Goal: Task Accomplishment & Management: Use online tool/utility

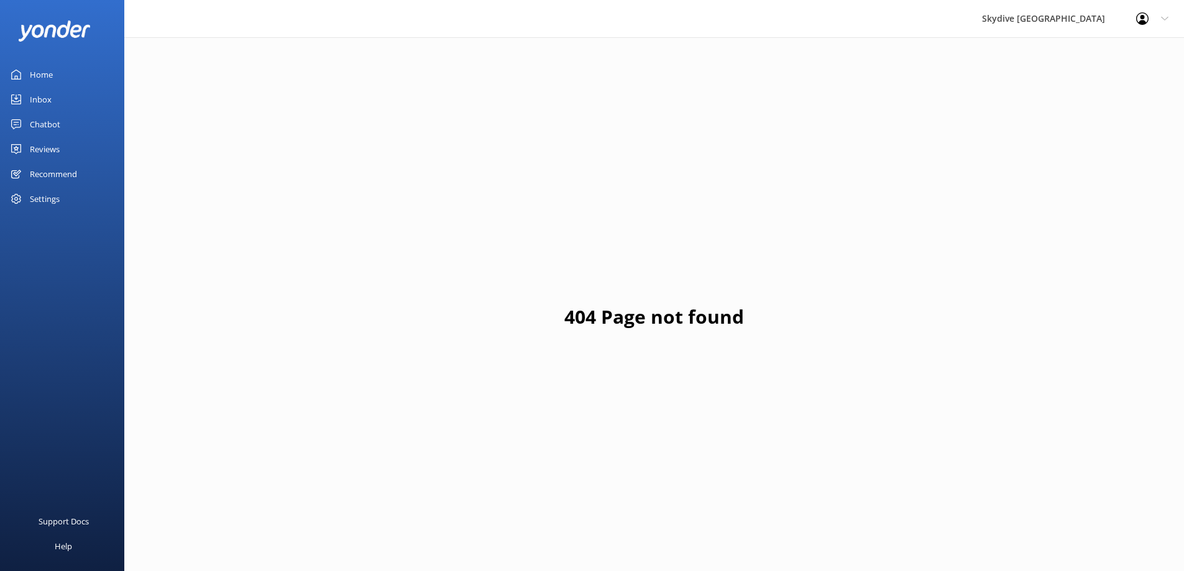
click at [53, 121] on div "Chatbot" at bounding box center [45, 124] width 30 height 25
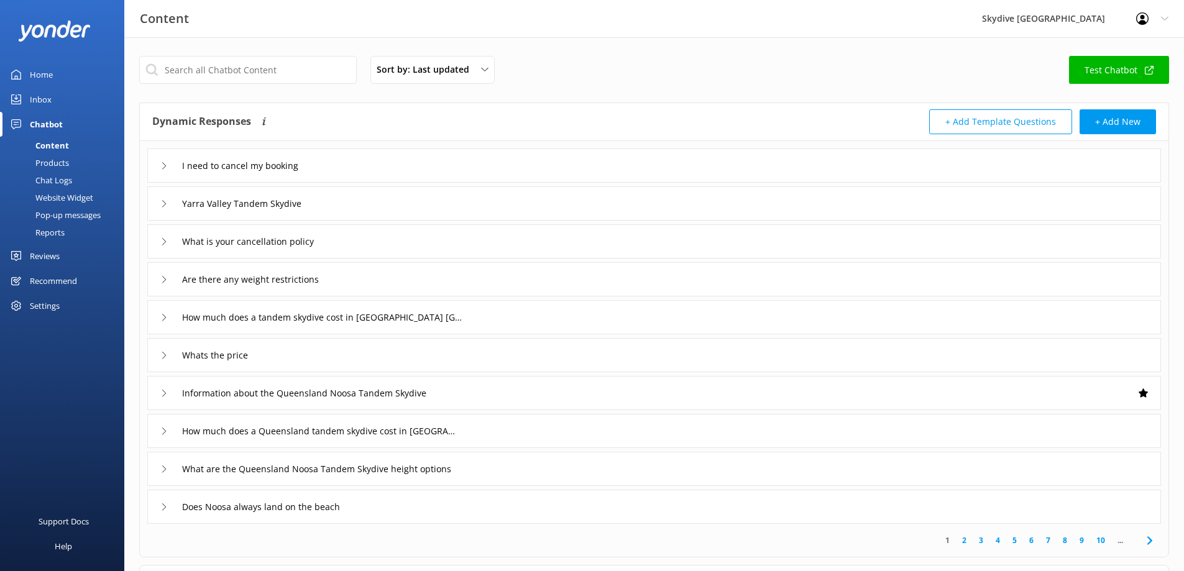
click at [57, 230] on div "Reports" at bounding box center [35, 232] width 57 height 17
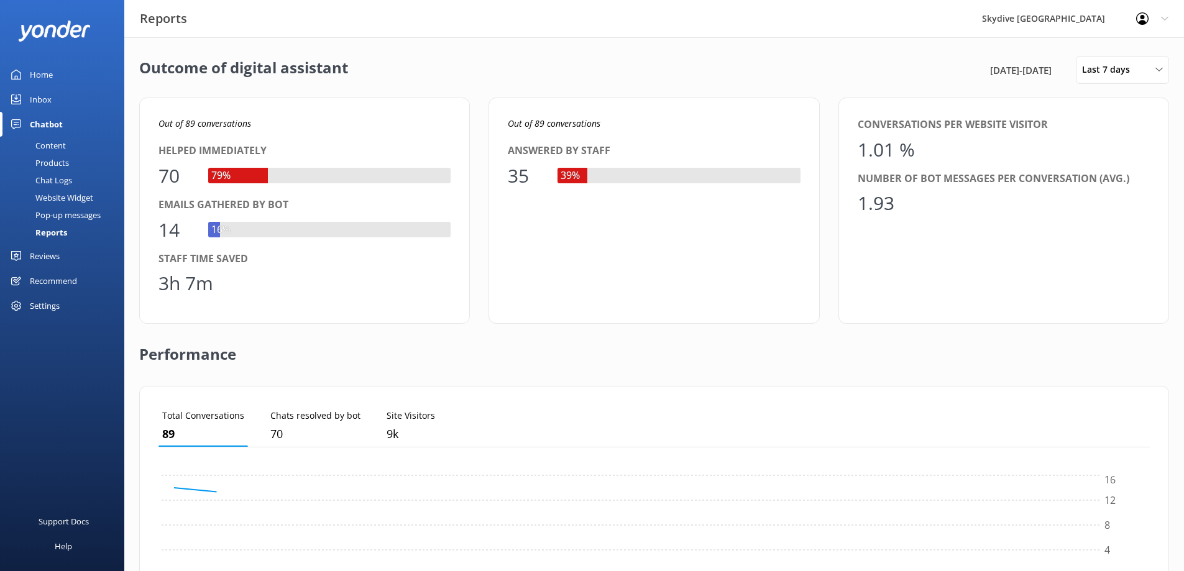
scroll to position [116, 982]
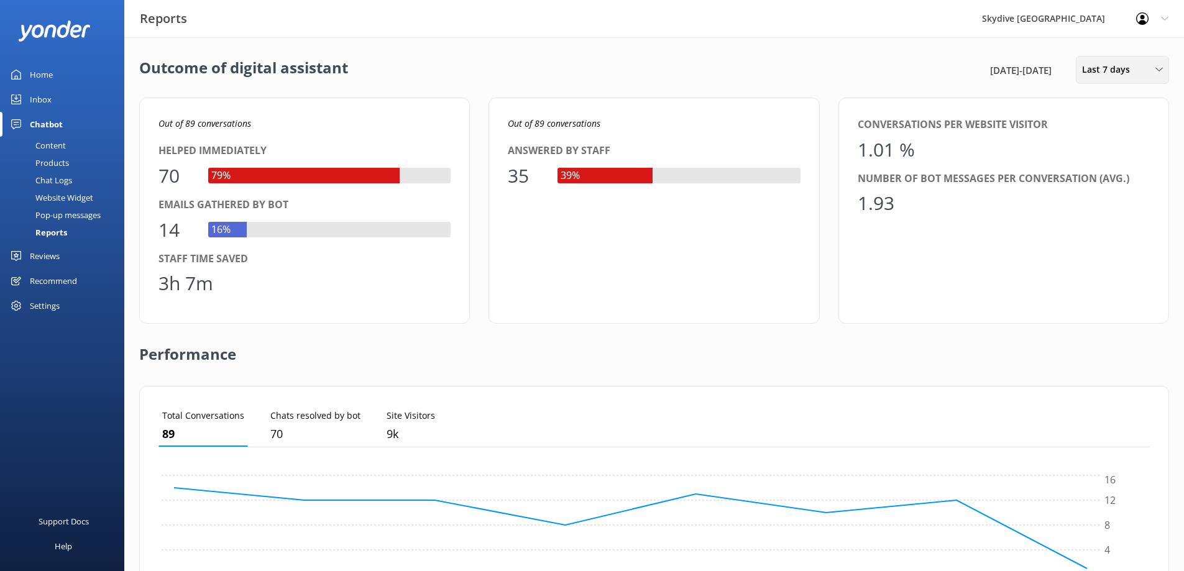
click at [1134, 71] on span "Last 7 days" at bounding box center [1109, 70] width 55 height 14
click at [1108, 229] on div "Custom" at bounding box center [1097, 225] width 28 height 12
click at [1081, 111] on div "[DATE]" at bounding box center [1081, 109] width 139 height 18
click at [1076, 111] on div "[DATE]" at bounding box center [1081, 109] width 139 height 18
click at [1063, 111] on div "[DATE]" at bounding box center [1081, 109] width 139 height 18
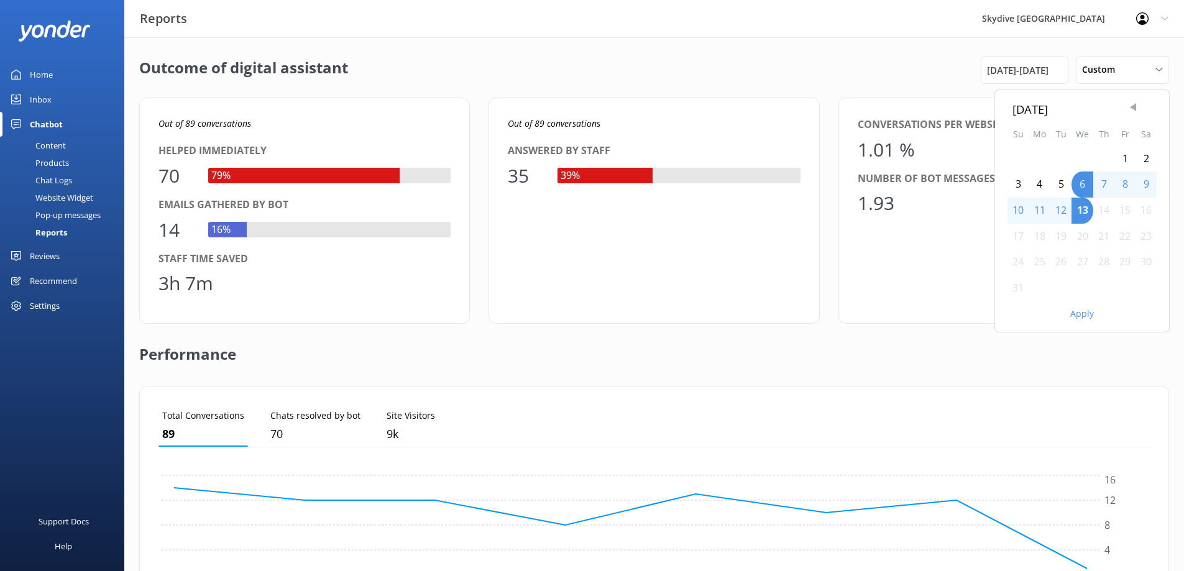
click at [1131, 111] on span "Previous Month" at bounding box center [1133, 107] width 12 height 12
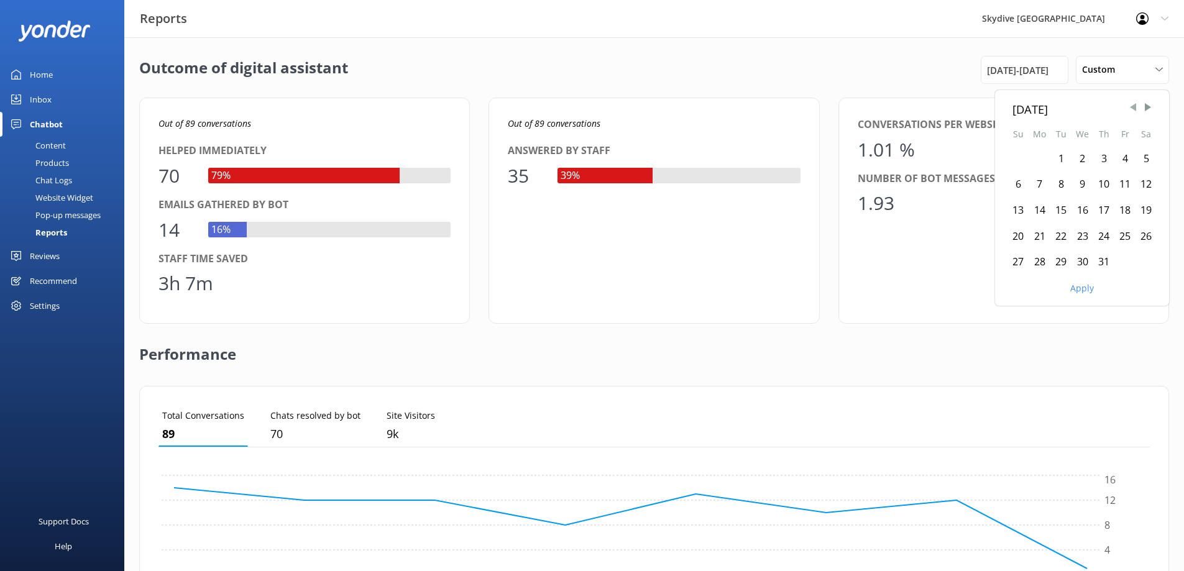
click at [1131, 111] on span "Previous Month" at bounding box center [1133, 107] width 12 height 12
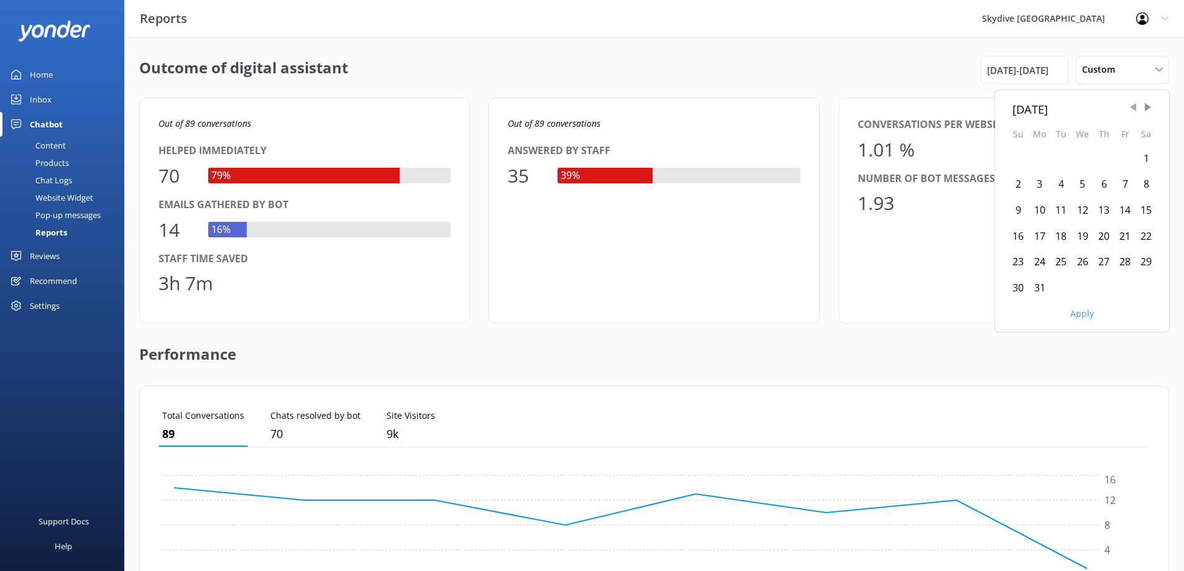
click at [1131, 111] on span "Previous Month" at bounding box center [1133, 107] width 12 height 12
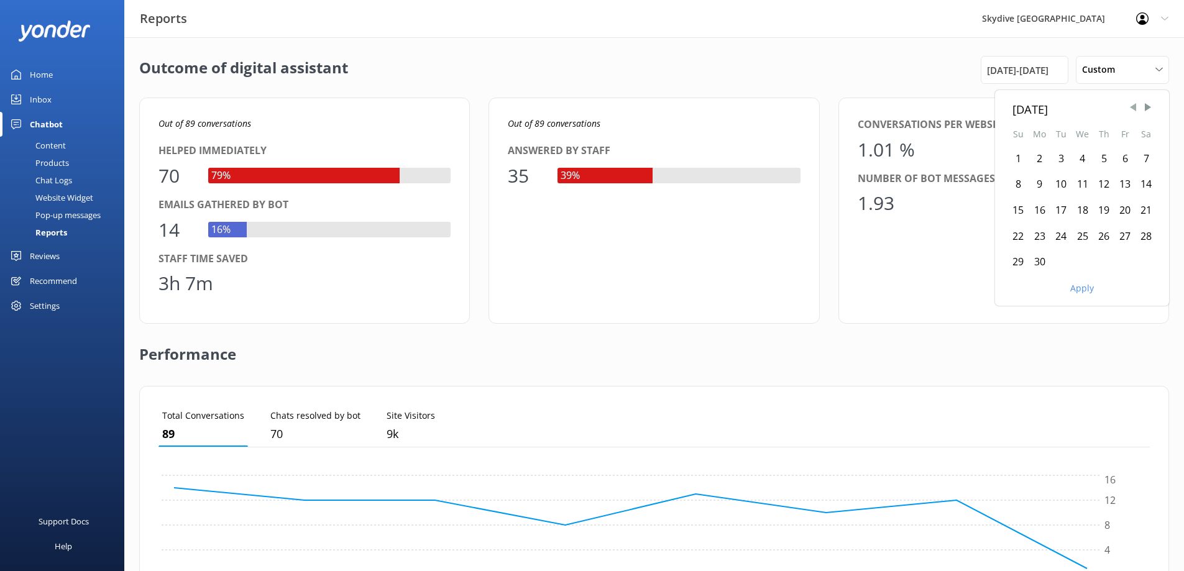
click at [1131, 111] on span "Previous Month" at bounding box center [1133, 107] width 12 height 12
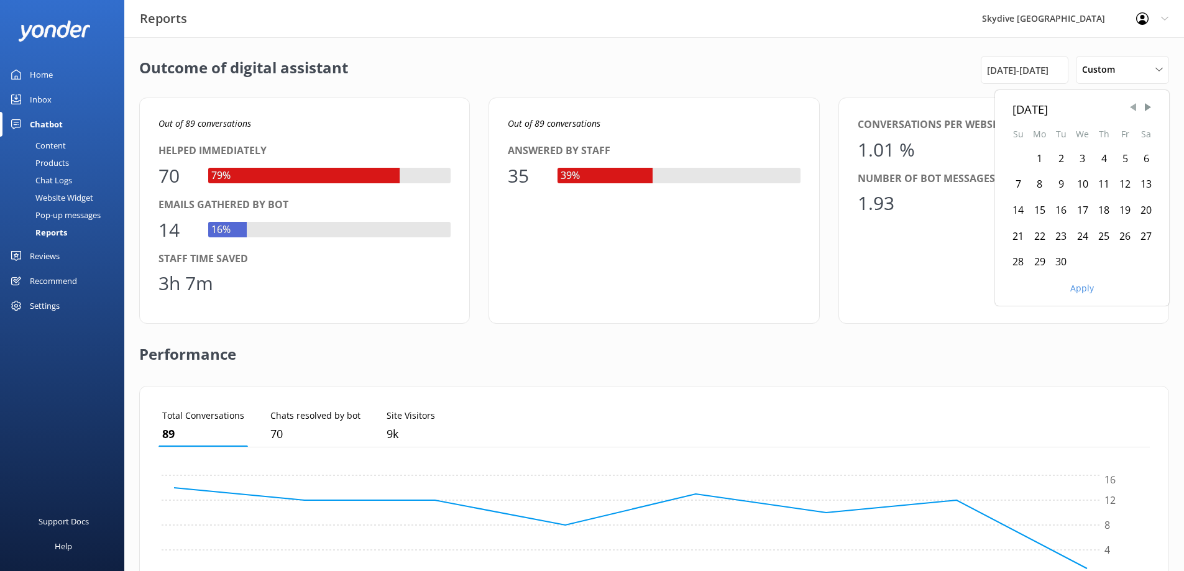
click at [1131, 111] on span "Previous Month" at bounding box center [1133, 107] width 12 height 12
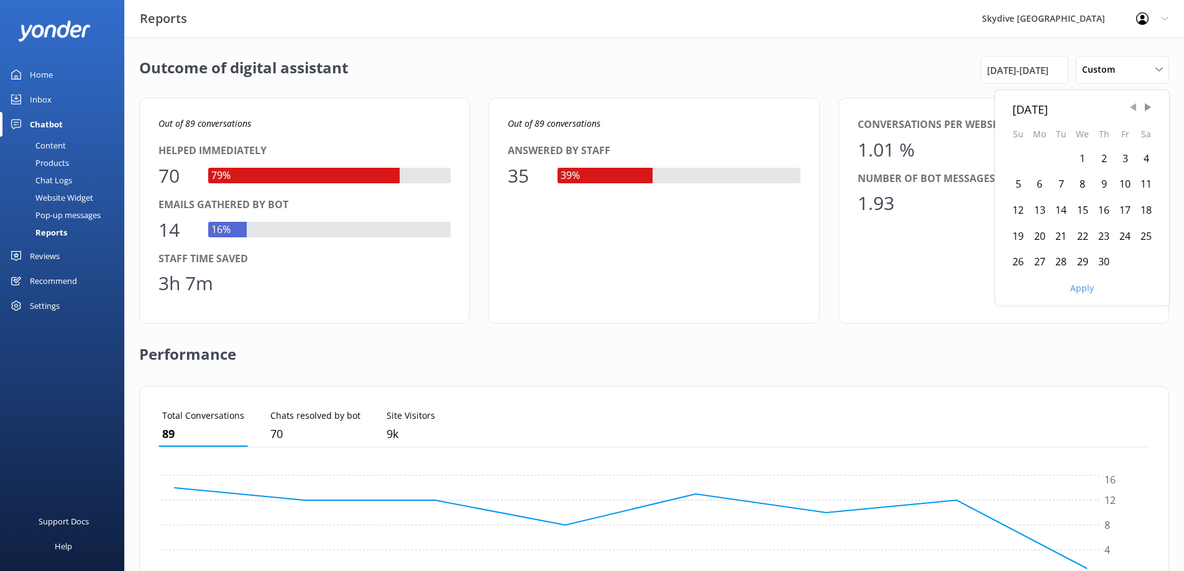
click at [1131, 111] on span "Previous Month" at bounding box center [1133, 107] width 12 height 12
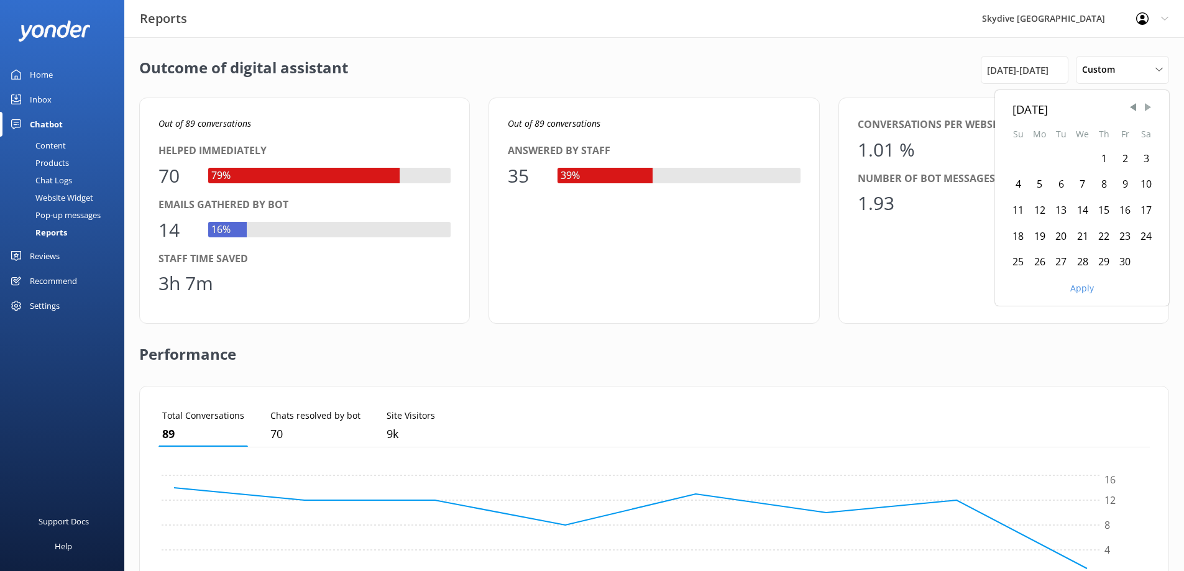
click at [1150, 106] on span "Next Month" at bounding box center [1148, 107] width 12 height 12
click at [1145, 157] on div "1" at bounding box center [1146, 159] width 21 height 26
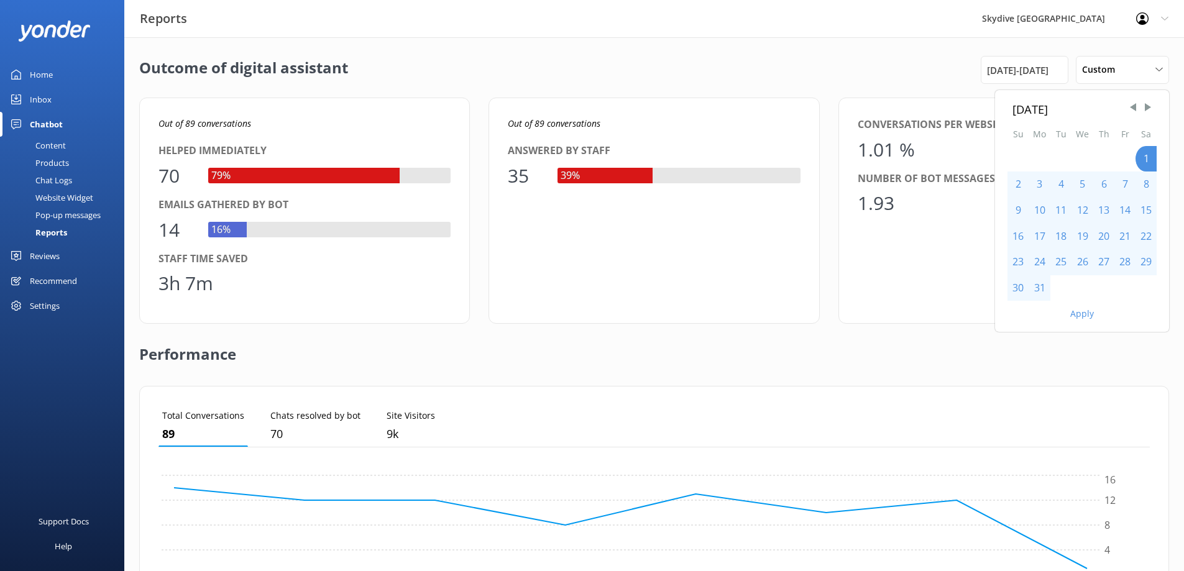
click at [1041, 288] on div "31" at bounding box center [1040, 288] width 22 height 26
click at [1083, 314] on button "Apply" at bounding box center [1082, 314] width 24 height 9
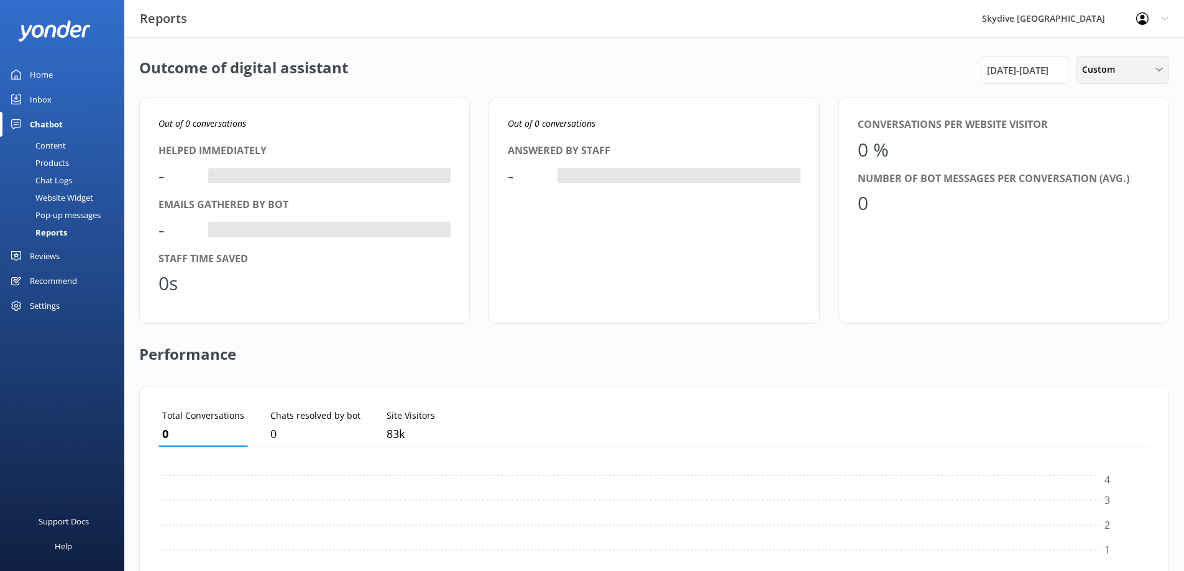
click at [1119, 75] on span "Custom" at bounding box center [1102, 70] width 40 height 14
click at [1045, 68] on span "[DATE] - [DATE]" at bounding box center [1018, 70] width 62 height 15
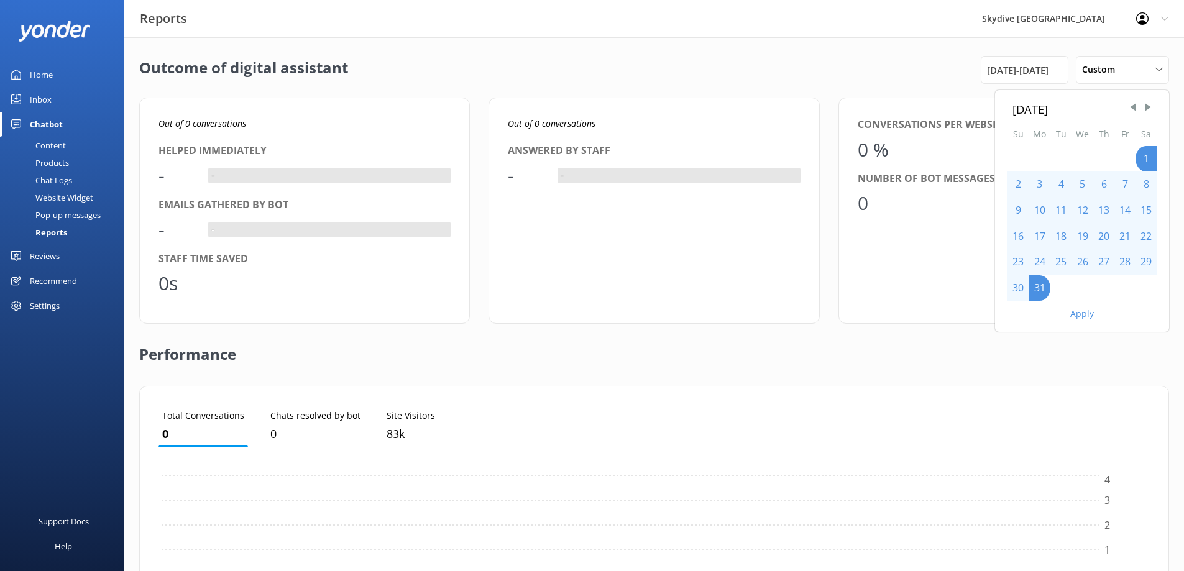
click at [1094, 309] on div "Apply" at bounding box center [1082, 311] width 174 height 21
click at [1089, 313] on button "Apply" at bounding box center [1082, 314] width 24 height 9
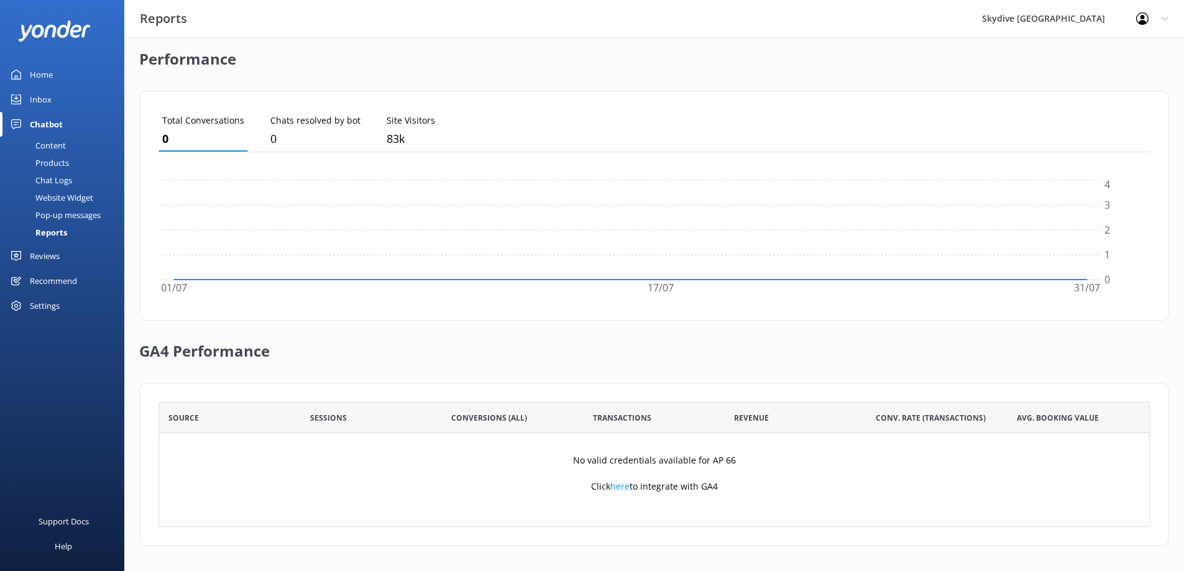
scroll to position [0, 0]
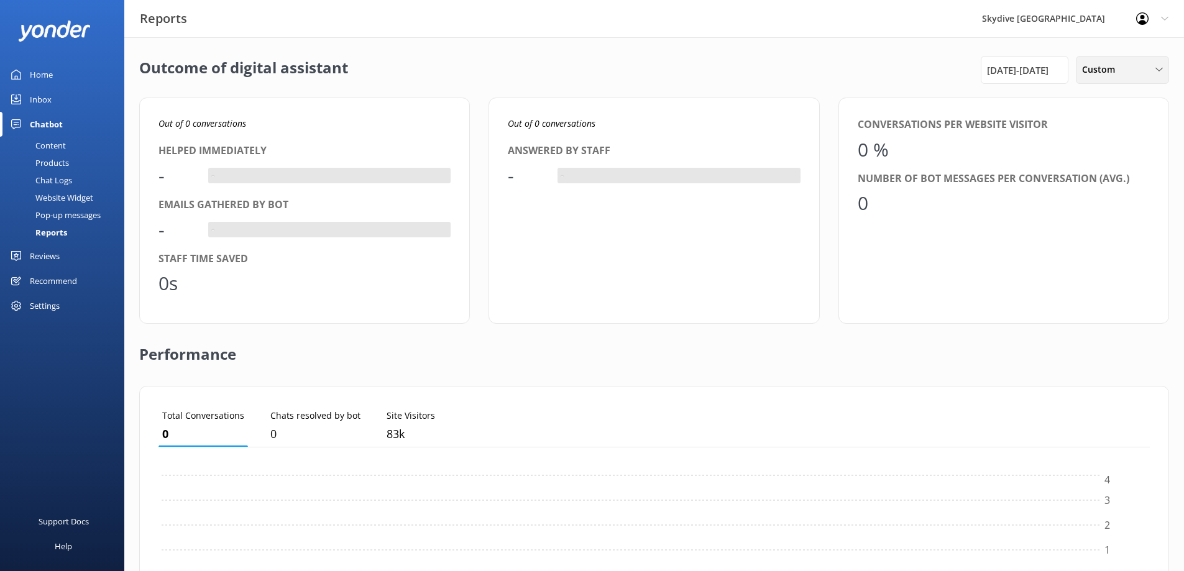
click at [1121, 70] on span "Custom" at bounding box center [1102, 70] width 40 height 14
click at [1107, 221] on div "Custom" at bounding box center [1097, 225] width 28 height 12
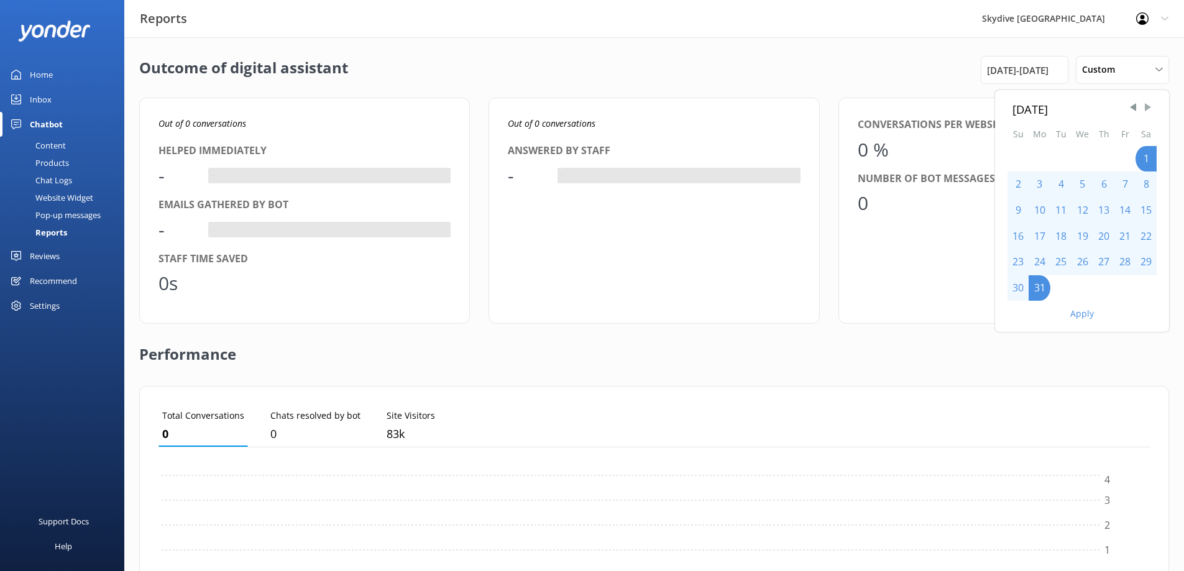
click at [1150, 104] on span "Next Month" at bounding box center [1148, 107] width 12 height 12
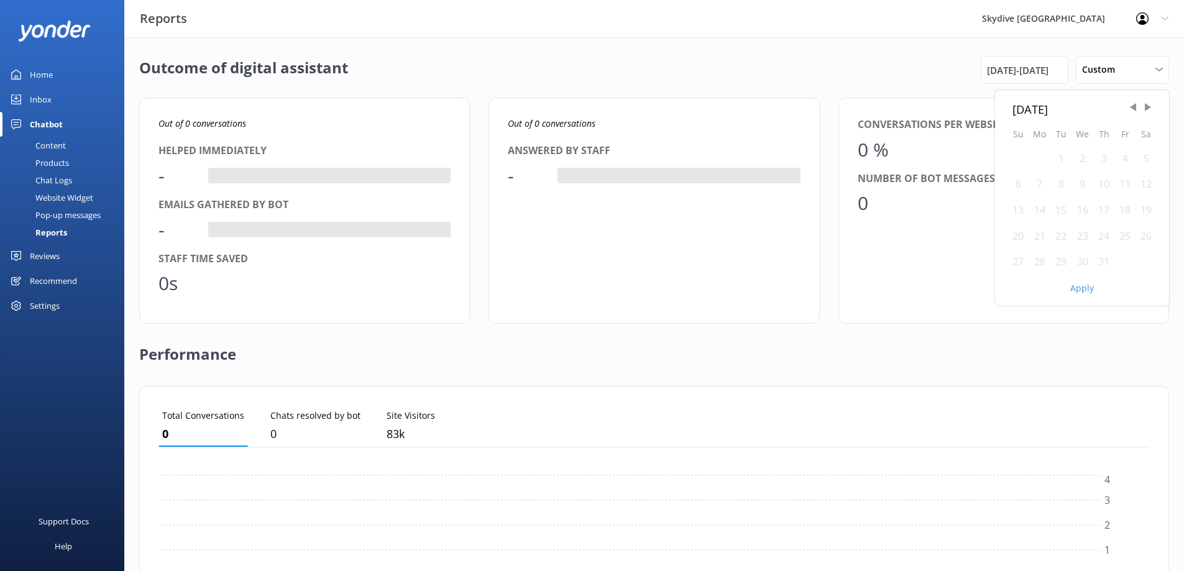
click at [1060, 158] on div "1" at bounding box center [1060, 159] width 21 height 26
click at [1103, 260] on div "31" at bounding box center [1103, 262] width 21 height 26
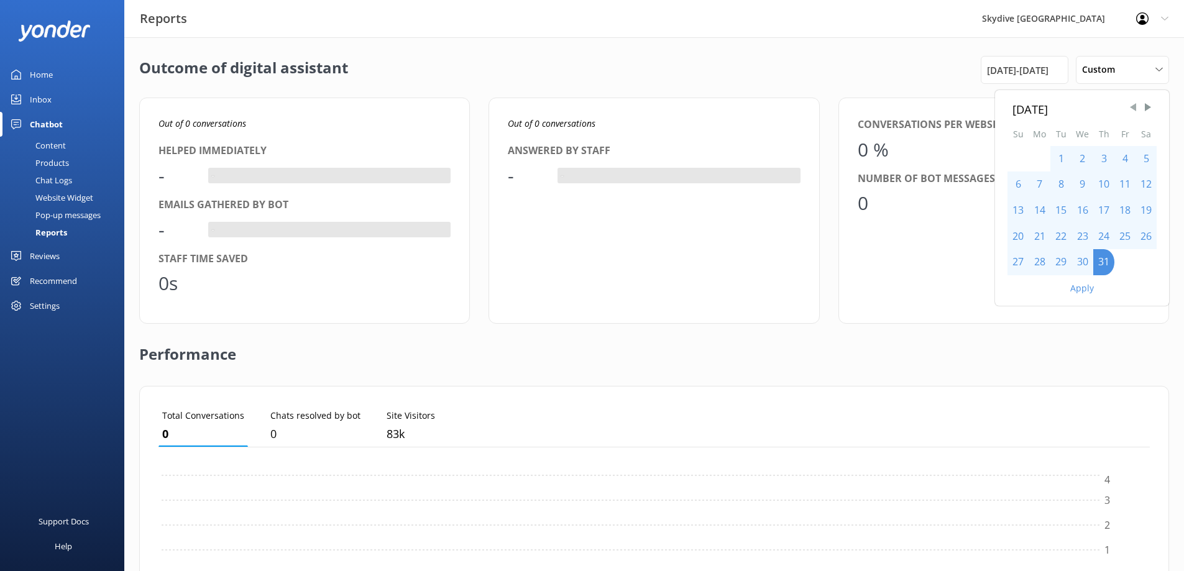
click at [1131, 111] on span "Previous Month" at bounding box center [1133, 107] width 12 height 12
click at [1144, 155] on div "1" at bounding box center [1146, 159] width 21 height 26
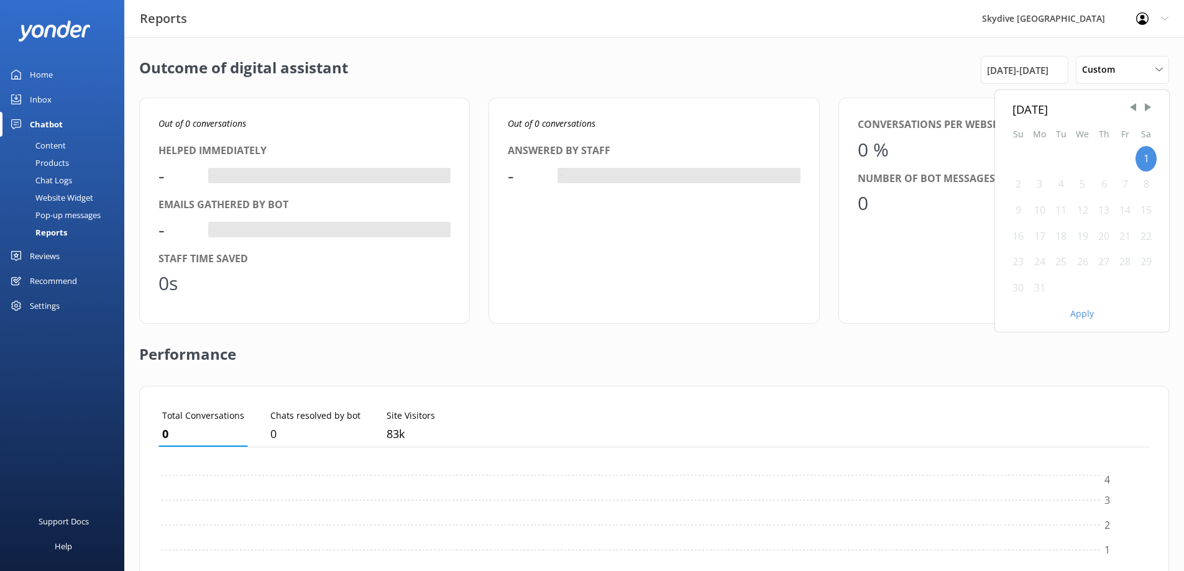
click at [1147, 114] on div "[DATE]" at bounding box center [1081, 109] width 139 height 18
click at [1148, 106] on span "Next Month" at bounding box center [1148, 107] width 12 height 12
click at [1062, 155] on div "1" at bounding box center [1060, 159] width 21 height 26
click at [1099, 254] on div "31" at bounding box center [1103, 262] width 21 height 26
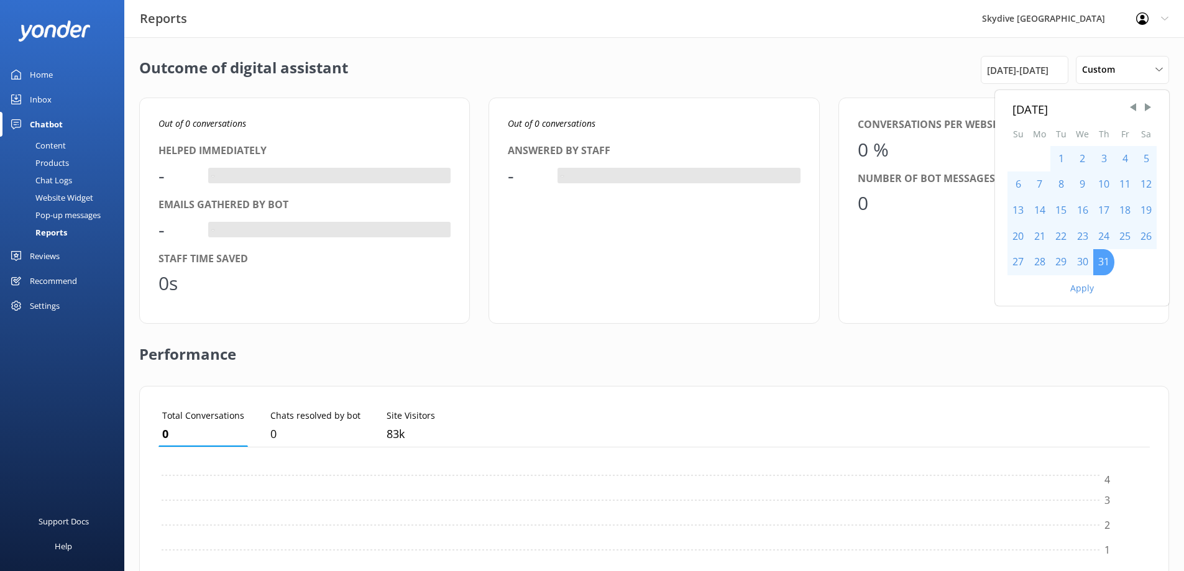
click at [1103, 257] on div "31" at bounding box center [1103, 262] width 21 height 26
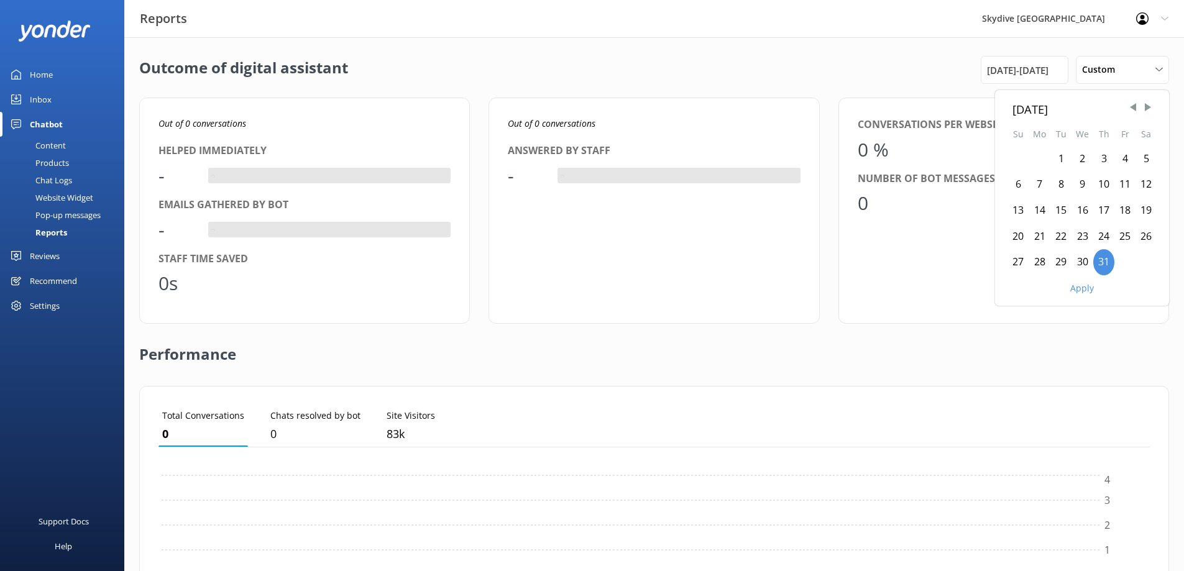
click at [1065, 150] on div "1" at bounding box center [1060, 159] width 21 height 26
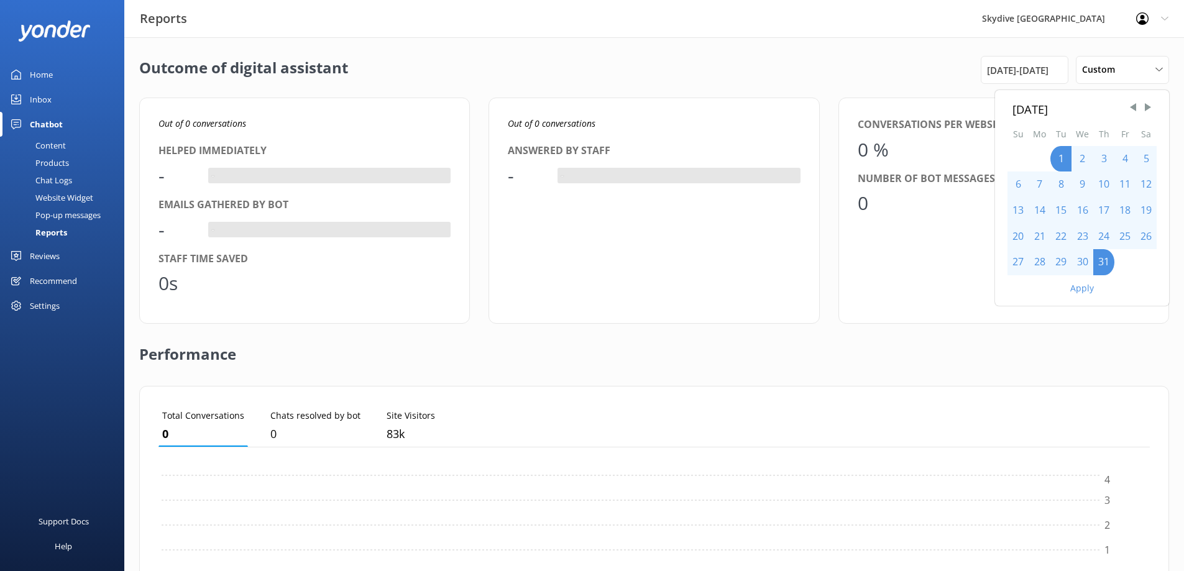
click at [1084, 293] on button "Apply" at bounding box center [1082, 288] width 24 height 9
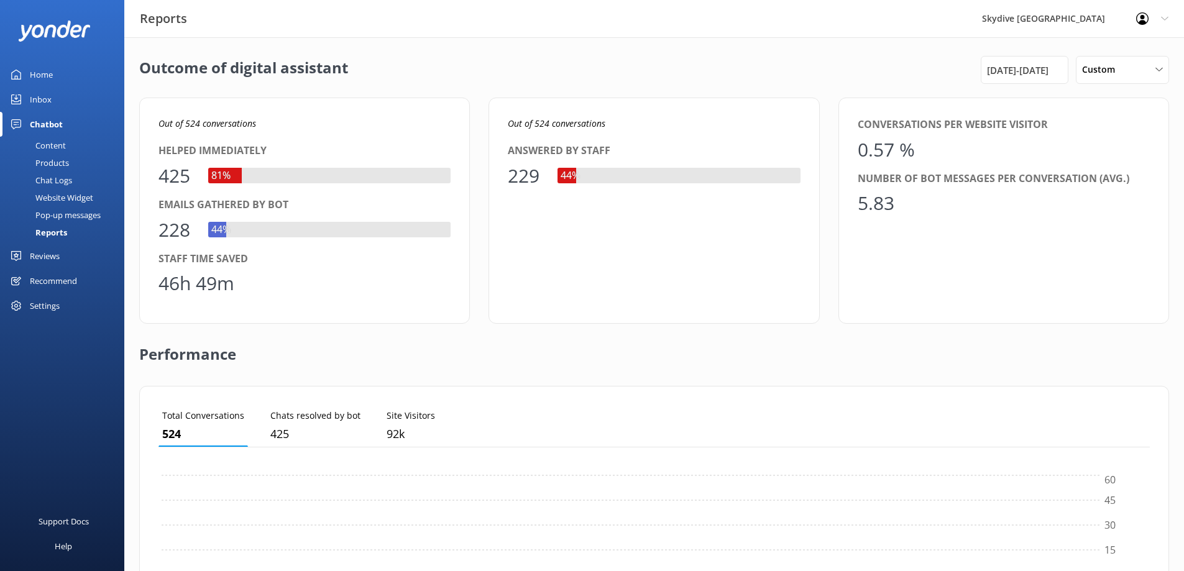
scroll to position [116, 982]
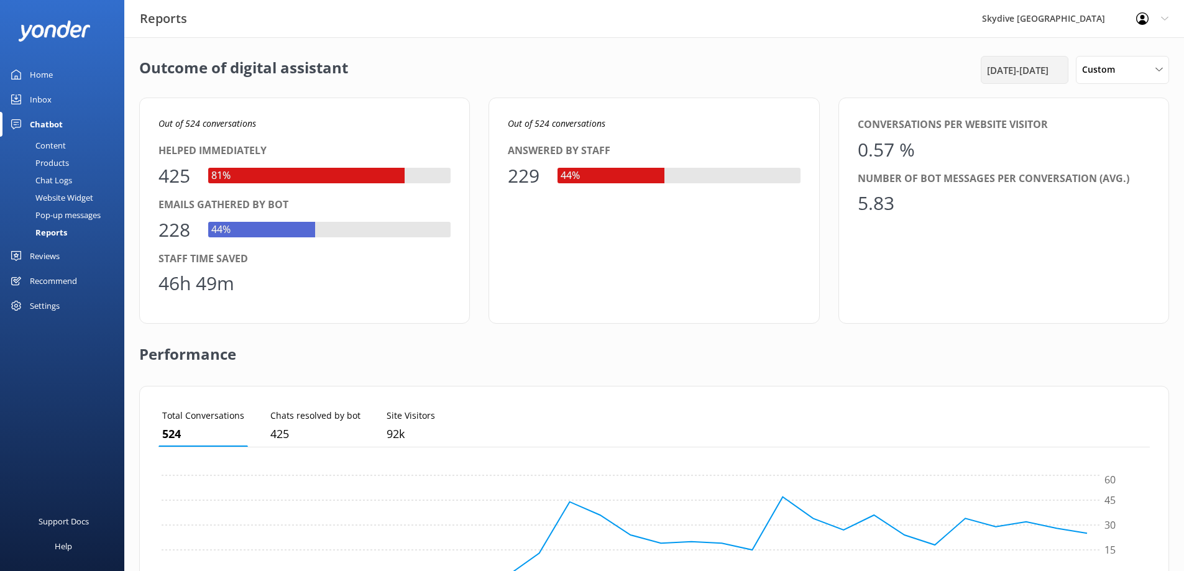
click at [1033, 71] on span "[DATE] - [DATE]" at bounding box center [1018, 70] width 62 height 15
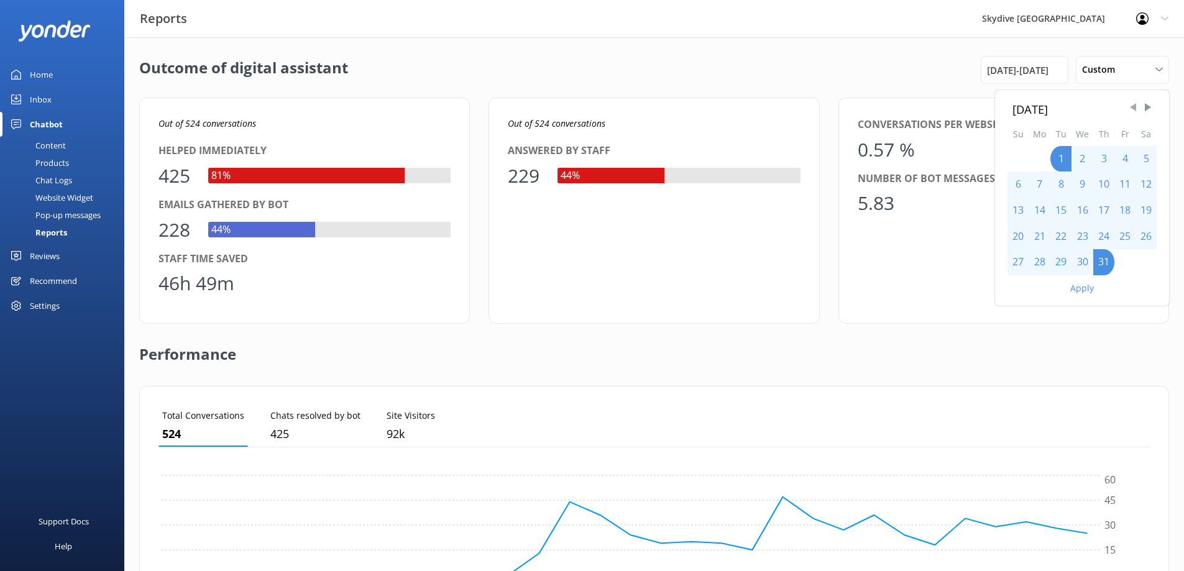
click at [1129, 109] on span "Previous Month" at bounding box center [1133, 107] width 12 height 12
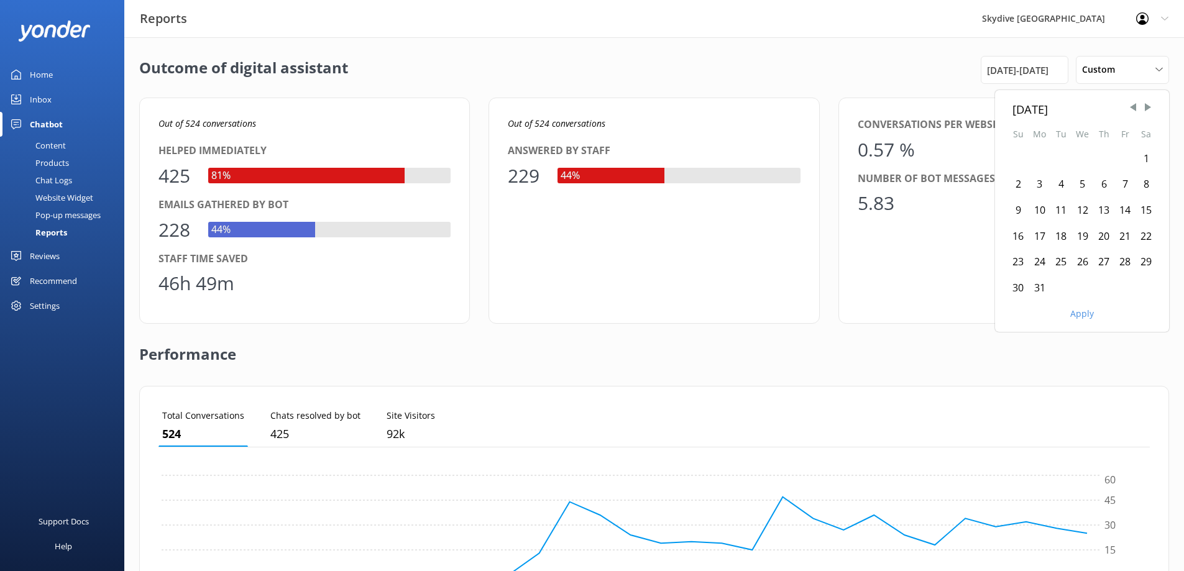
click at [1144, 158] on div "1" at bounding box center [1146, 159] width 21 height 26
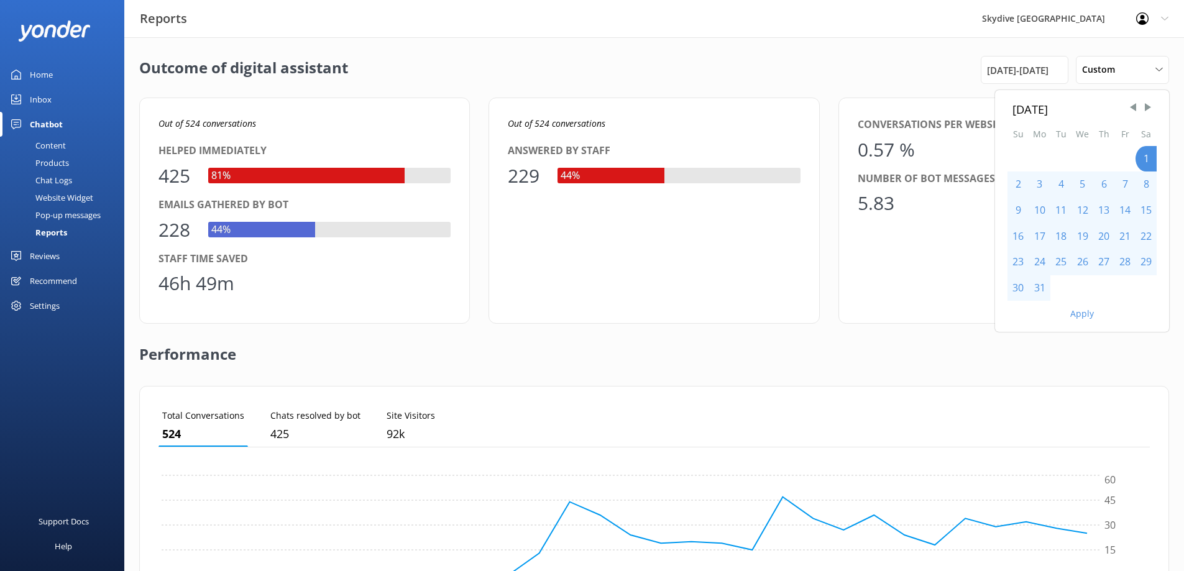
click at [1040, 291] on div "31" at bounding box center [1040, 288] width 22 height 26
click at [1087, 313] on button "Apply" at bounding box center [1082, 314] width 24 height 9
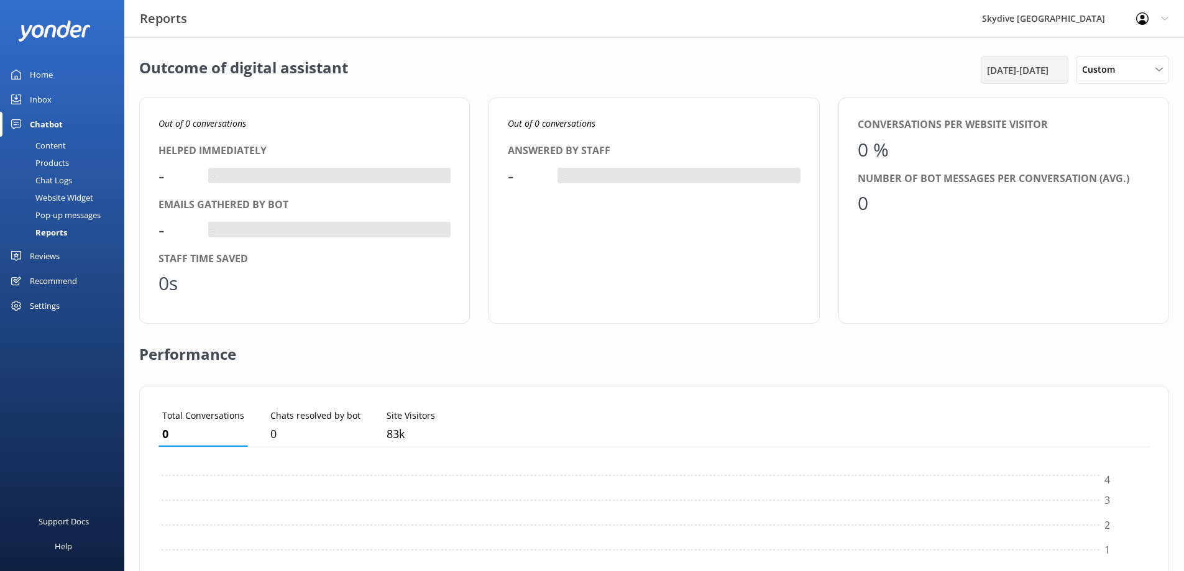
click at [1027, 67] on span "[DATE] - [DATE]" at bounding box center [1018, 70] width 62 height 15
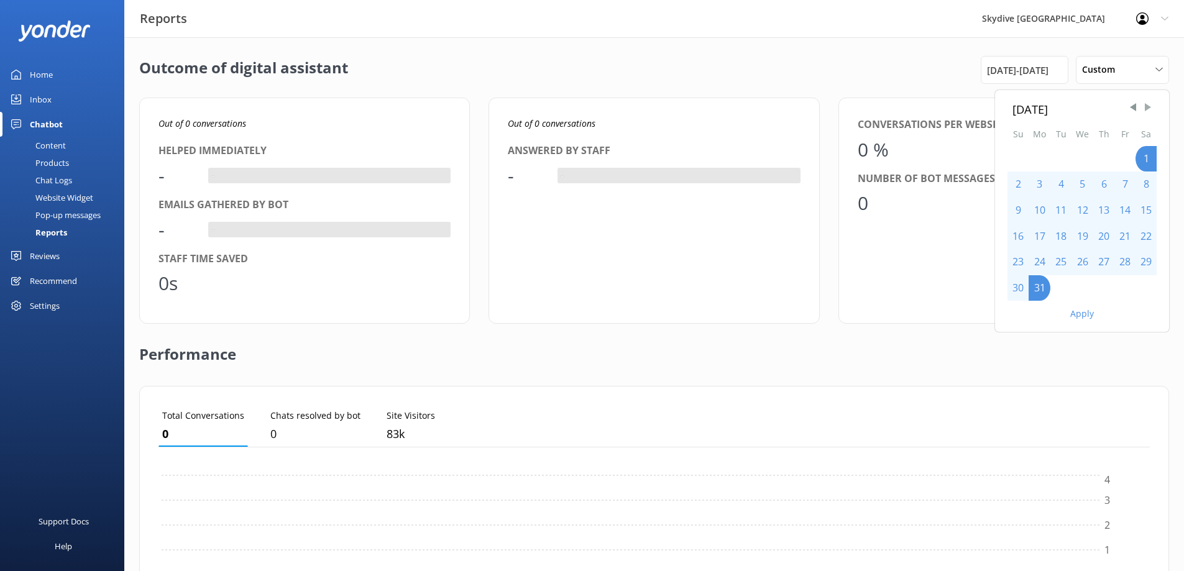
click at [1147, 109] on span "Next Month" at bounding box center [1148, 107] width 12 height 12
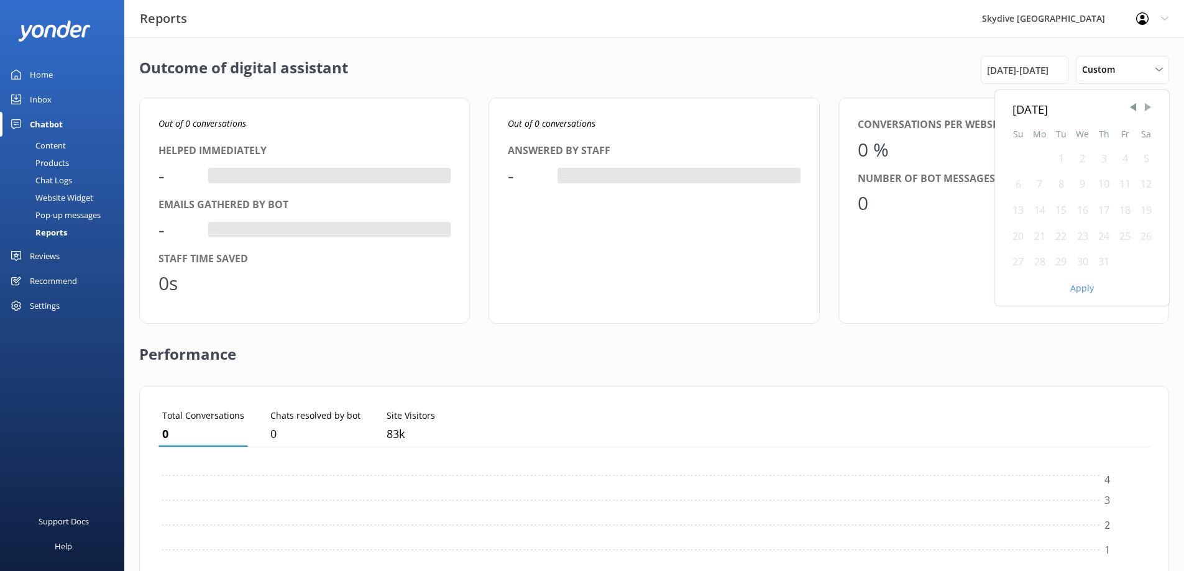
click at [1147, 109] on span "Next Month" at bounding box center [1148, 107] width 12 height 12
click at [1129, 162] on div "1" at bounding box center [1124, 159] width 21 height 26
click at [1128, 161] on div "1" at bounding box center [1124, 159] width 21 height 26
click at [1144, 261] on div "30" at bounding box center [1146, 262] width 21 height 26
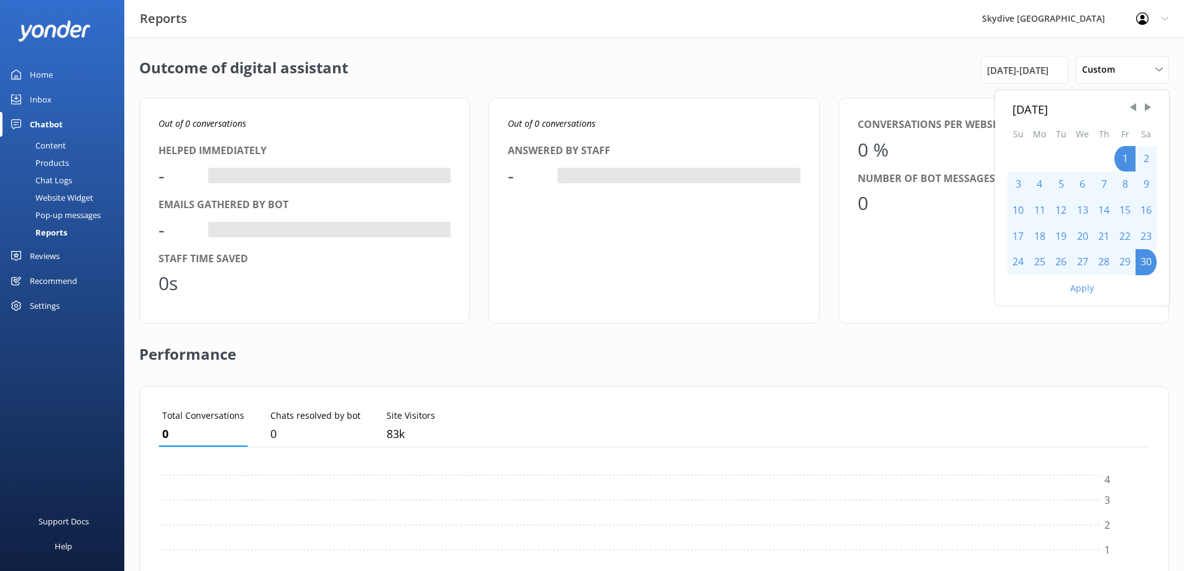
click at [1093, 293] on button "Apply" at bounding box center [1082, 288] width 24 height 9
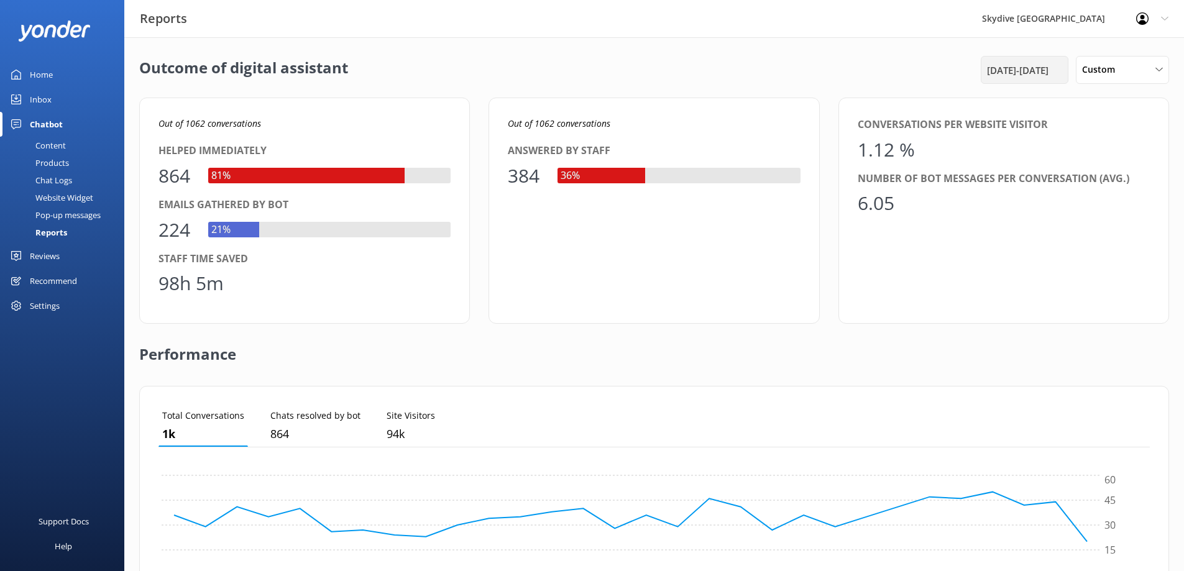
click at [1028, 71] on span "[DATE] - [DATE]" at bounding box center [1018, 70] width 62 height 15
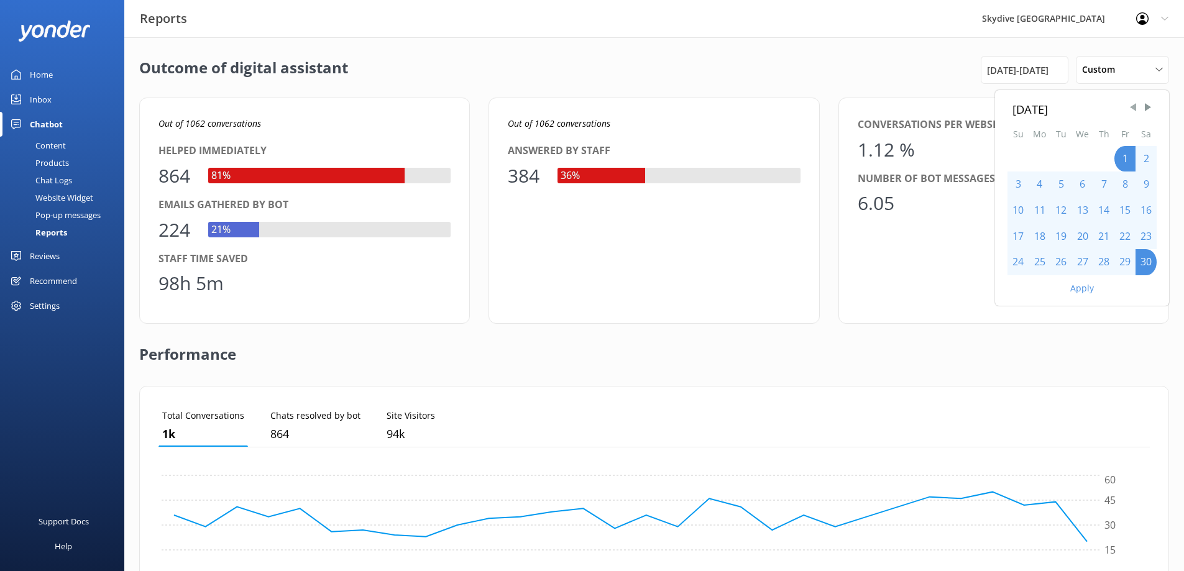
click at [1132, 106] on span "Previous Month" at bounding box center [1133, 107] width 12 height 12
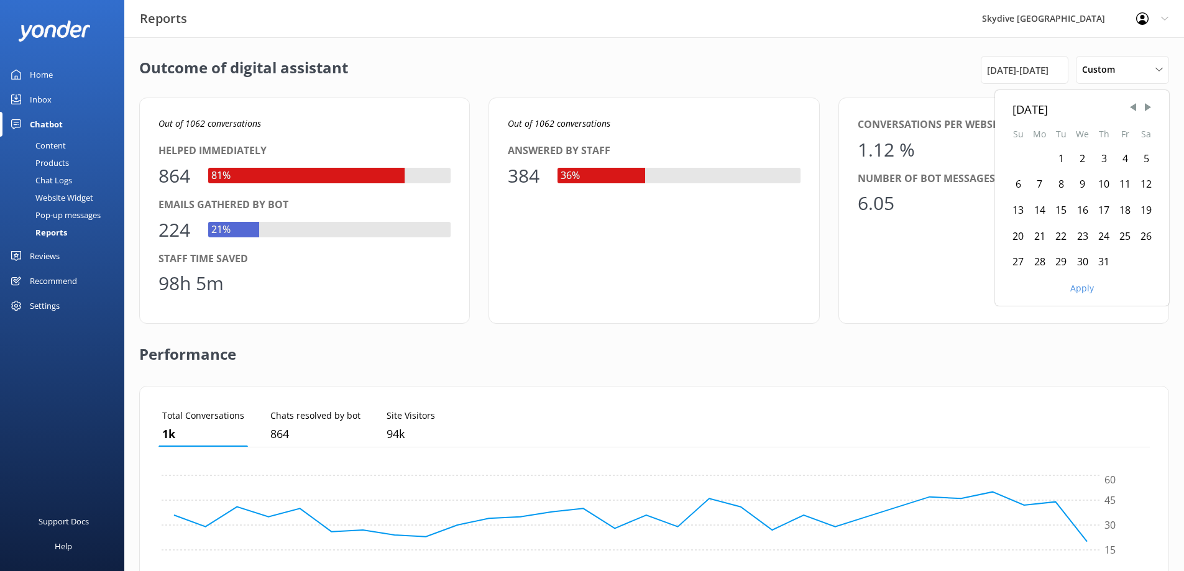
click at [1063, 162] on div "1" at bounding box center [1060, 159] width 21 height 26
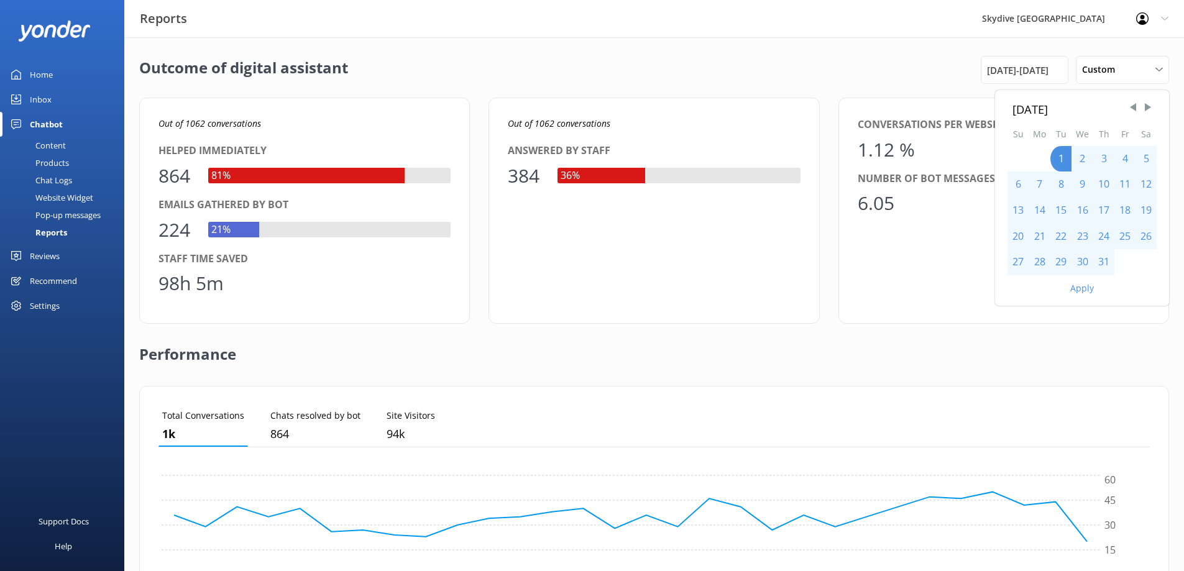
click at [1104, 259] on div "31" at bounding box center [1103, 262] width 21 height 26
click at [1083, 287] on button "Apply" at bounding box center [1082, 288] width 24 height 9
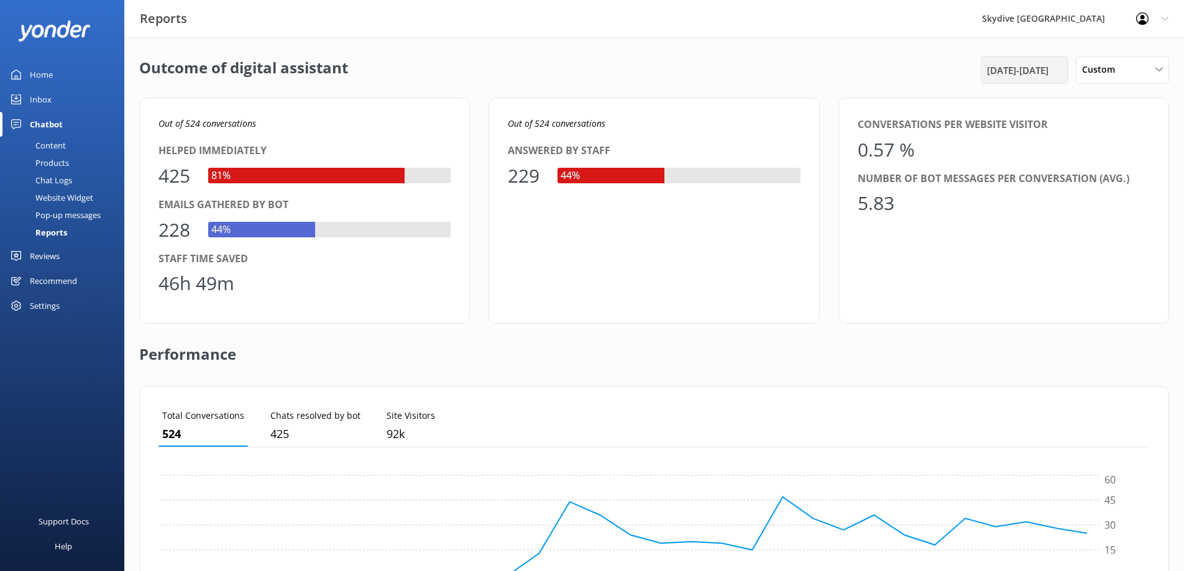
click at [1042, 71] on span "[DATE] - [DATE]" at bounding box center [1018, 70] width 62 height 15
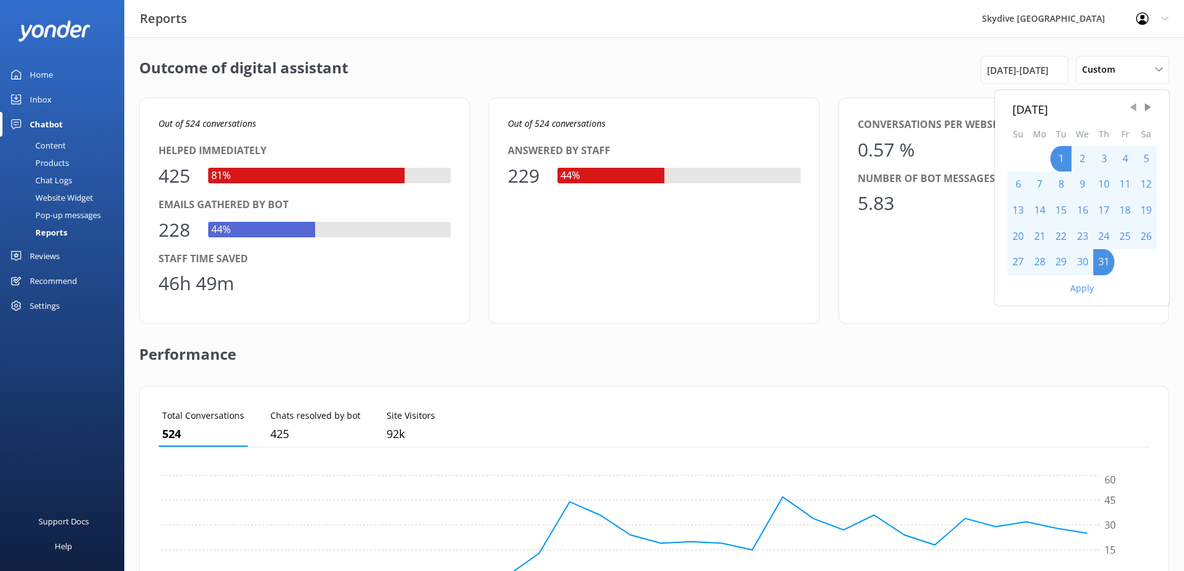
click at [1131, 107] on span "Previous Month" at bounding box center [1133, 107] width 12 height 12
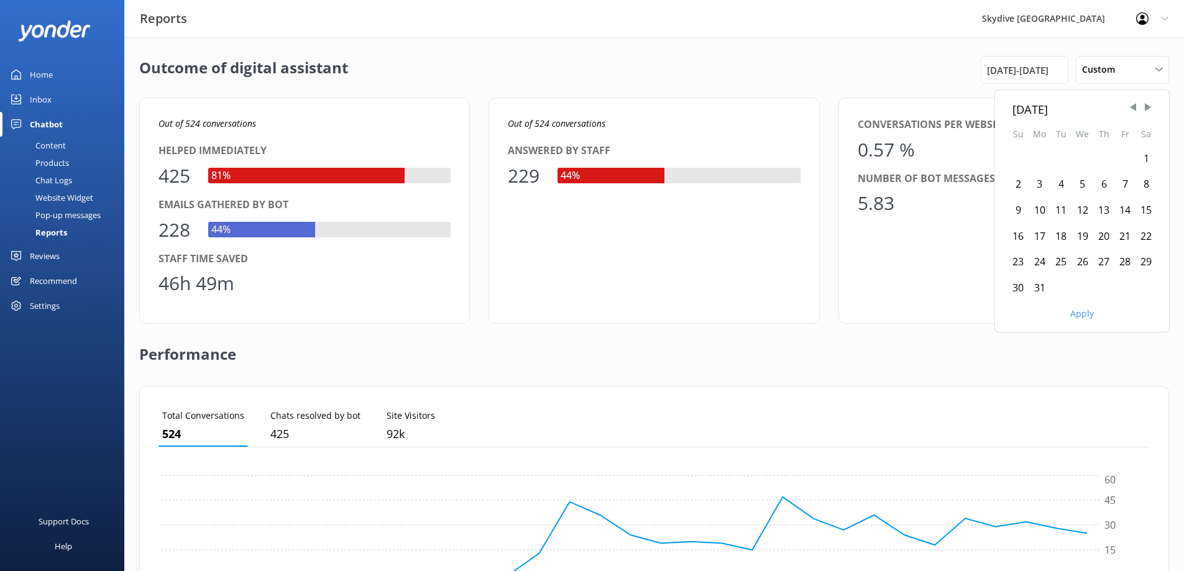
click at [1142, 165] on div "1" at bounding box center [1146, 159] width 21 height 26
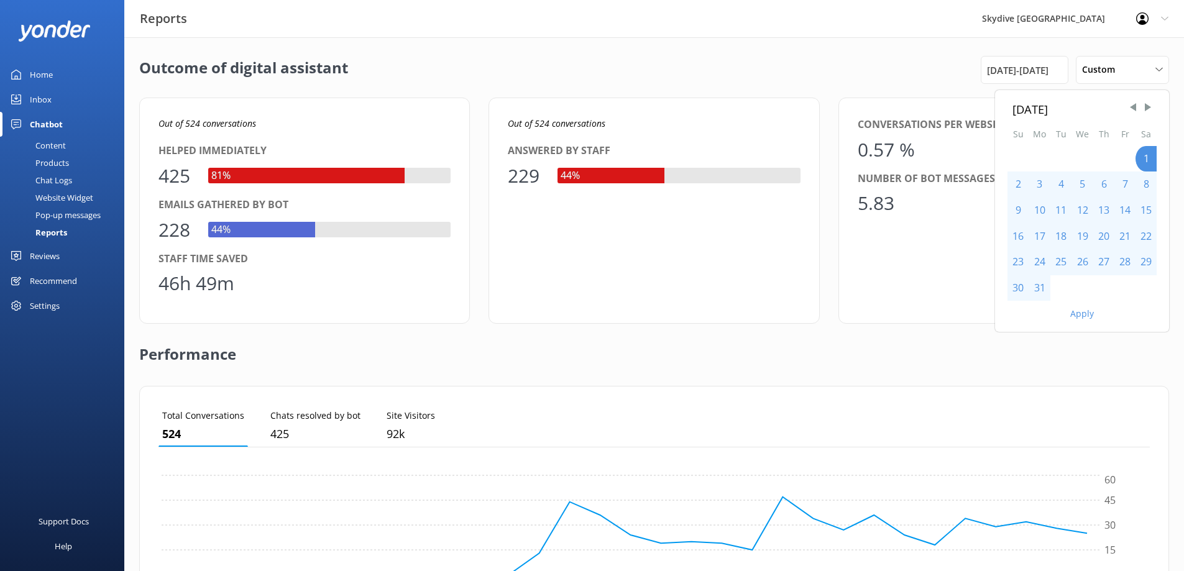
click at [1044, 285] on div "31" at bounding box center [1040, 288] width 22 height 26
click at [1073, 311] on button "Apply" at bounding box center [1082, 314] width 24 height 9
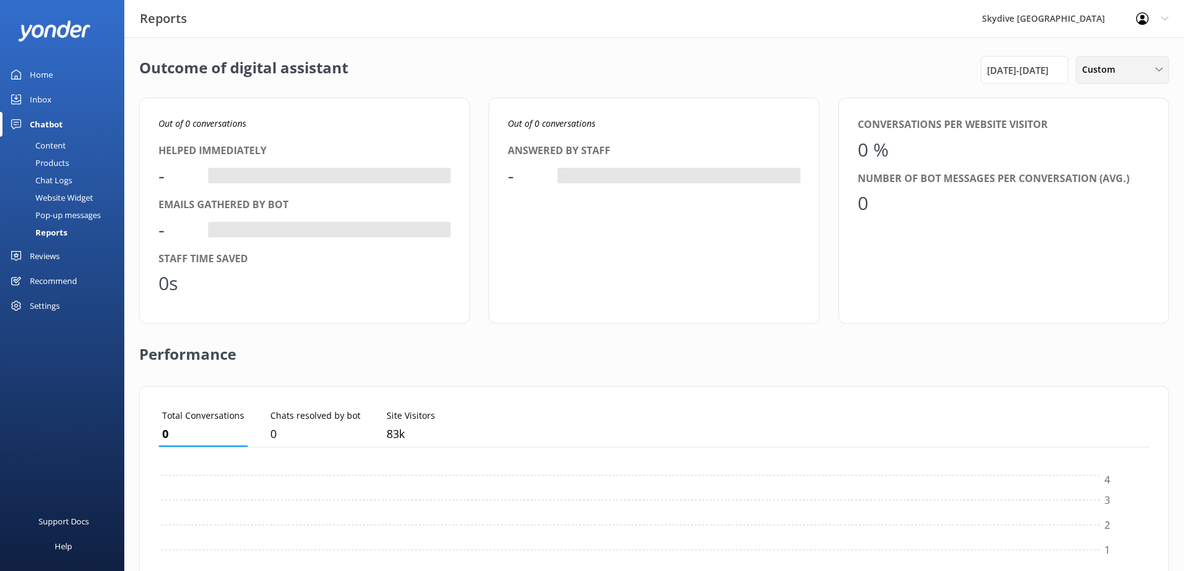
click at [1099, 70] on span "Custom" at bounding box center [1102, 70] width 40 height 14
click at [1015, 78] on div "[DATE] - [DATE]" at bounding box center [1025, 70] width 88 height 28
click at [1029, 74] on span "[DATE] - [DATE]" at bounding box center [1018, 70] width 62 height 15
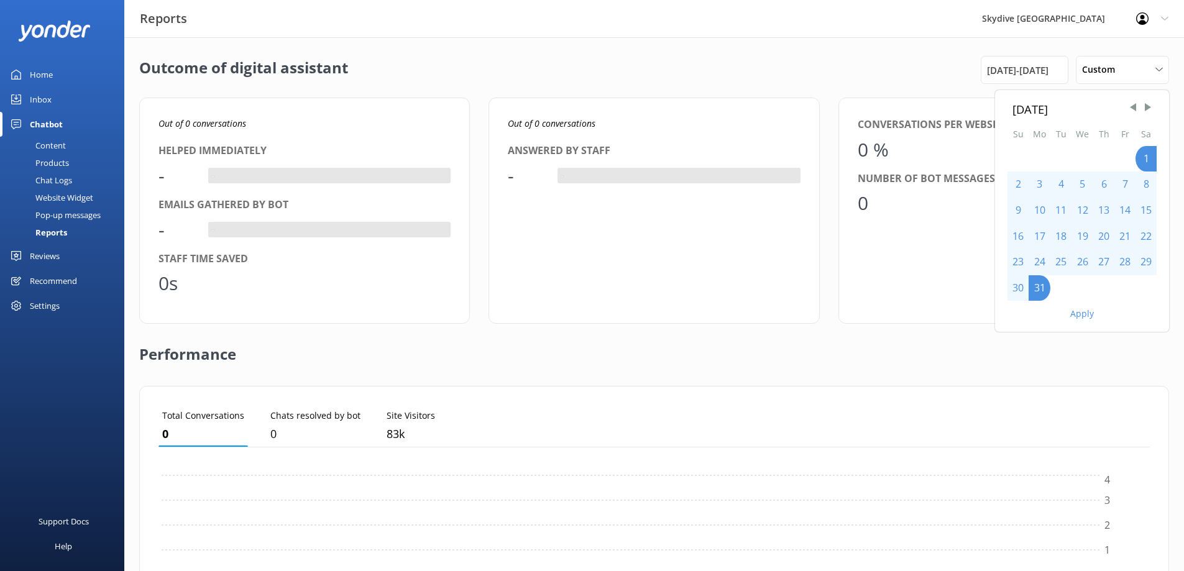
click at [1081, 312] on button "Apply" at bounding box center [1082, 314] width 24 height 9
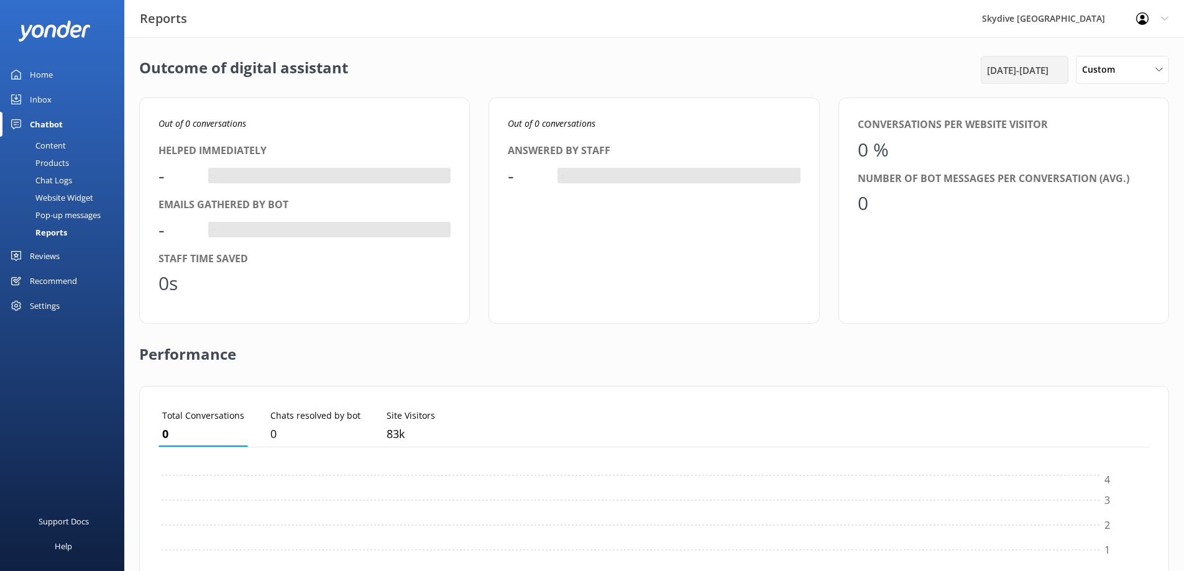
click at [1045, 70] on span "[DATE] - [DATE]" at bounding box center [1018, 70] width 62 height 15
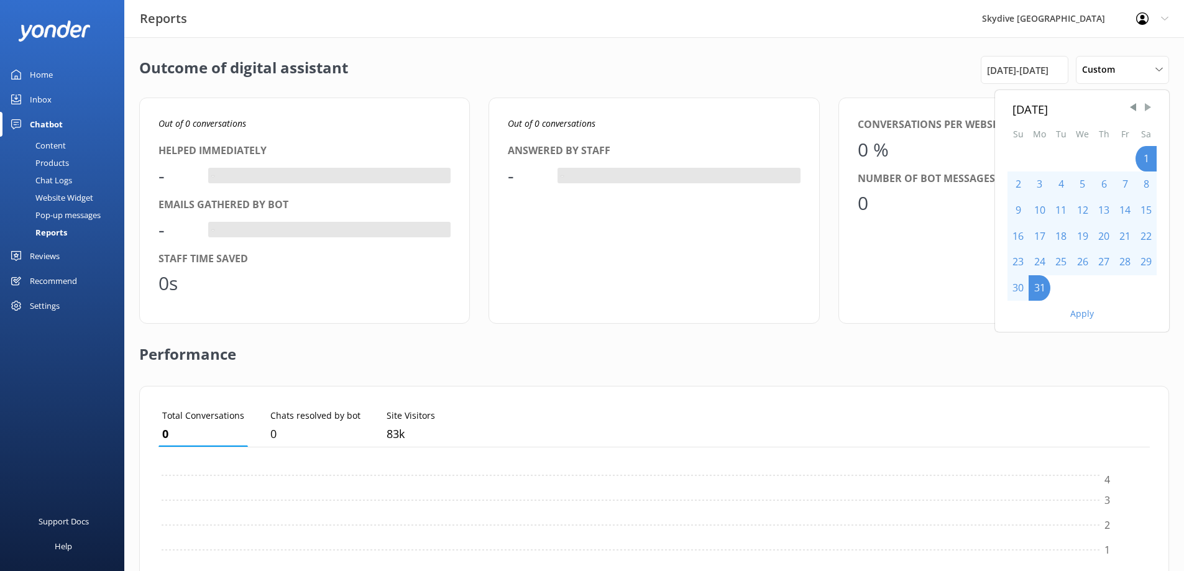
click at [1150, 109] on span "Next Month" at bounding box center [1148, 107] width 12 height 12
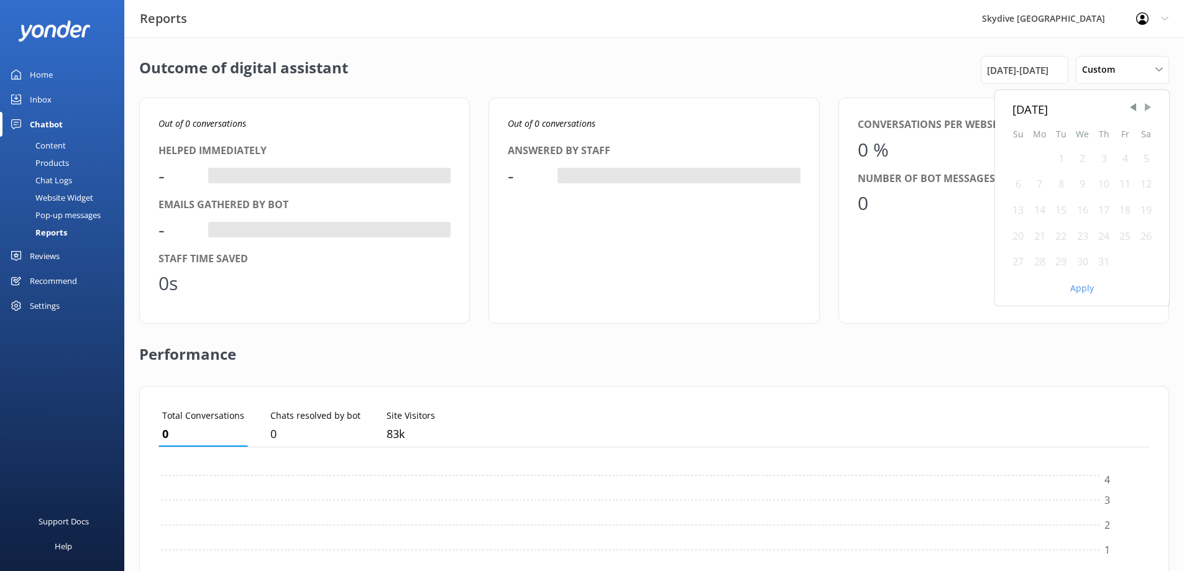
click at [1150, 109] on span "Next Month" at bounding box center [1148, 107] width 12 height 12
click at [1147, 109] on span "Next Month" at bounding box center [1148, 107] width 12 height 12
click at [1012, 157] on div "1" at bounding box center [1017, 159] width 21 height 26
click at [1019, 159] on div "1" at bounding box center [1017, 159] width 21 height 26
click at [1061, 259] on div "31" at bounding box center [1060, 262] width 21 height 26
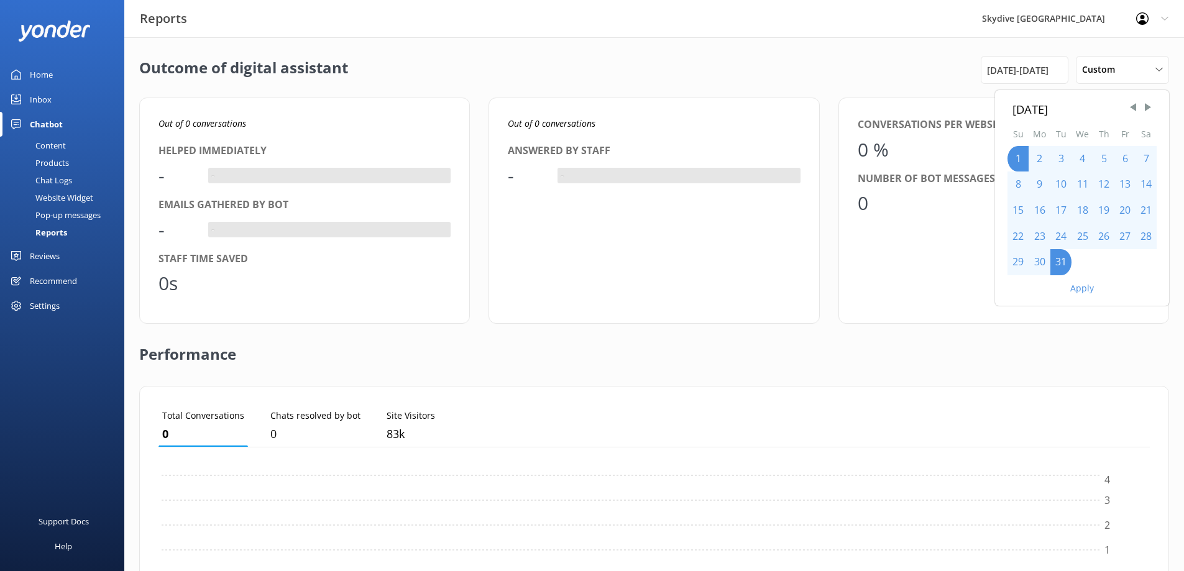
click at [1087, 291] on button "Apply" at bounding box center [1082, 288] width 24 height 9
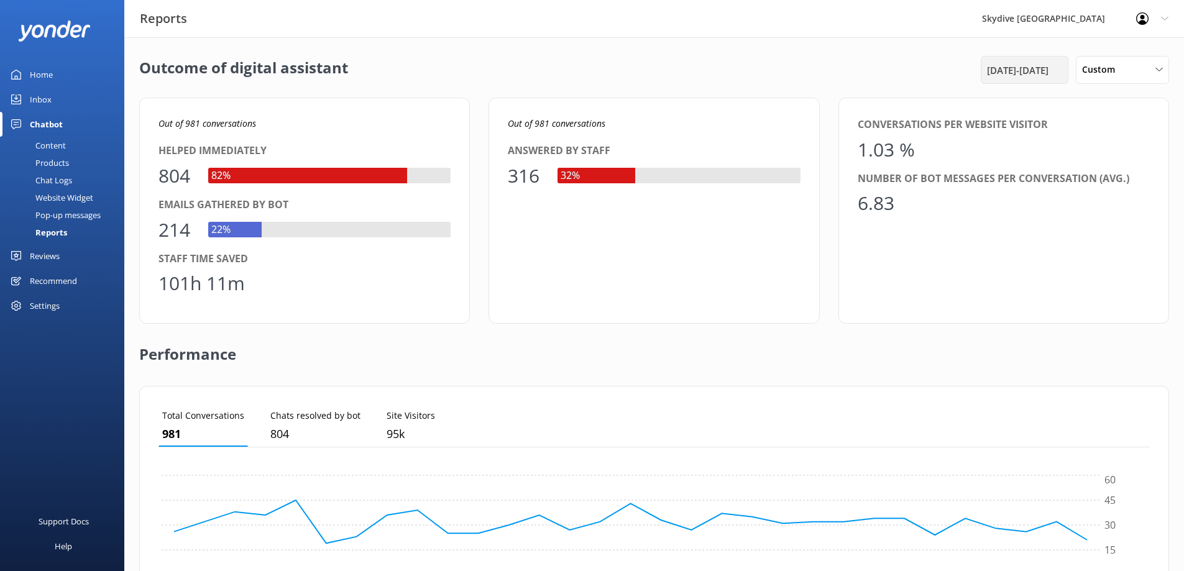
click at [1037, 71] on span "[DATE] - [DATE]" at bounding box center [1018, 70] width 62 height 15
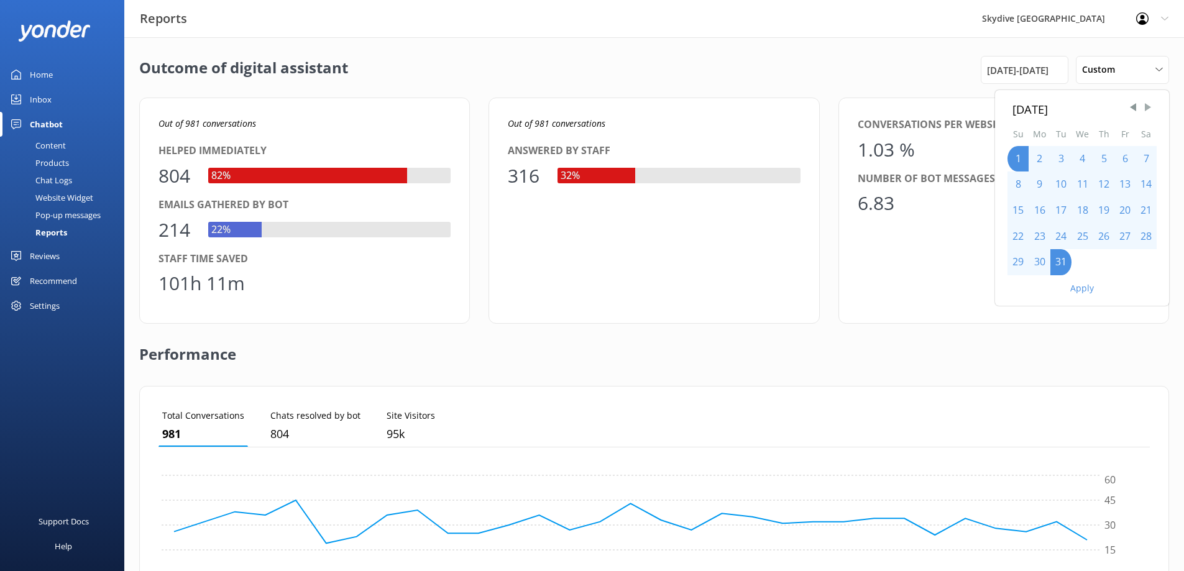
click at [1151, 105] on span "Next Month" at bounding box center [1148, 107] width 12 height 12
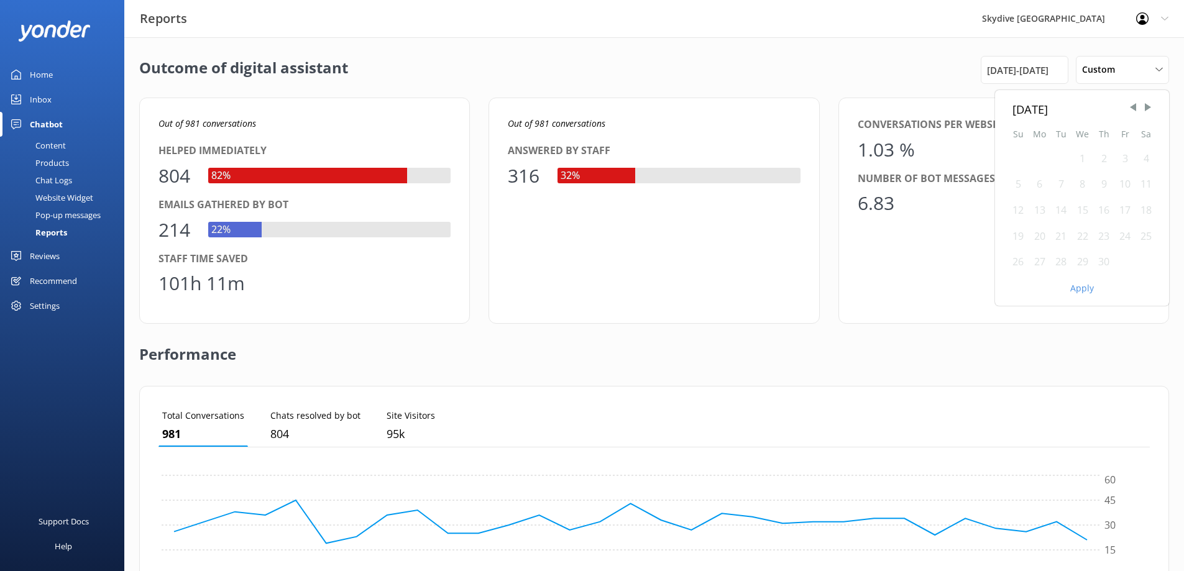
click at [1084, 155] on div "1" at bounding box center [1083, 159] width 22 height 26
click at [1103, 260] on div "30" at bounding box center [1103, 262] width 21 height 26
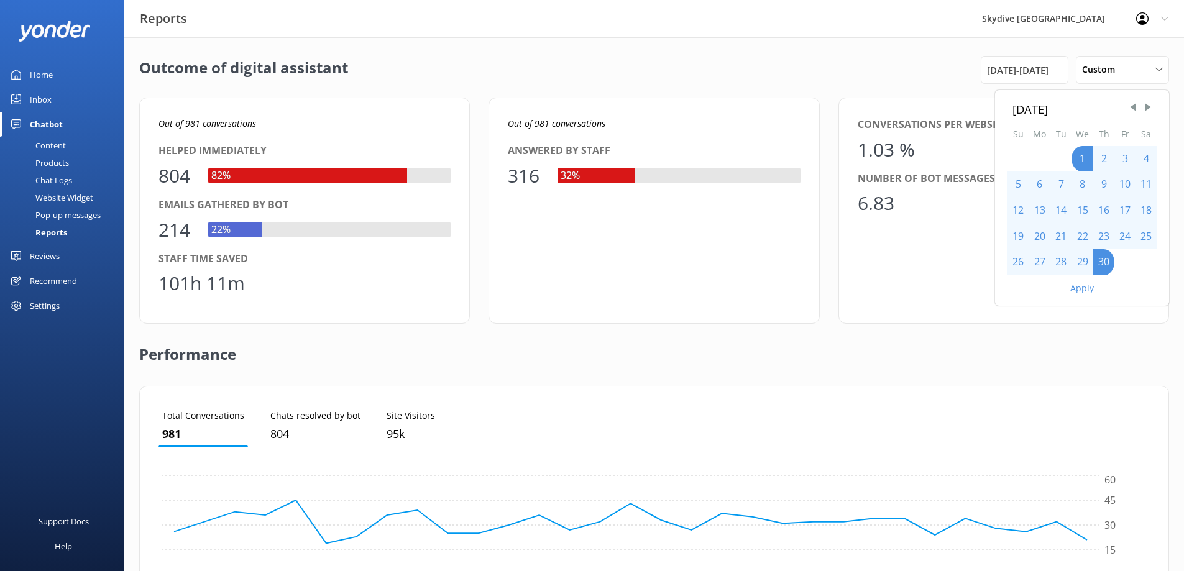
click at [1082, 289] on button "Apply" at bounding box center [1082, 288] width 24 height 9
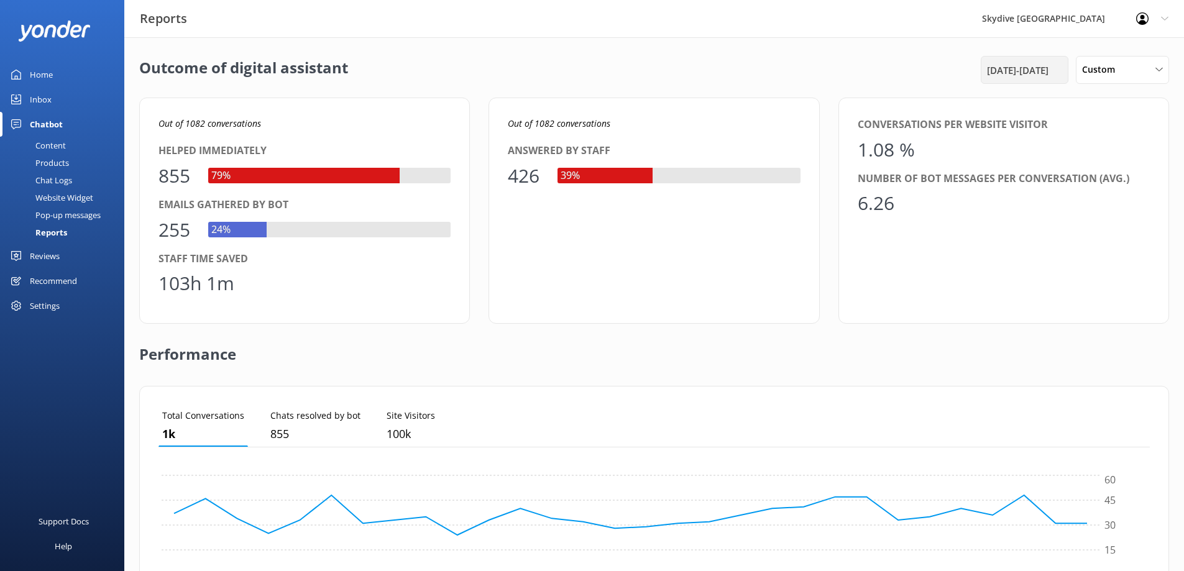
click at [1019, 63] on span "[DATE] - [DATE]" at bounding box center [1018, 70] width 62 height 15
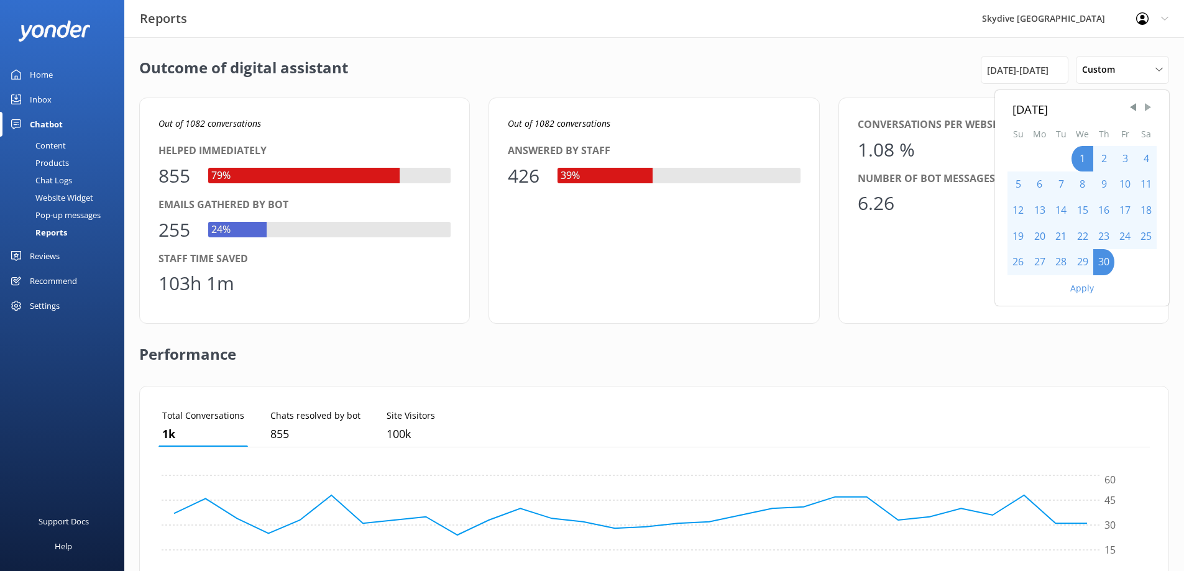
click at [1150, 109] on span "Next Month" at bounding box center [1148, 107] width 12 height 12
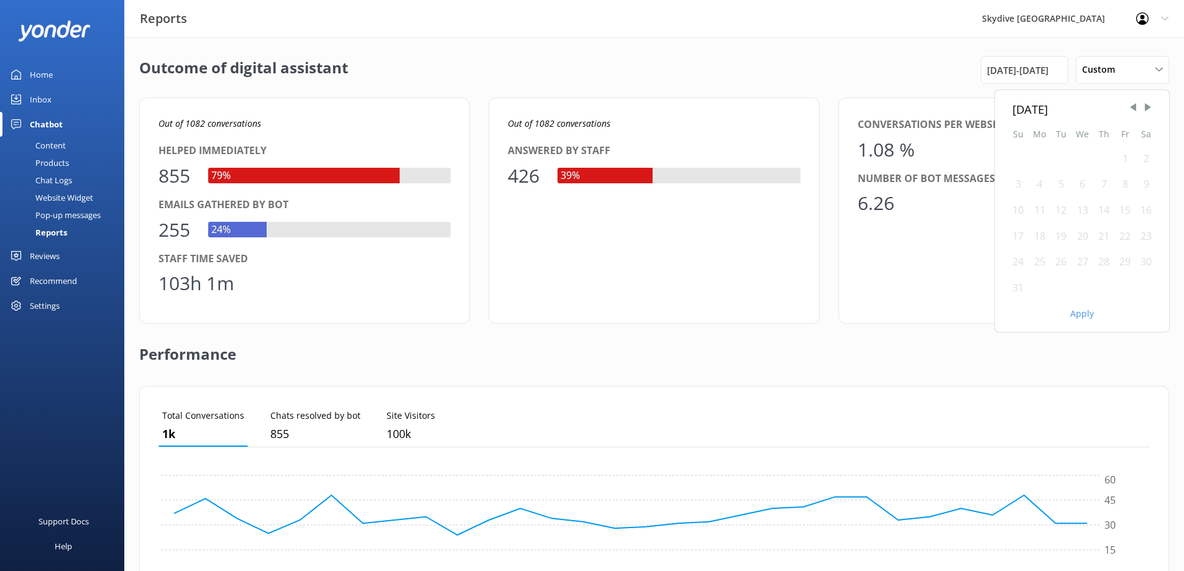
click at [1124, 157] on div "1" at bounding box center [1124, 159] width 21 height 26
click at [1019, 288] on div "31" at bounding box center [1017, 288] width 21 height 26
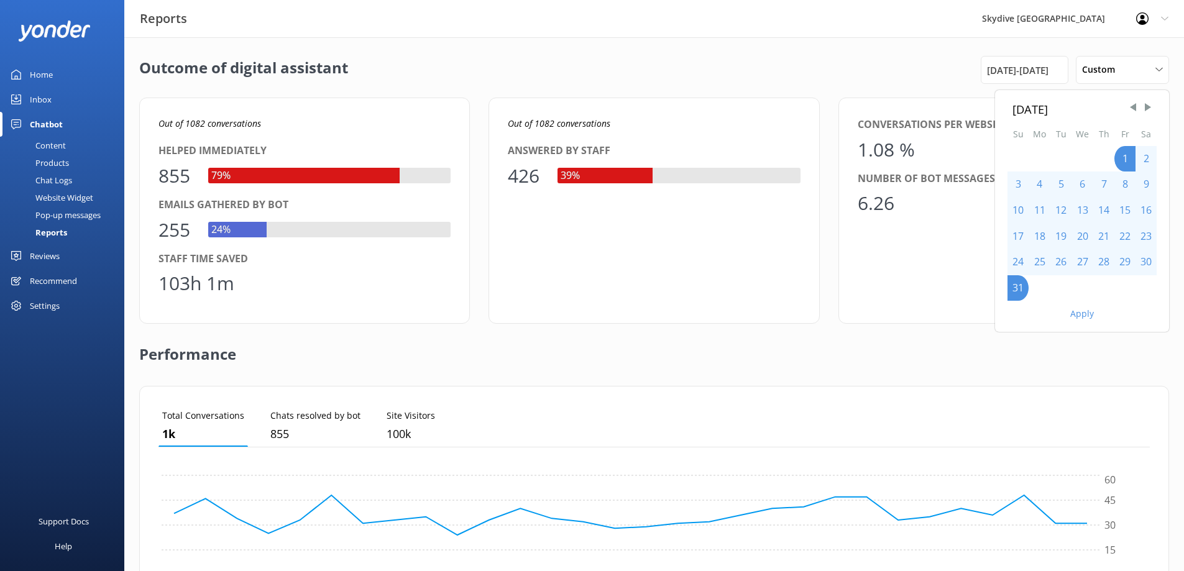
click at [1083, 311] on button "Apply" at bounding box center [1082, 314] width 24 height 9
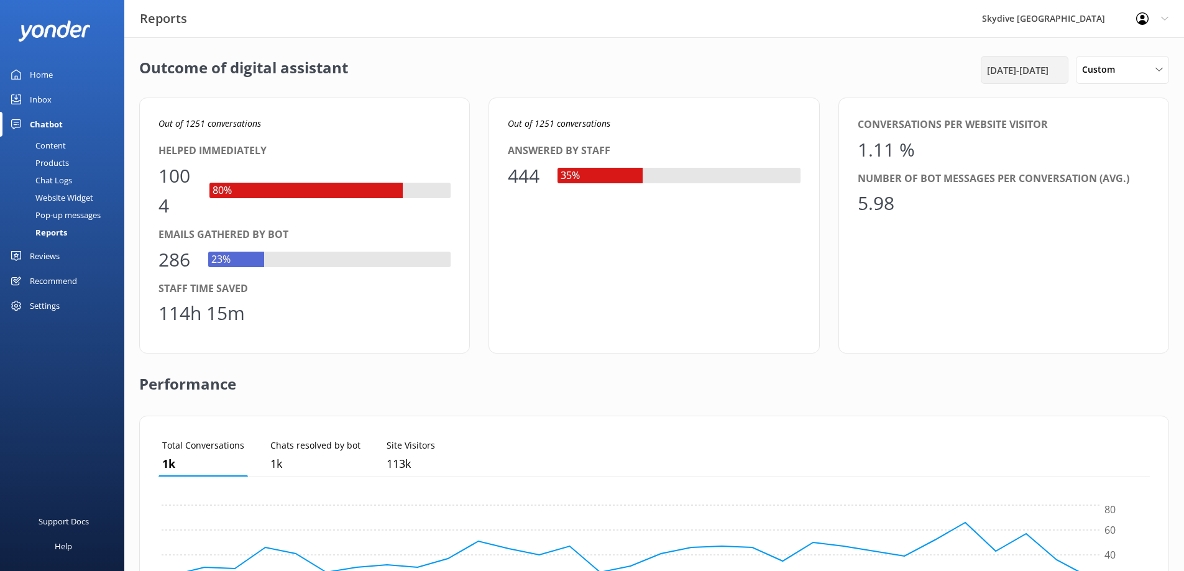
click at [1035, 65] on span "[DATE] - [DATE]" at bounding box center [1018, 70] width 62 height 15
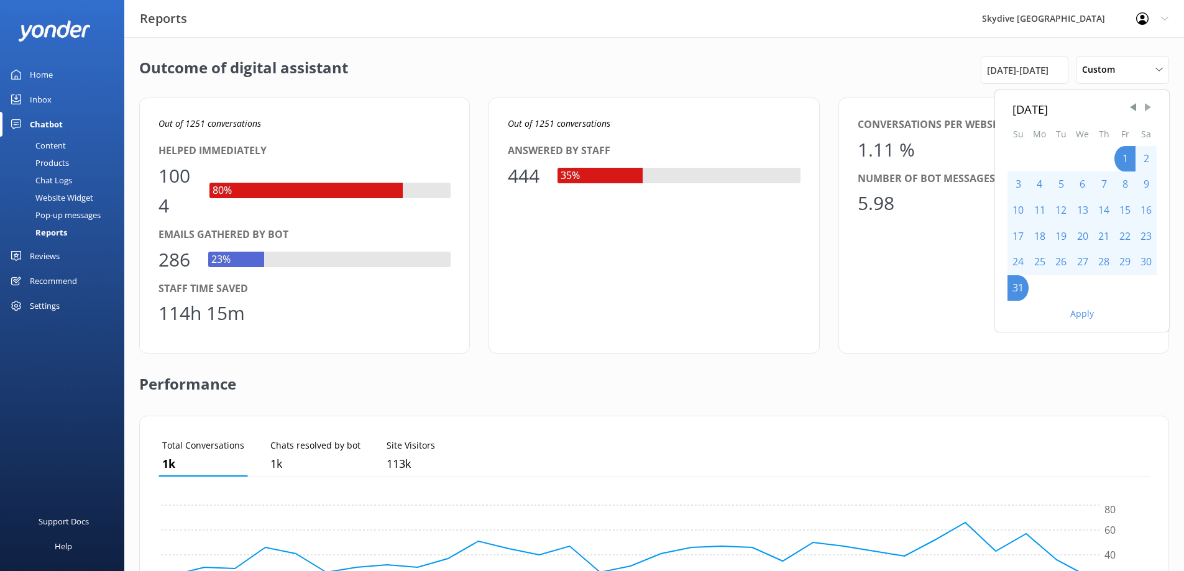
click at [1151, 107] on span "Next Month" at bounding box center [1148, 107] width 12 height 12
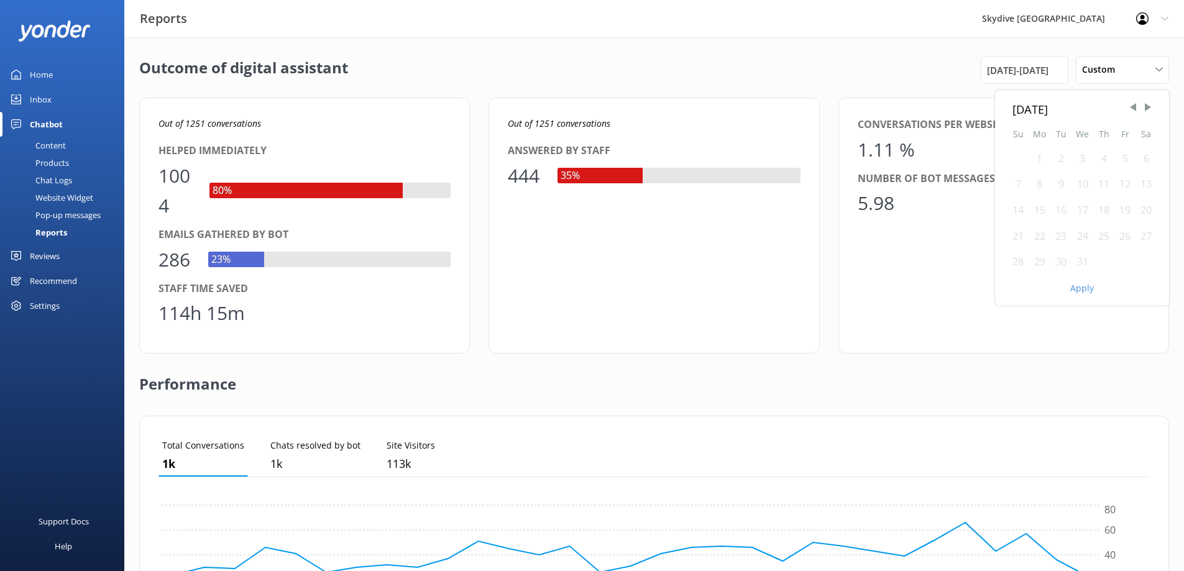
click at [1042, 154] on div "1" at bounding box center [1040, 159] width 22 height 26
click at [1042, 158] on div "1" at bounding box center [1040, 159] width 22 height 26
click at [1085, 262] on div "31" at bounding box center [1083, 262] width 22 height 26
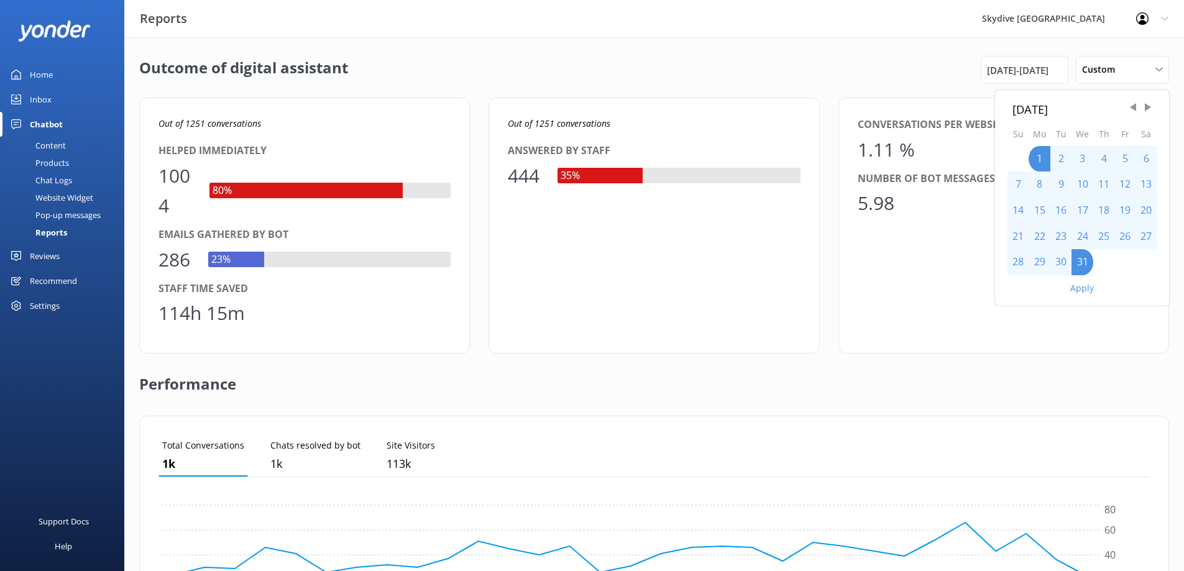
click at [1085, 290] on button "Apply" at bounding box center [1082, 288] width 24 height 9
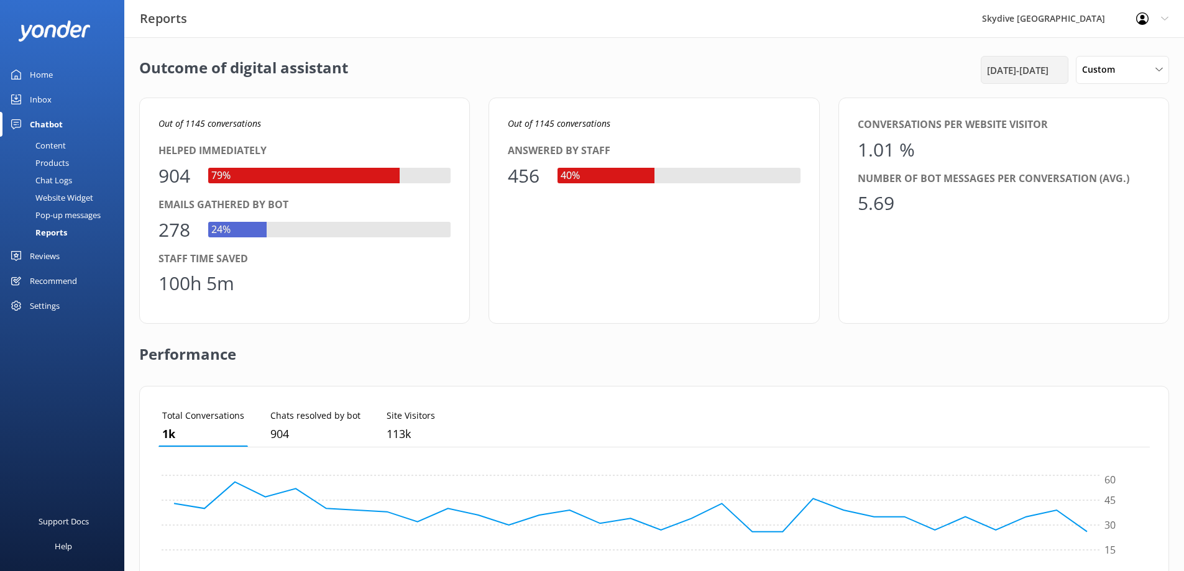
click at [1015, 72] on span "[DATE] - [DATE]" at bounding box center [1018, 70] width 62 height 15
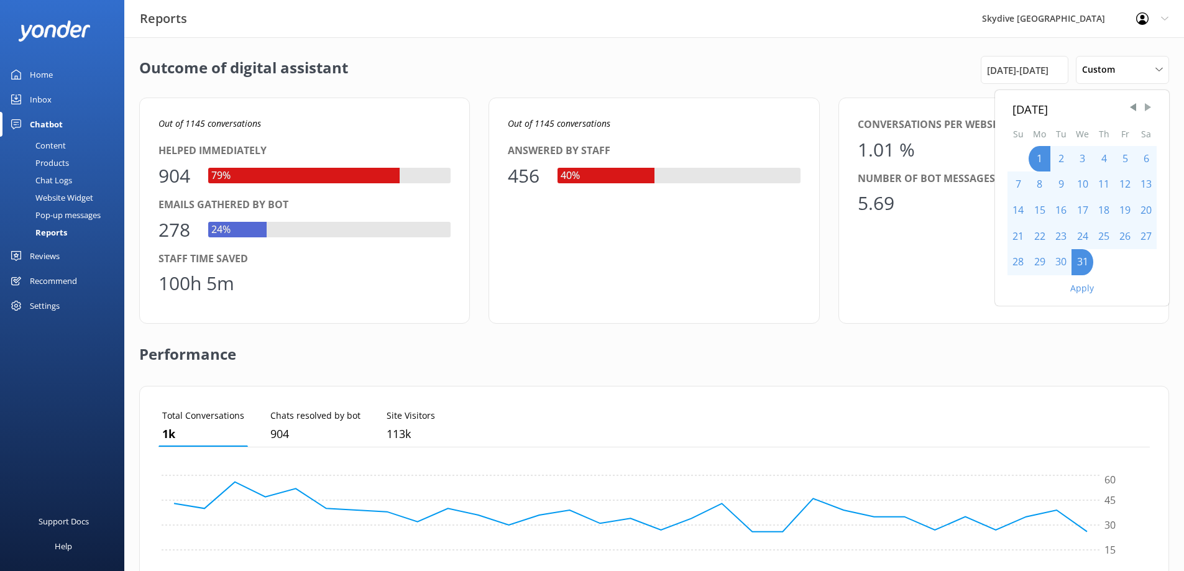
click at [1149, 105] on span "Next Month" at bounding box center [1148, 107] width 12 height 12
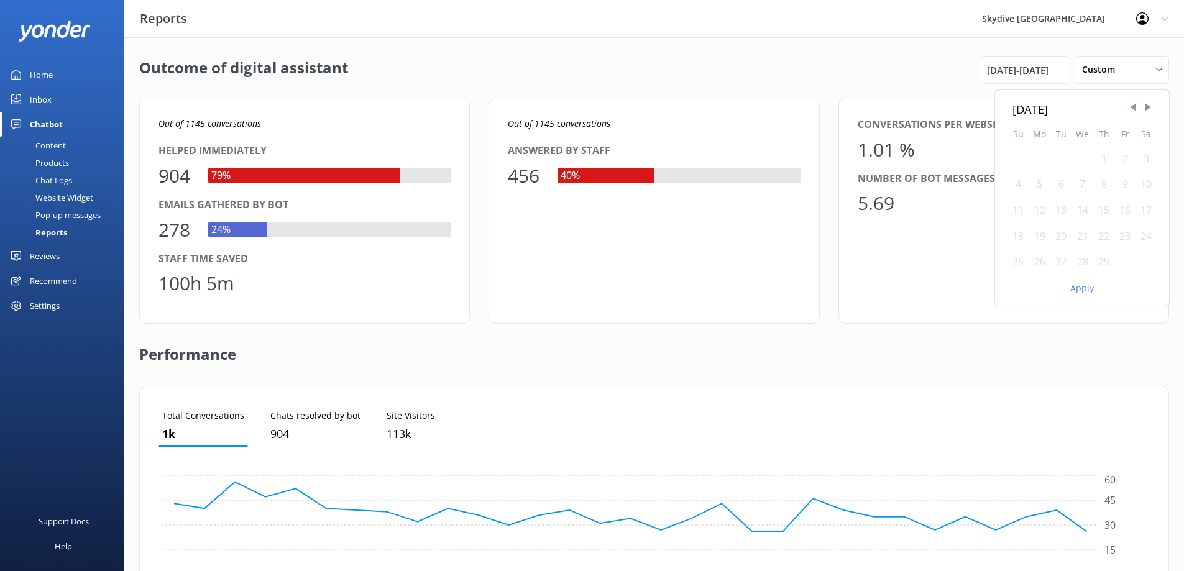
click at [1101, 157] on div "1" at bounding box center [1103, 159] width 21 height 26
click at [1101, 158] on div "1" at bounding box center [1103, 159] width 21 height 26
click at [1105, 259] on div "29" at bounding box center [1103, 262] width 21 height 26
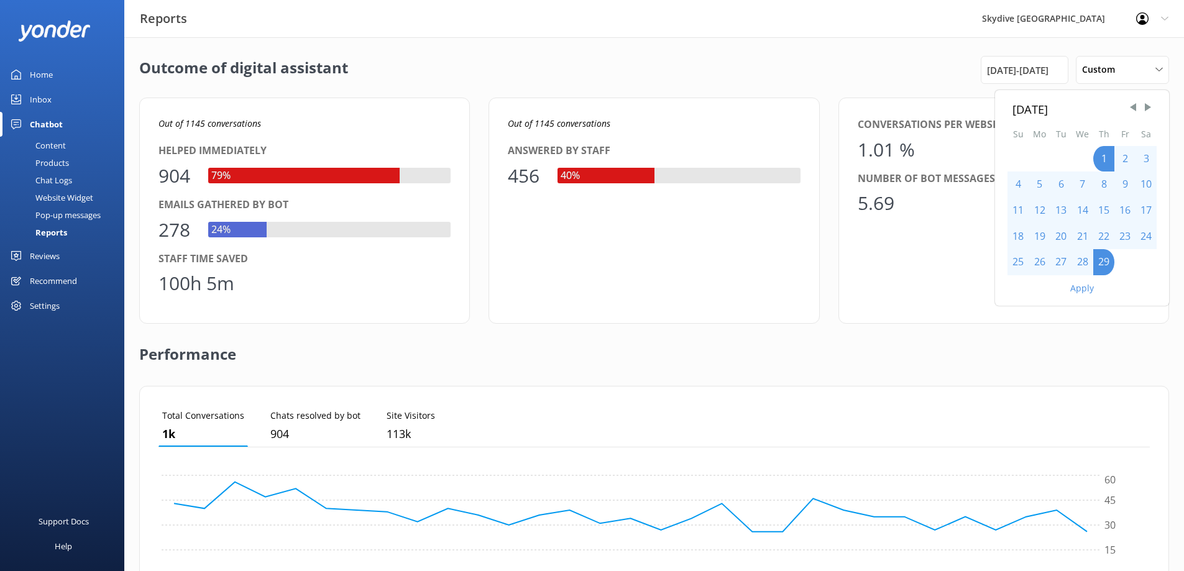
click at [1086, 287] on button "Apply" at bounding box center [1082, 288] width 24 height 9
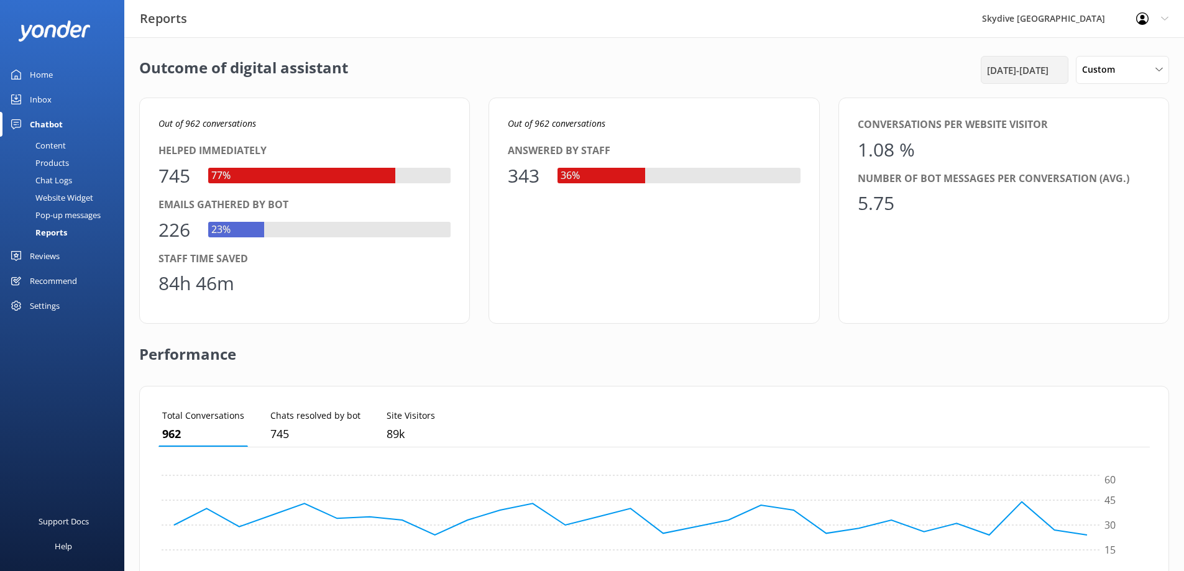
click at [1045, 73] on span "[DATE] - [DATE]" at bounding box center [1018, 70] width 62 height 15
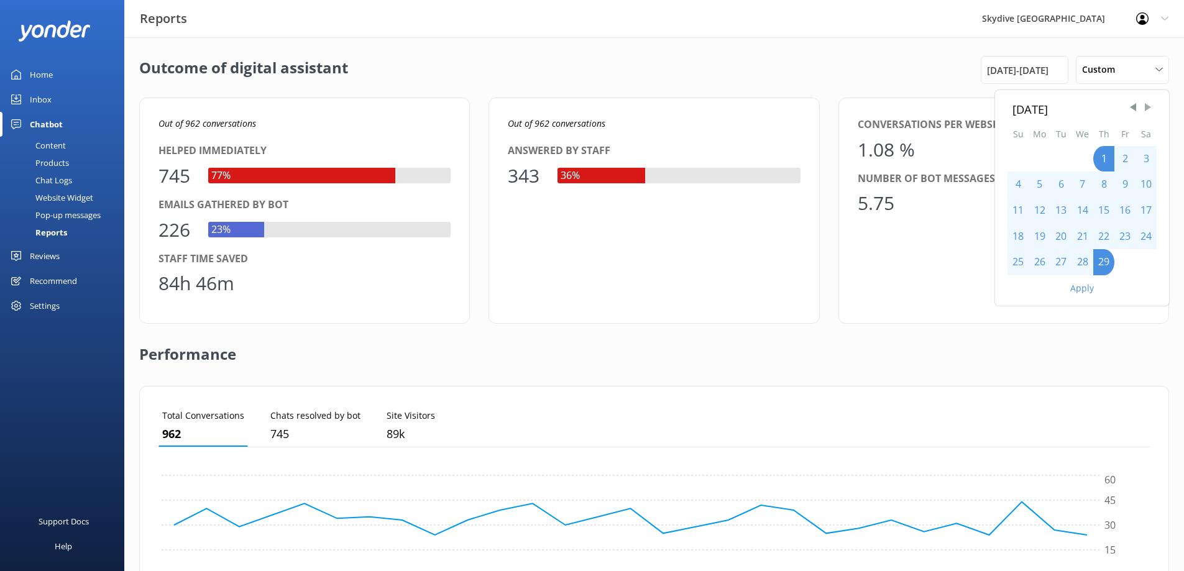
click at [1149, 104] on span "Next Month" at bounding box center [1148, 107] width 12 height 12
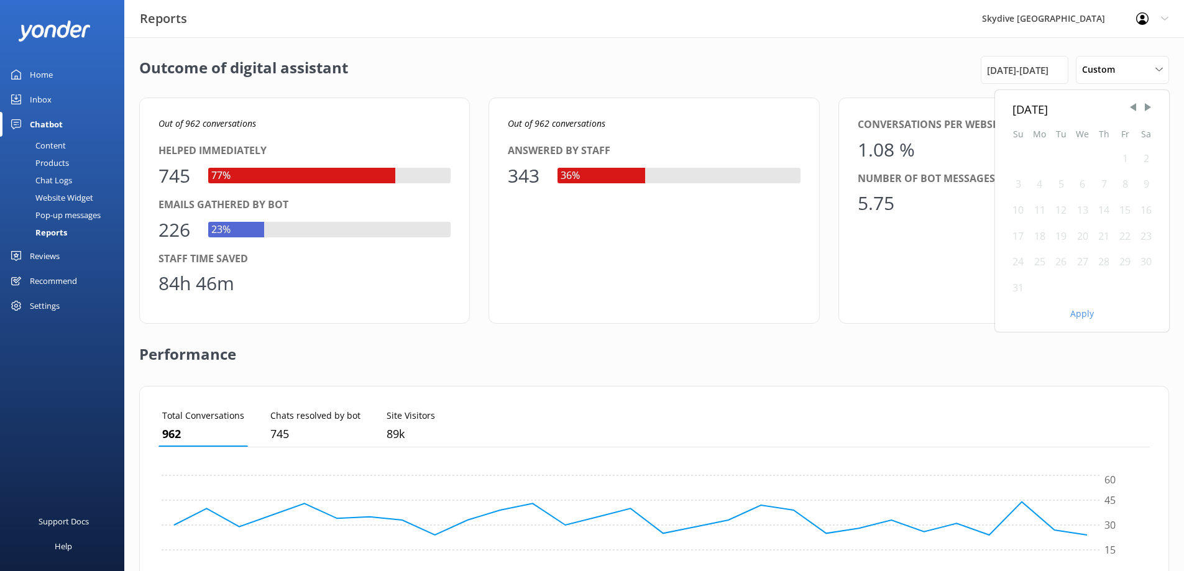
click at [1124, 156] on div "1" at bounding box center [1124, 159] width 21 height 26
click at [1015, 288] on div "31" at bounding box center [1017, 288] width 21 height 26
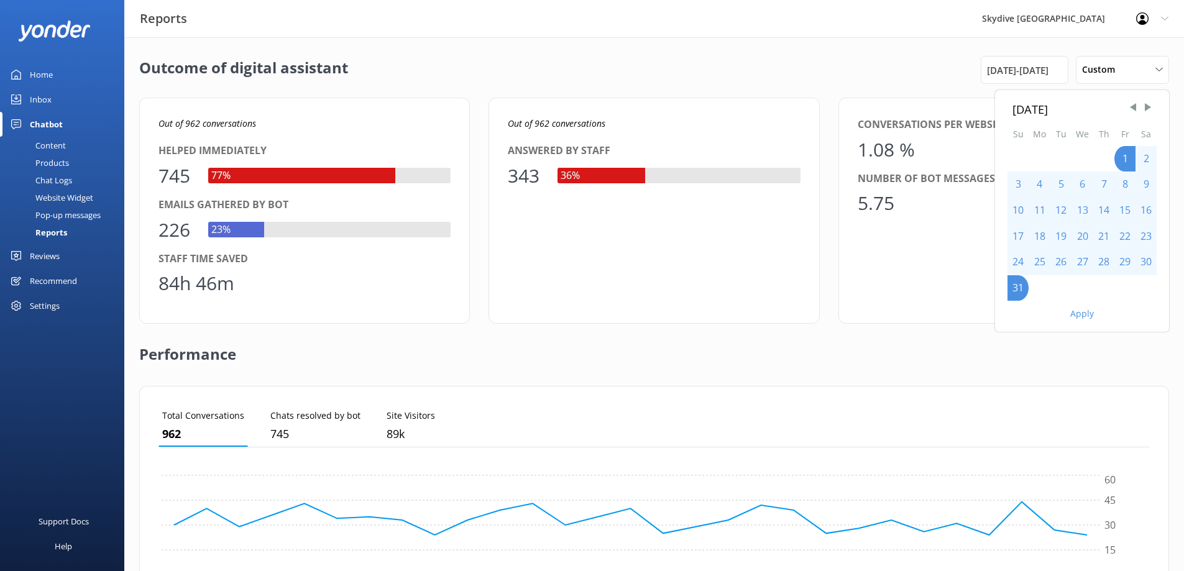
click at [1078, 312] on button "Apply" at bounding box center [1082, 314] width 24 height 9
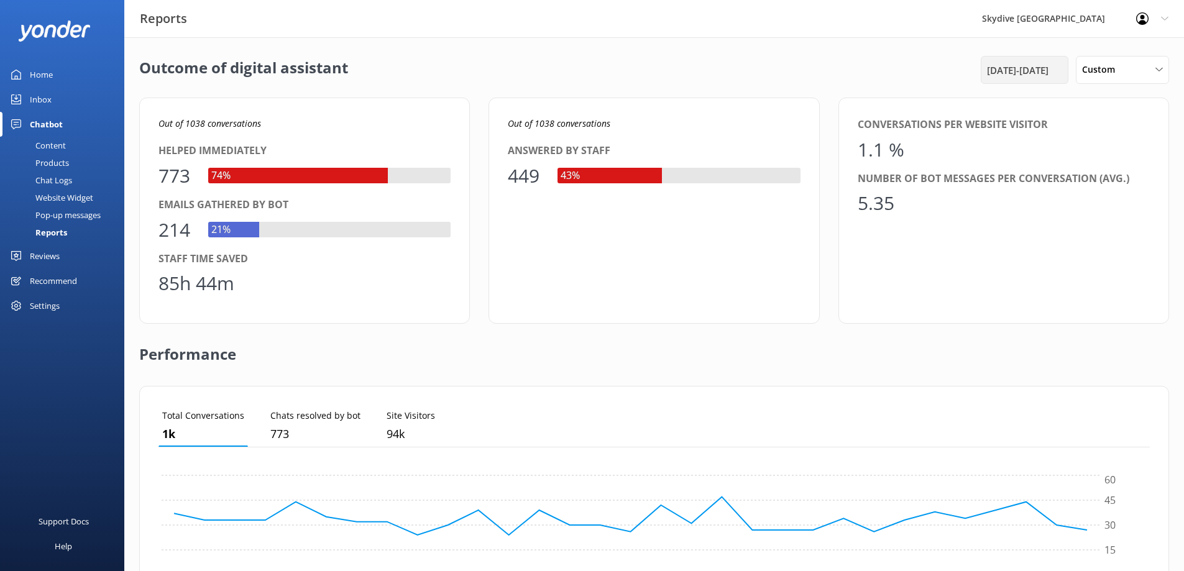
click at [1032, 67] on span "[DATE] - [DATE]" at bounding box center [1018, 70] width 62 height 15
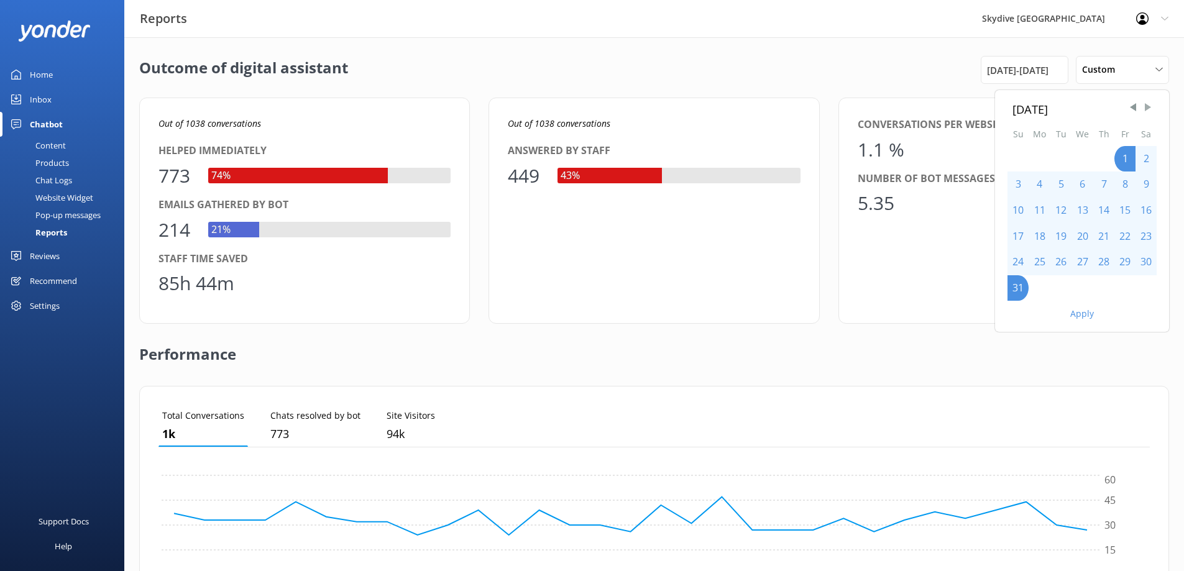
click at [1145, 107] on span "Next Month" at bounding box center [1148, 107] width 12 height 12
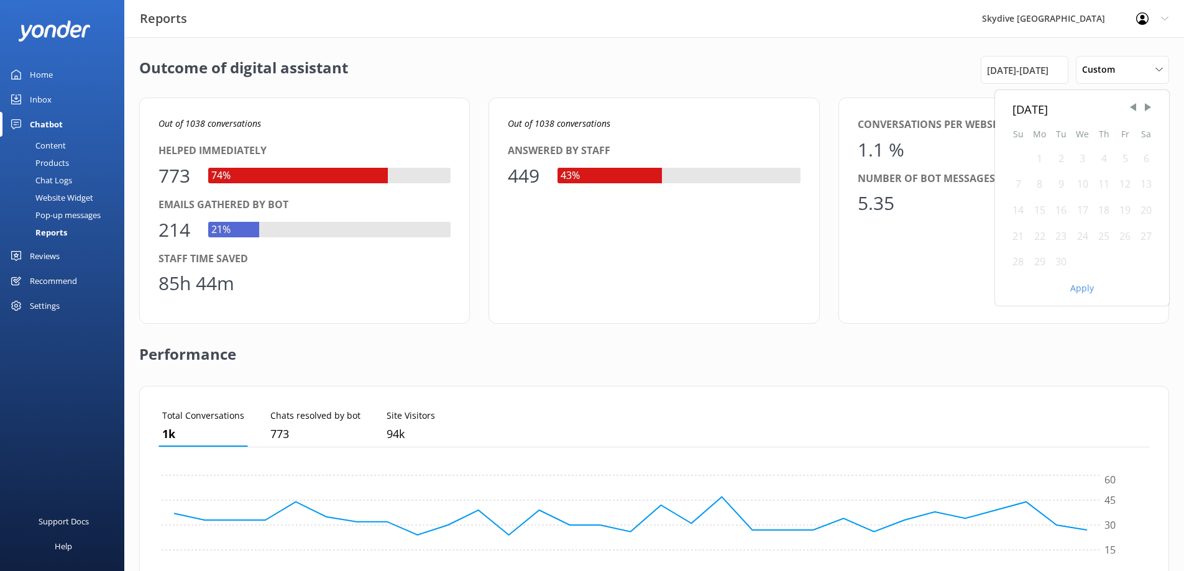
click at [1043, 160] on div "1" at bounding box center [1040, 159] width 22 height 26
click at [1044, 157] on div "1" at bounding box center [1040, 159] width 22 height 26
click at [1067, 260] on div "30" at bounding box center [1060, 262] width 21 height 26
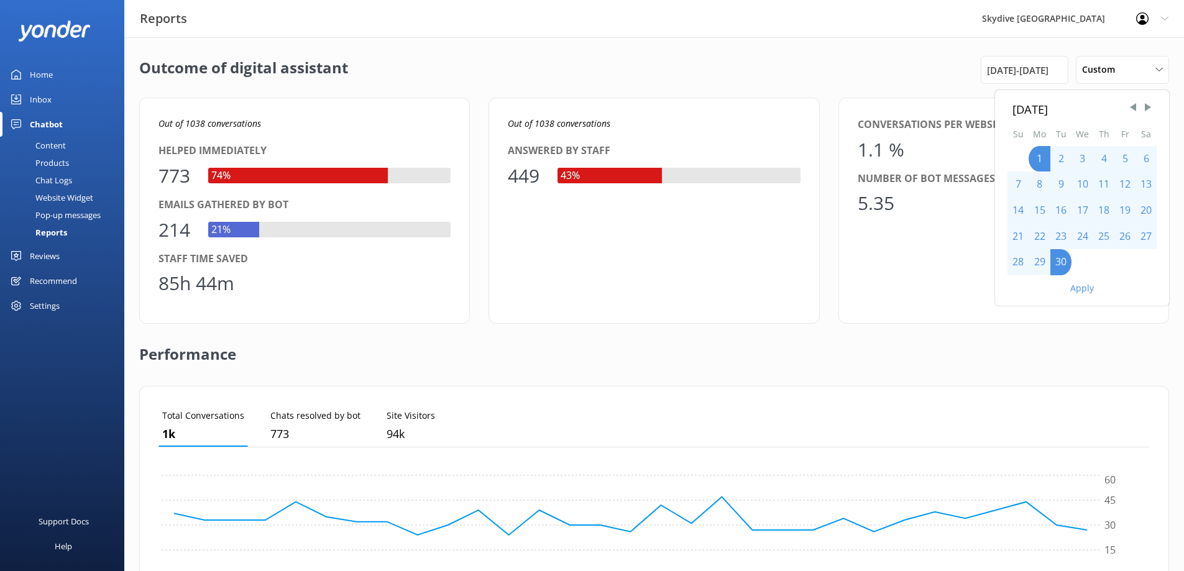
click at [1083, 287] on button "Apply" at bounding box center [1082, 288] width 24 height 9
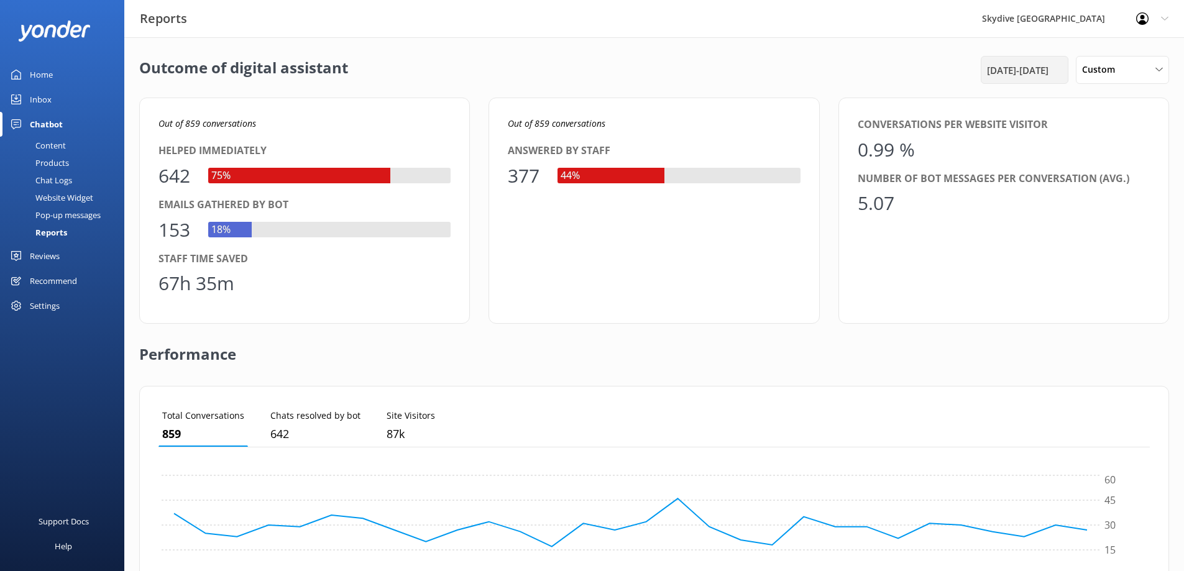
click at [1009, 68] on span "[DATE] - [DATE]" at bounding box center [1018, 70] width 62 height 15
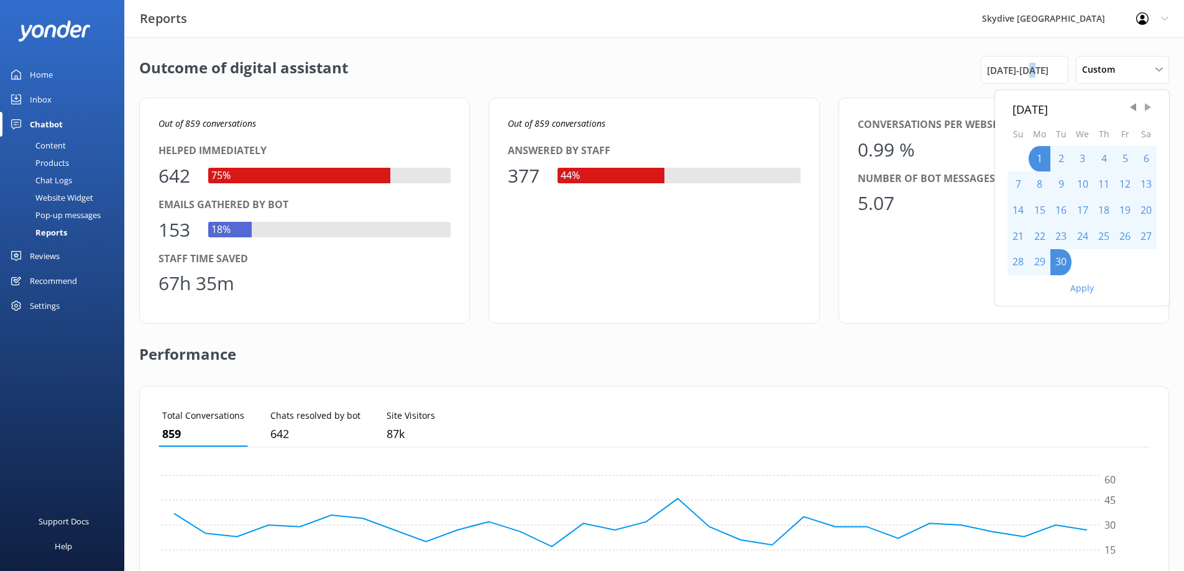
click at [1146, 108] on span "Next Month" at bounding box center [1148, 107] width 12 height 12
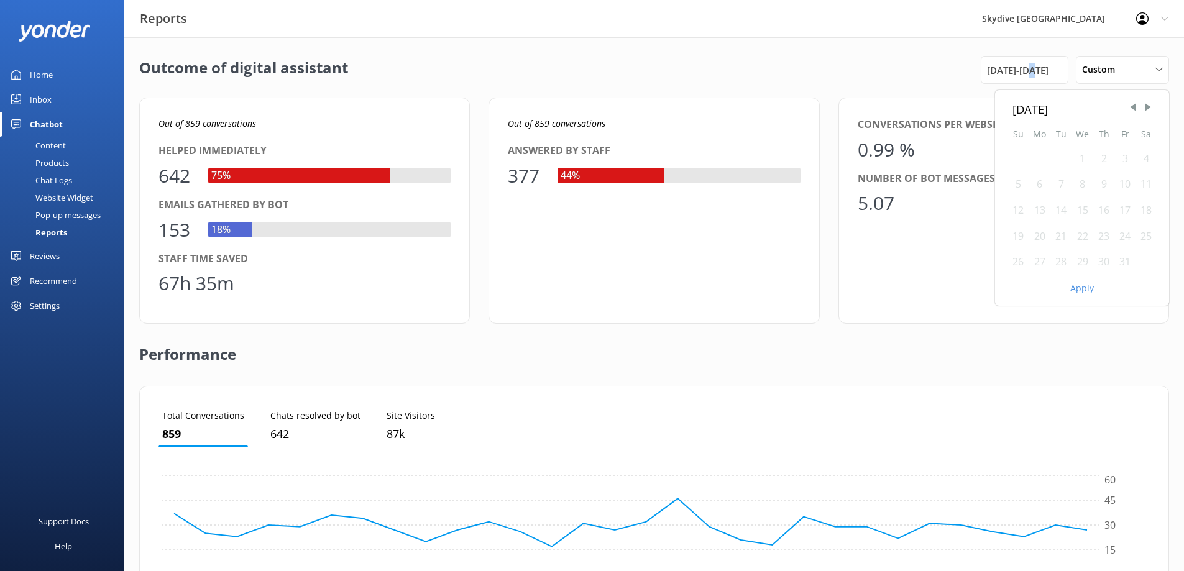
click at [1076, 160] on div "1" at bounding box center [1083, 159] width 22 height 26
click at [1080, 160] on div "1" at bounding box center [1083, 159] width 22 height 26
click at [1123, 260] on div "31" at bounding box center [1124, 262] width 21 height 26
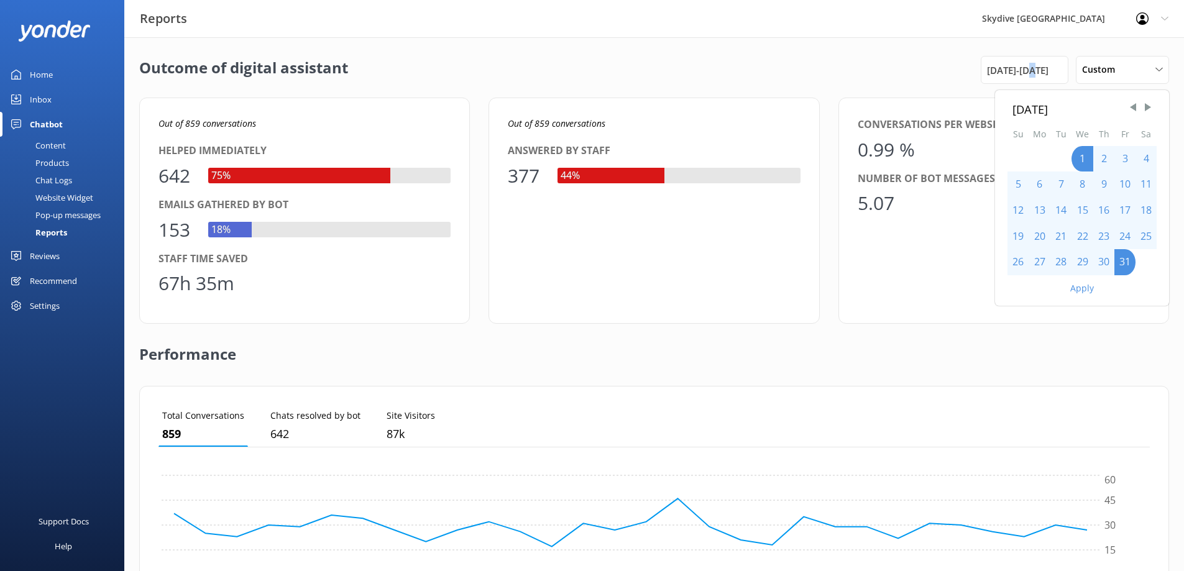
click at [1084, 289] on button "Apply" at bounding box center [1082, 288] width 24 height 9
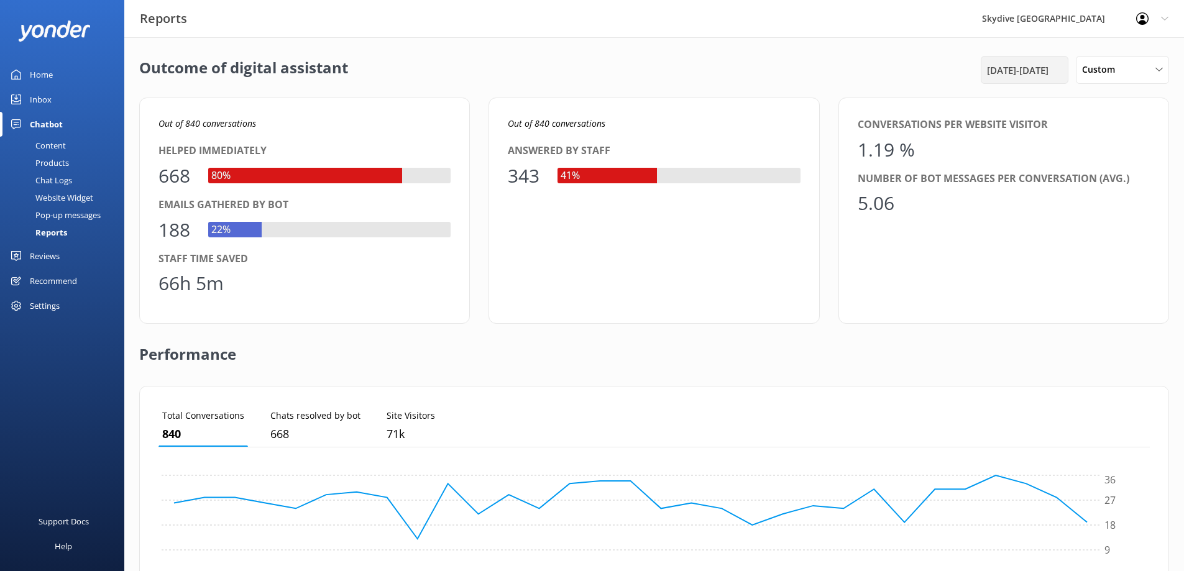
click at [1035, 70] on span "[DATE] - [DATE]" at bounding box center [1018, 70] width 62 height 15
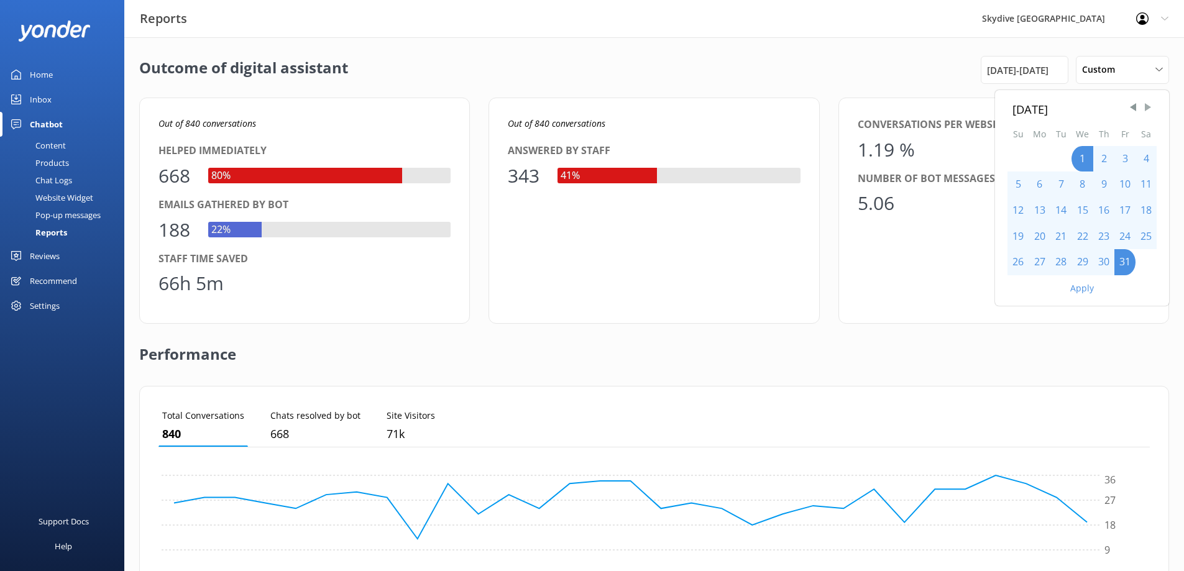
click at [1149, 106] on span "Next Month" at bounding box center [1148, 107] width 12 height 12
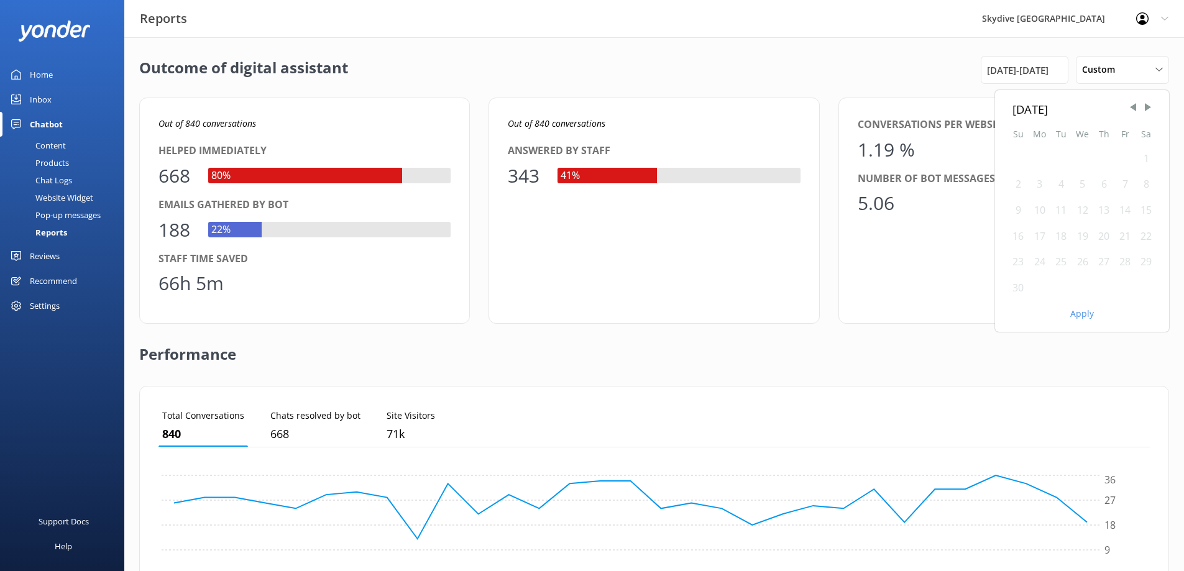
click at [1145, 158] on div "1" at bounding box center [1146, 159] width 21 height 26
click at [1019, 286] on div "30" at bounding box center [1017, 288] width 21 height 26
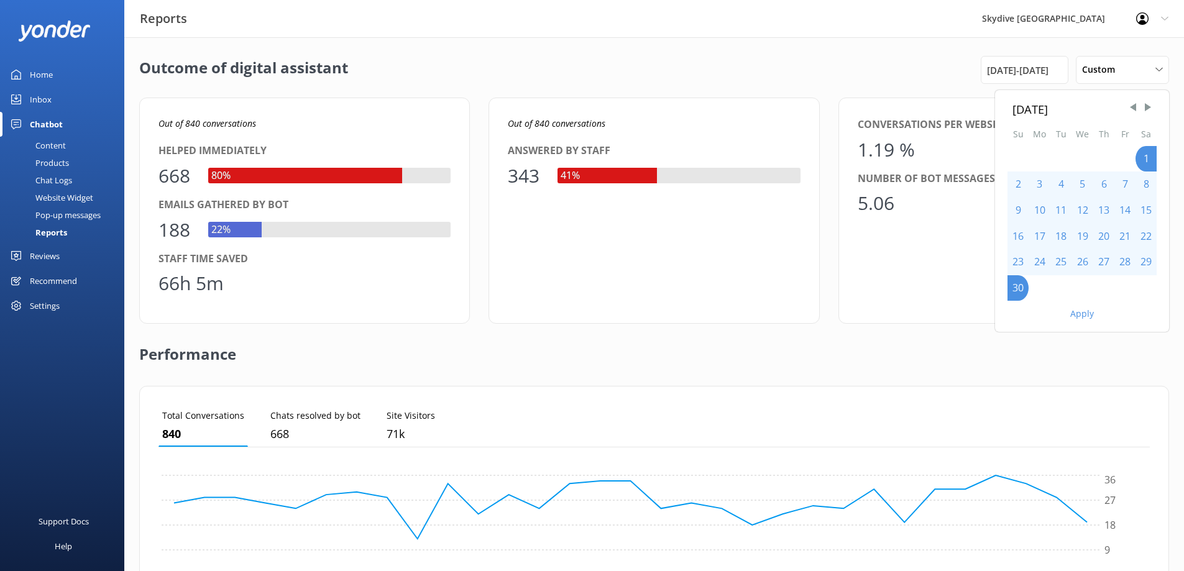
click at [1076, 312] on button "Apply" at bounding box center [1082, 314] width 24 height 9
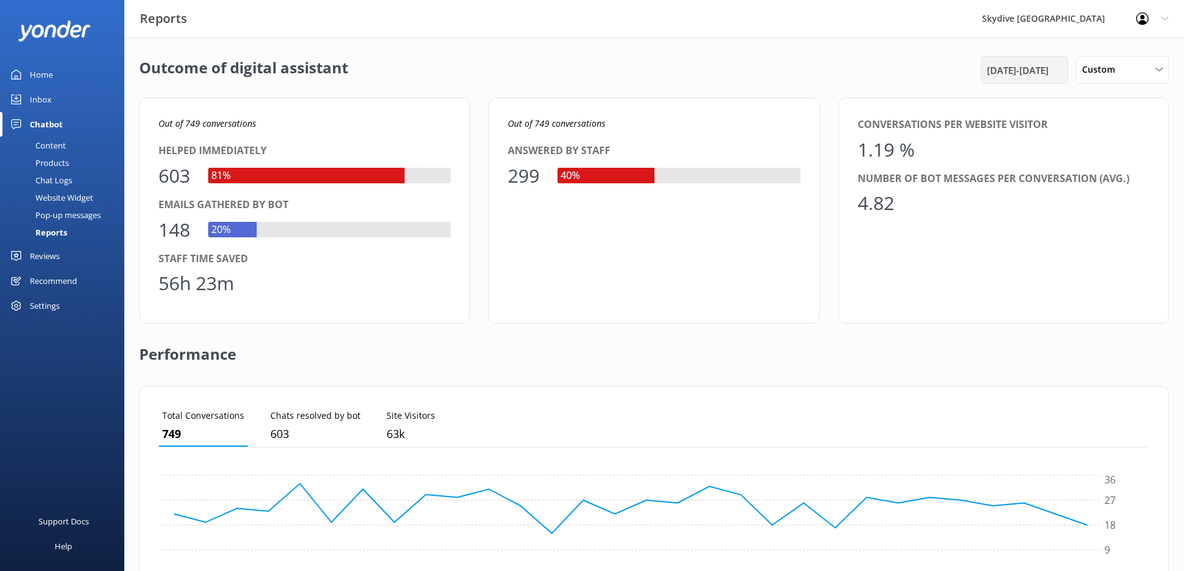
click at [1035, 71] on span "[DATE] - [DATE]" at bounding box center [1018, 70] width 62 height 15
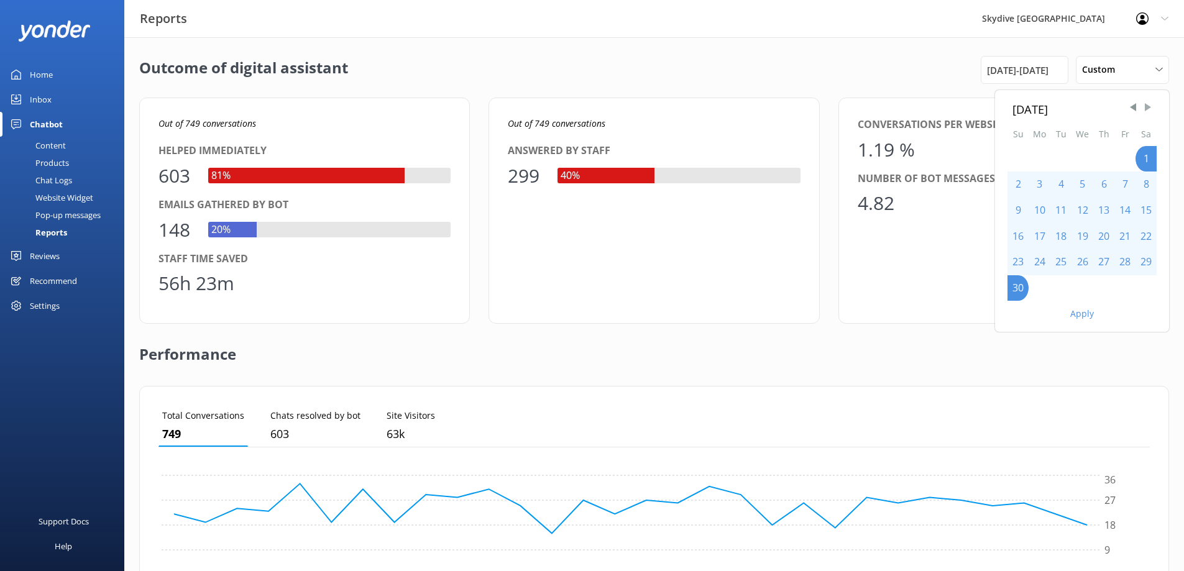
click at [1149, 106] on span "Next Month" at bounding box center [1148, 107] width 12 height 12
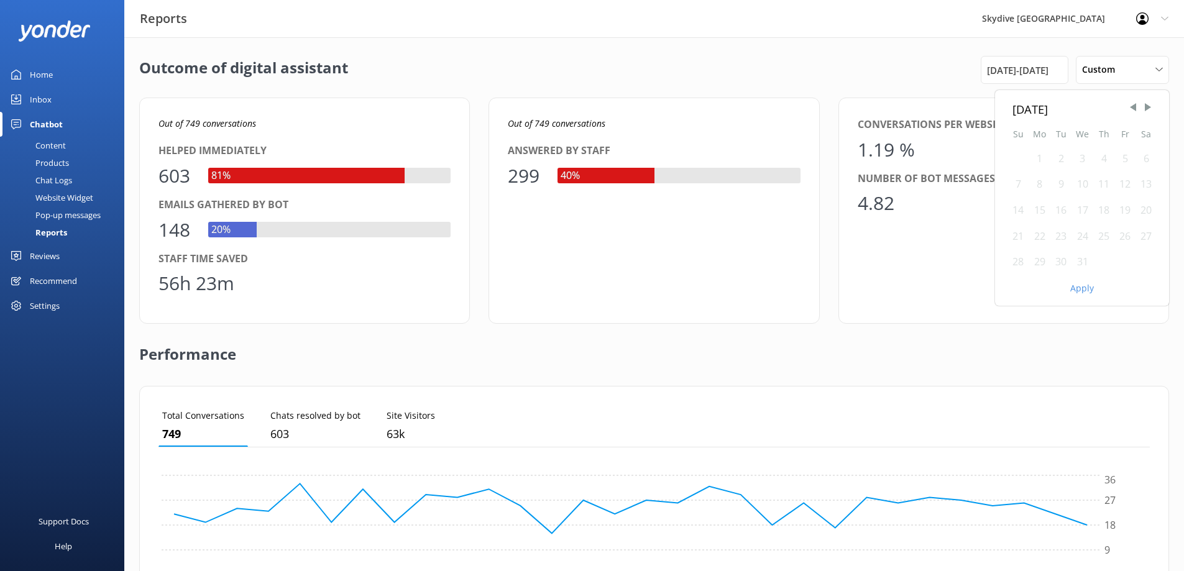
click at [1043, 156] on div "1" at bounding box center [1040, 159] width 22 height 26
click at [1083, 260] on div "31" at bounding box center [1083, 262] width 22 height 26
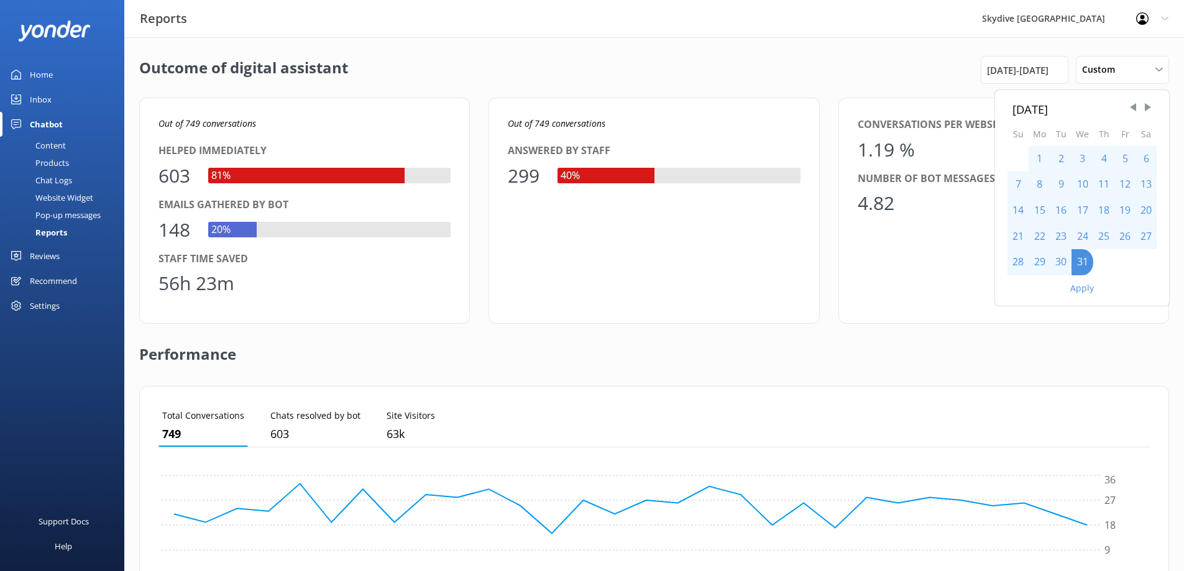
click at [1043, 157] on div "1" at bounding box center [1040, 159] width 22 height 26
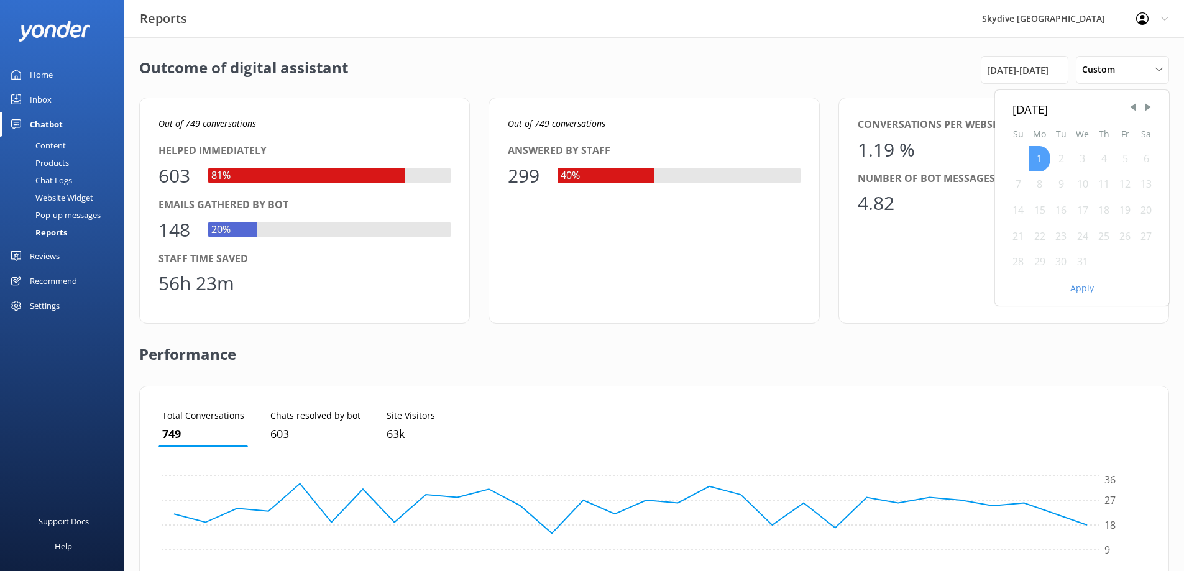
click at [1043, 157] on div "1" at bounding box center [1040, 159] width 22 height 26
click at [1076, 262] on div "31" at bounding box center [1083, 262] width 22 height 26
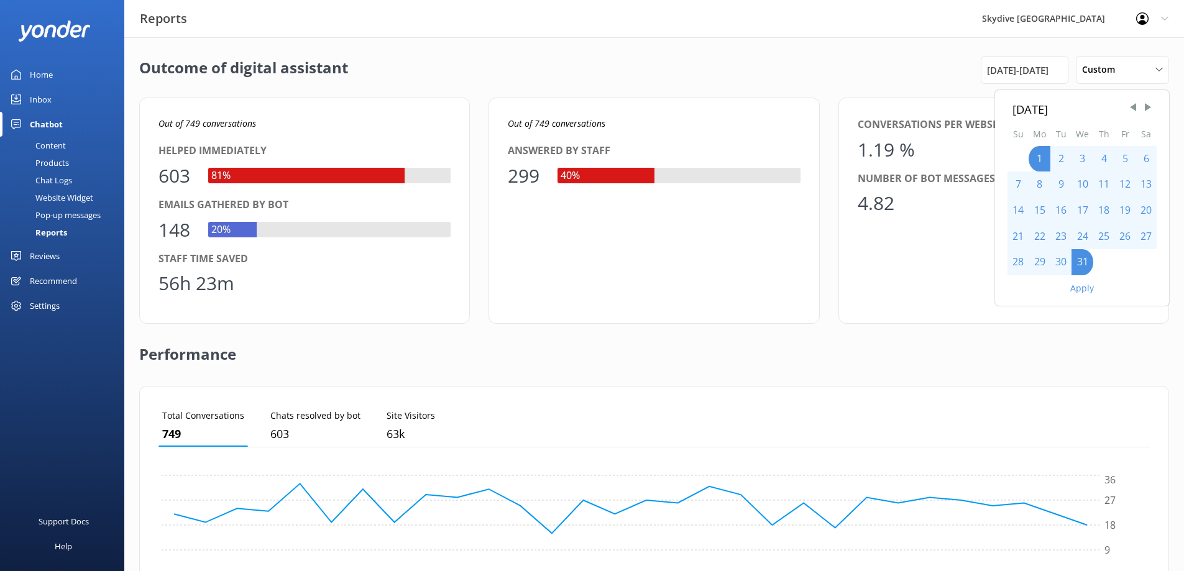
click at [1081, 286] on button "Apply" at bounding box center [1082, 288] width 24 height 9
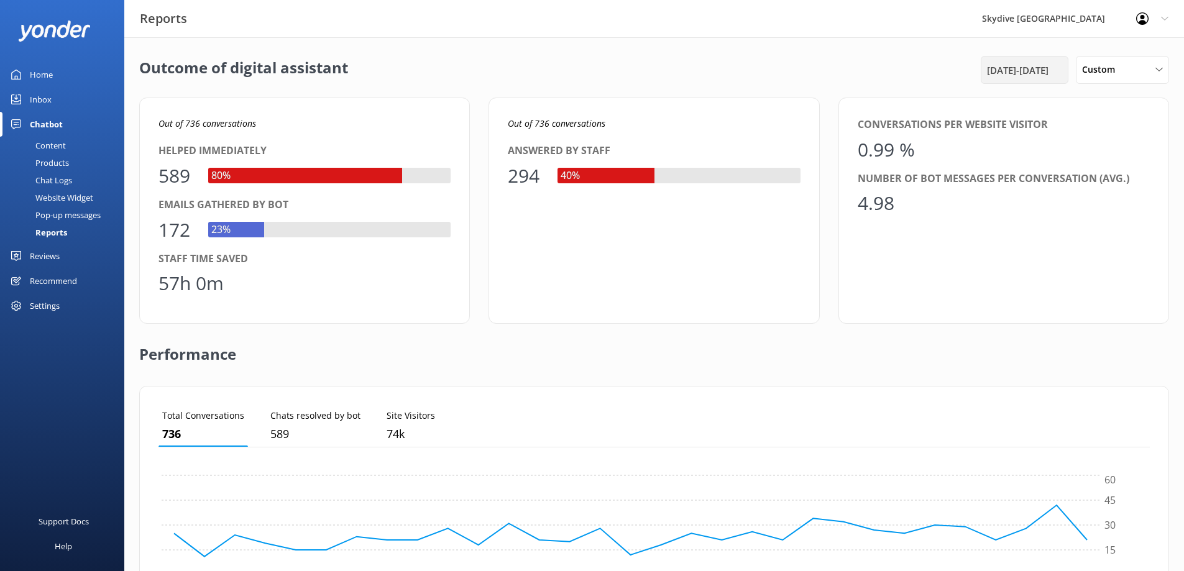
click at [1048, 69] on span "[DATE] - [DATE]" at bounding box center [1018, 70] width 62 height 15
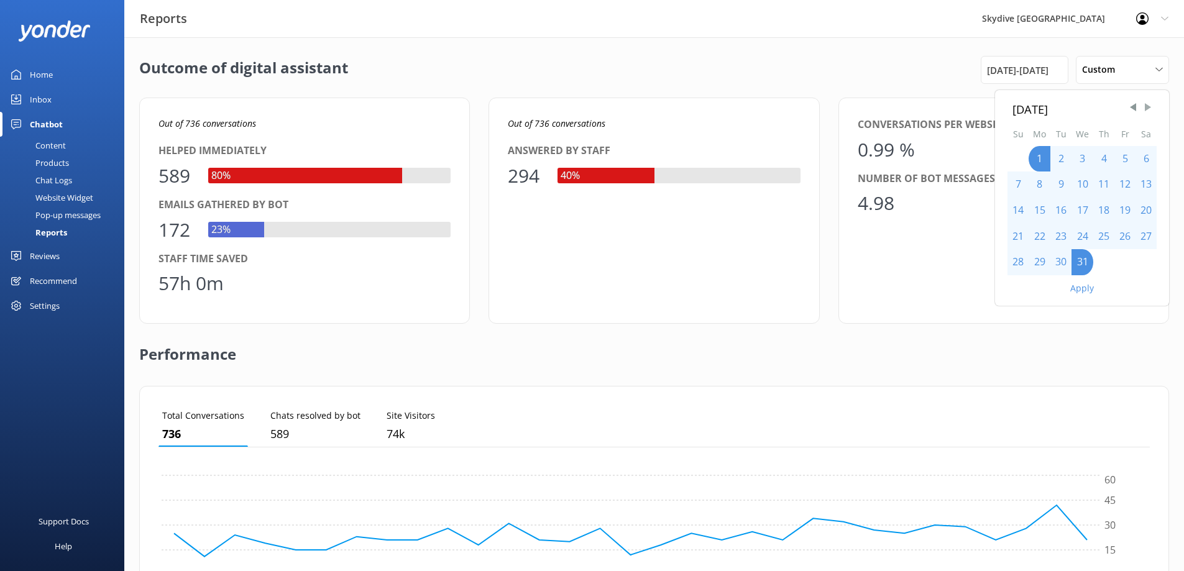
click at [1149, 106] on span "Next Month" at bounding box center [1148, 107] width 12 height 12
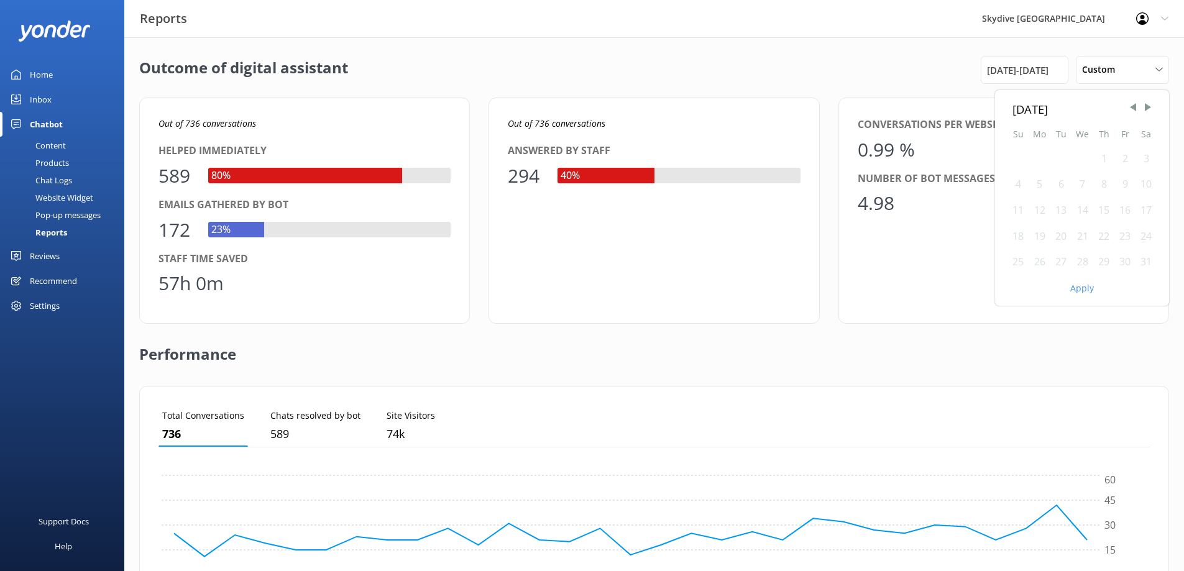
click at [1104, 154] on div "1" at bounding box center [1103, 159] width 21 height 26
click at [1144, 260] on div "31" at bounding box center [1146, 262] width 21 height 26
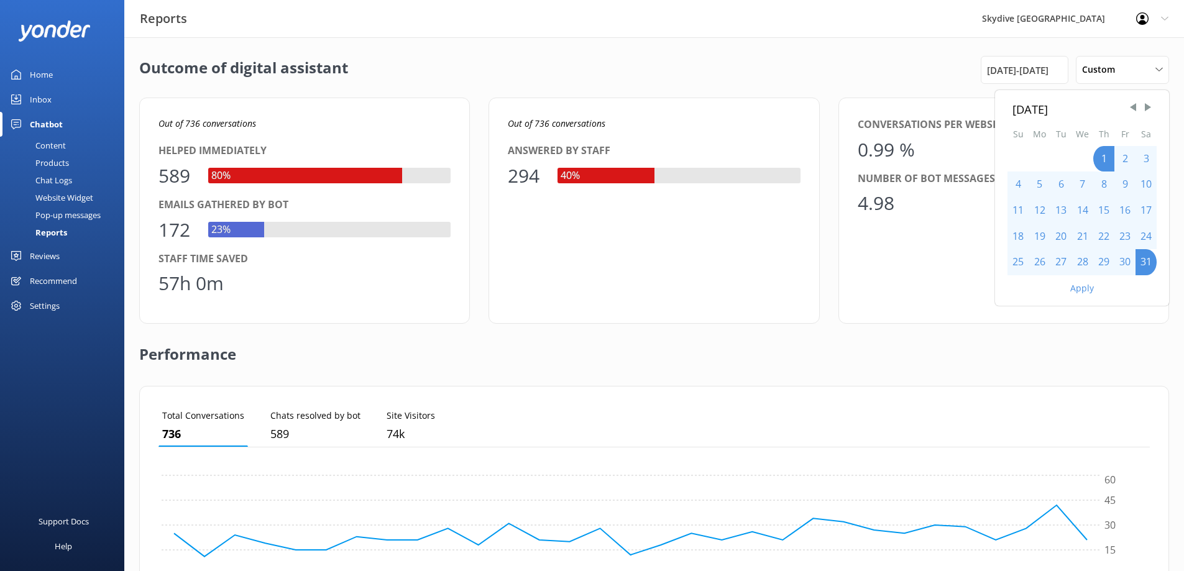
click at [1082, 295] on div "Apply" at bounding box center [1082, 285] width 174 height 21
click at [1082, 290] on button "Apply" at bounding box center [1082, 288] width 24 height 9
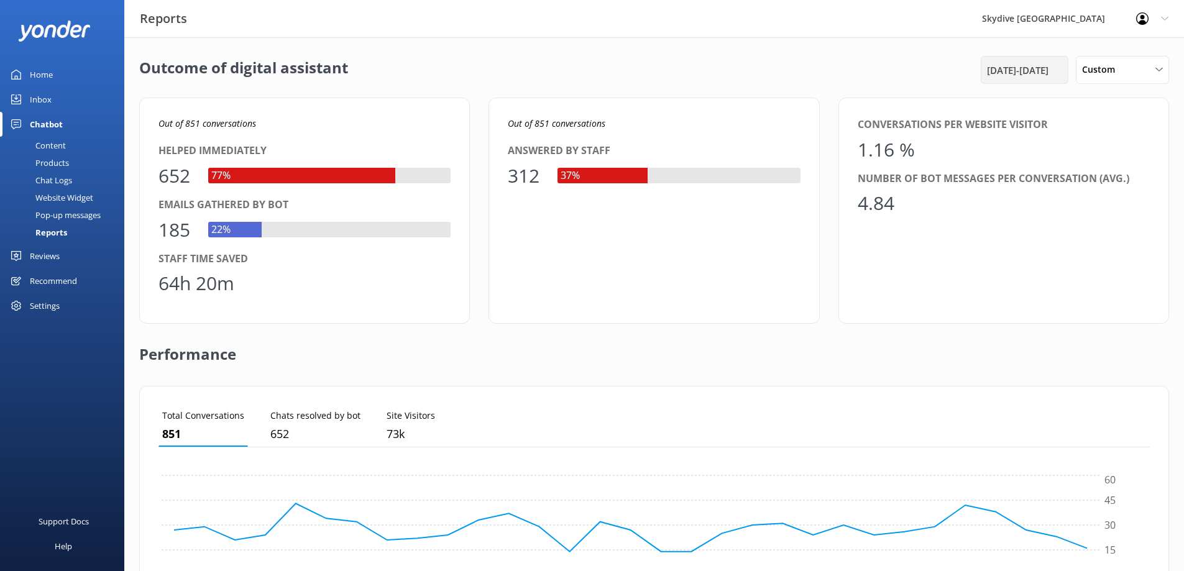
click at [1031, 68] on span "[DATE] - [DATE]" at bounding box center [1018, 70] width 62 height 15
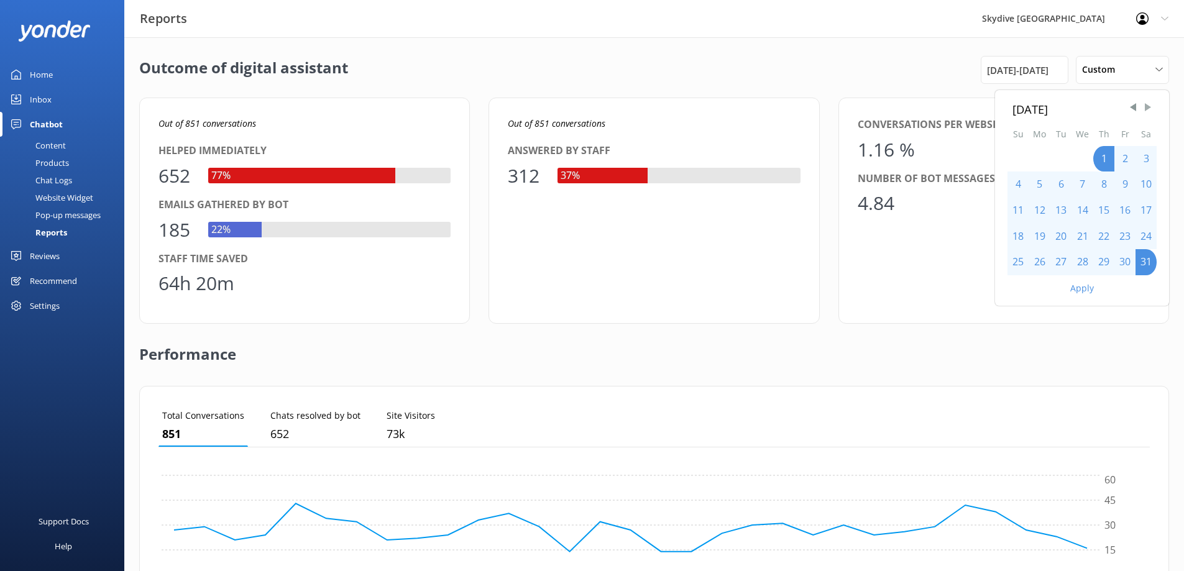
click at [1148, 108] on span "Next Month" at bounding box center [1148, 107] width 12 height 12
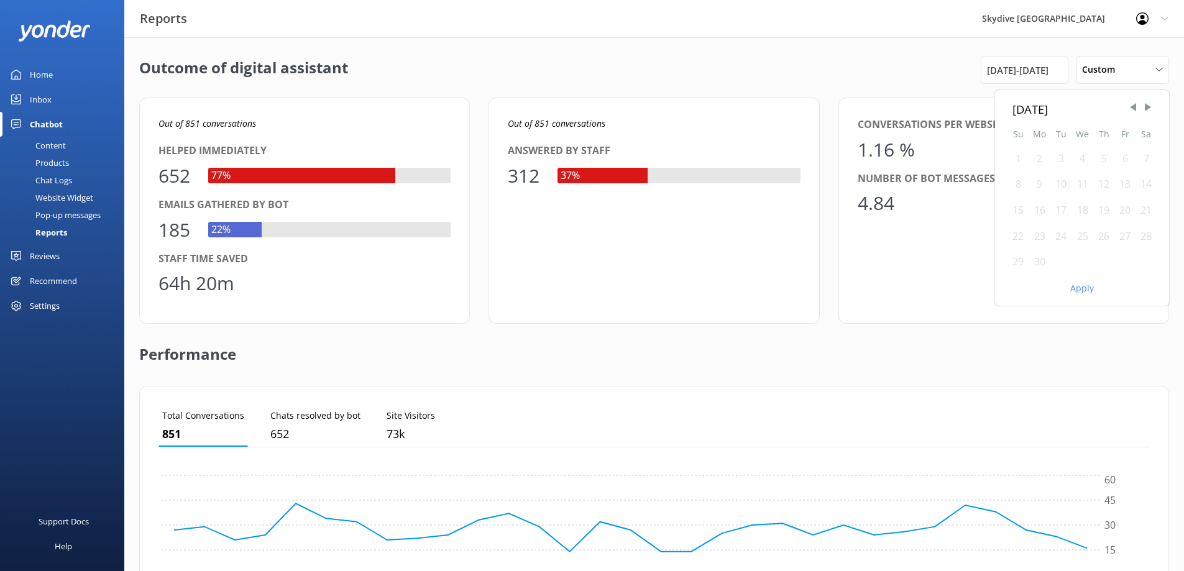
click at [1018, 160] on div "1" at bounding box center [1017, 159] width 21 height 26
click at [1041, 260] on div "30" at bounding box center [1040, 262] width 22 height 26
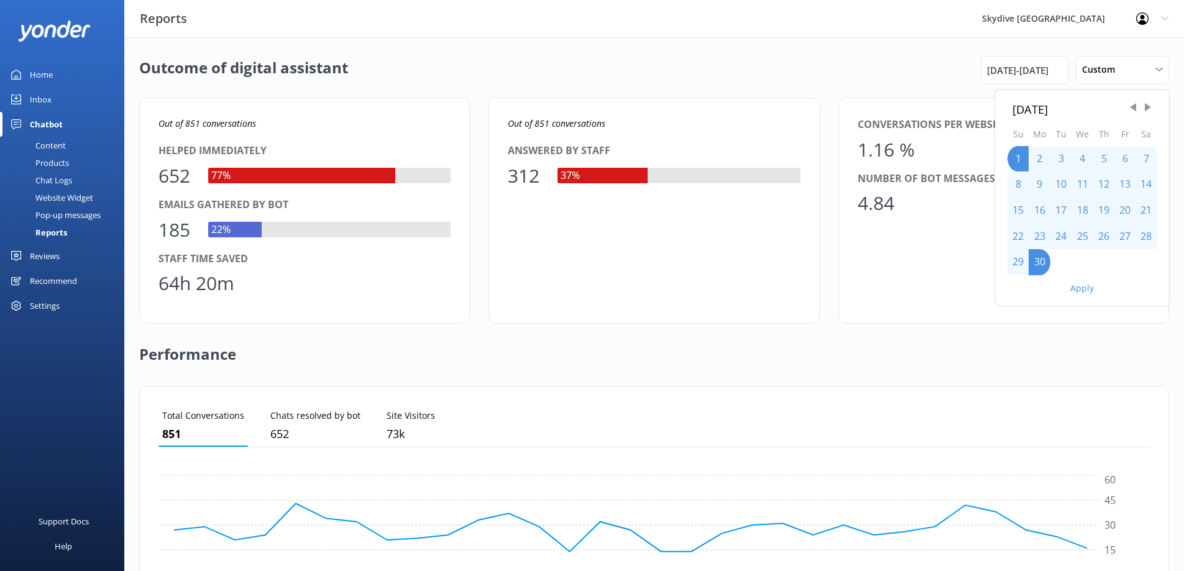
click at [1079, 290] on button "Apply" at bounding box center [1082, 288] width 24 height 9
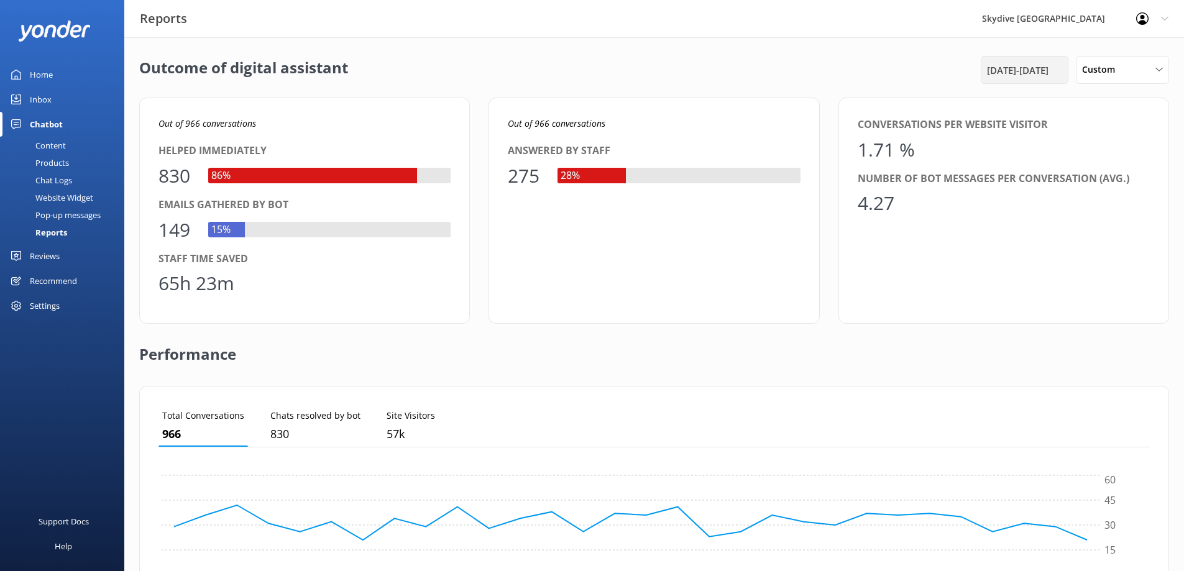
click at [991, 65] on span "[DATE] - [DATE]" at bounding box center [1018, 70] width 62 height 15
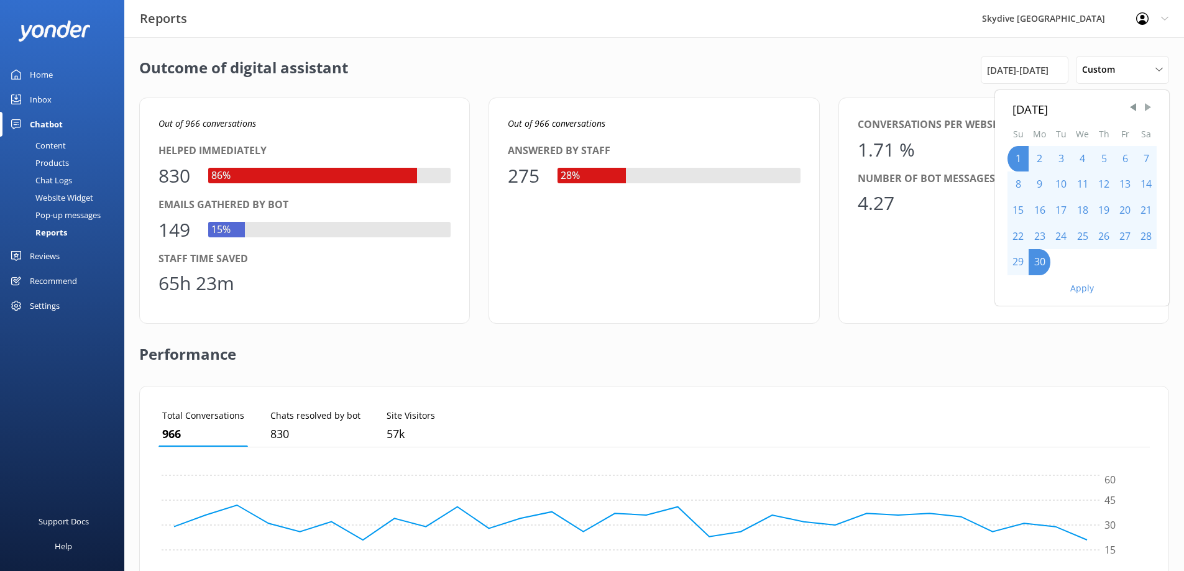
click at [1144, 110] on span "Next Month" at bounding box center [1148, 107] width 12 height 12
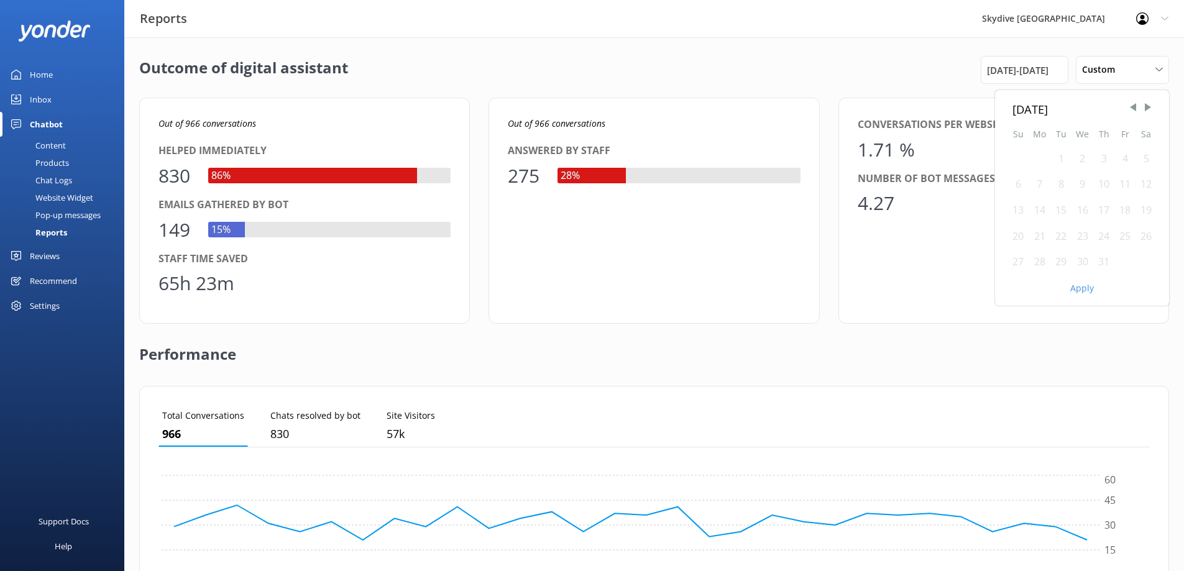
click at [1060, 162] on div "1" at bounding box center [1060, 159] width 21 height 26
click at [1101, 262] on div "31" at bounding box center [1103, 262] width 21 height 26
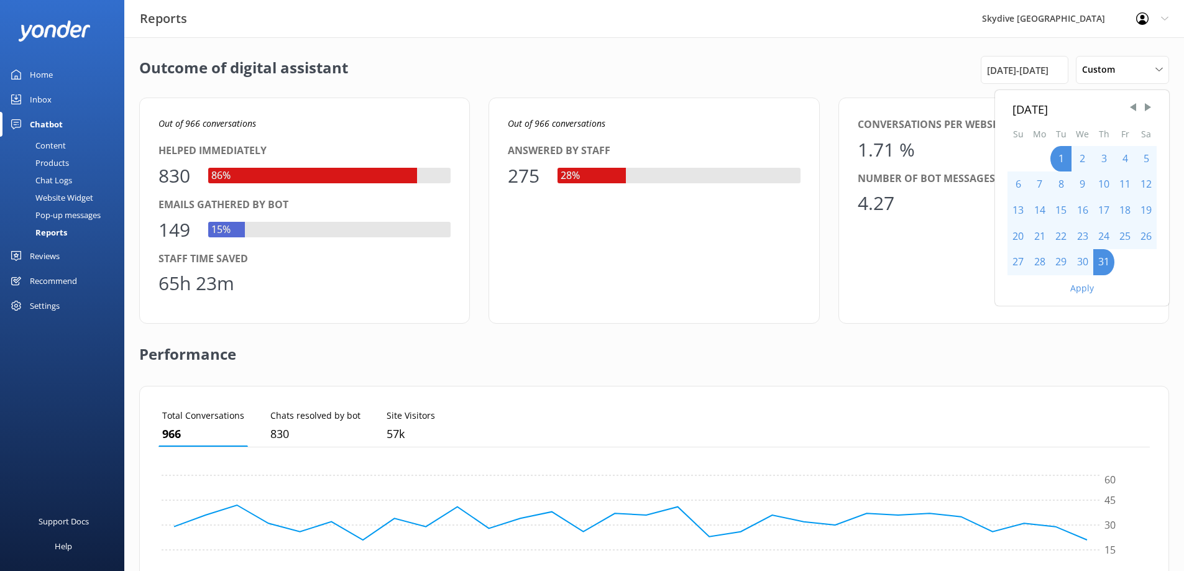
click at [1086, 293] on button "Apply" at bounding box center [1082, 288] width 24 height 9
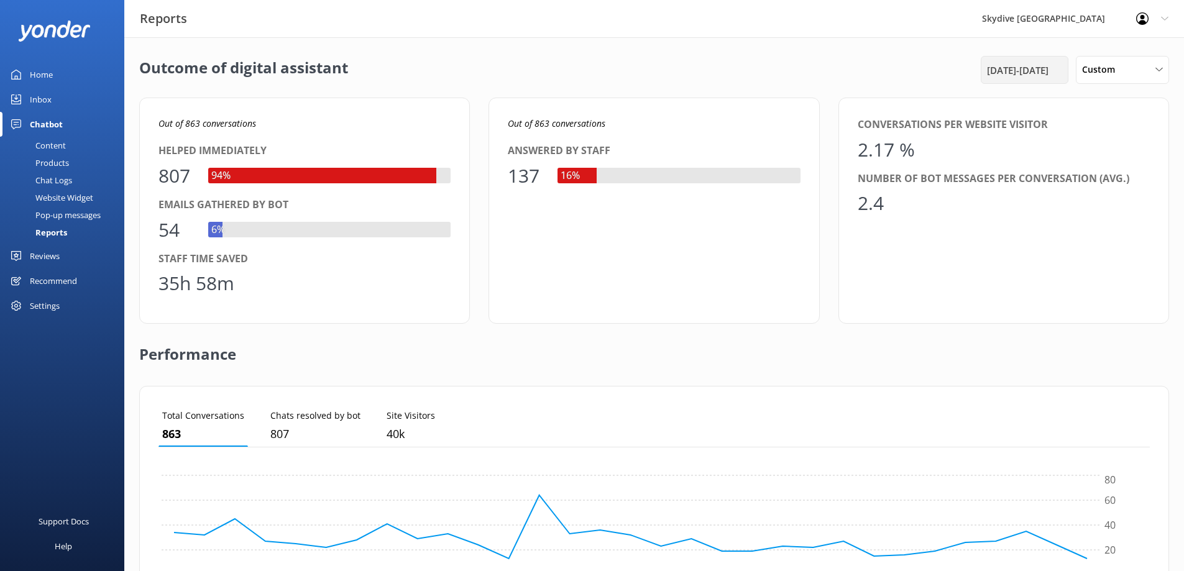
click at [1022, 68] on span "[DATE] - [DATE]" at bounding box center [1018, 70] width 62 height 15
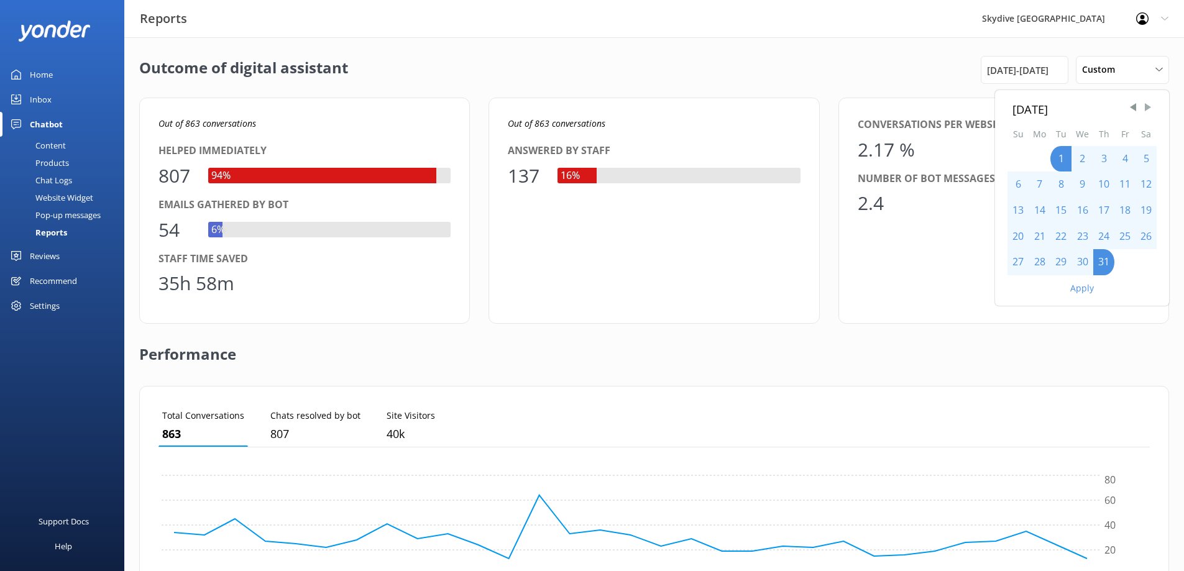
click at [1146, 109] on span "Next Month" at bounding box center [1148, 107] width 12 height 12
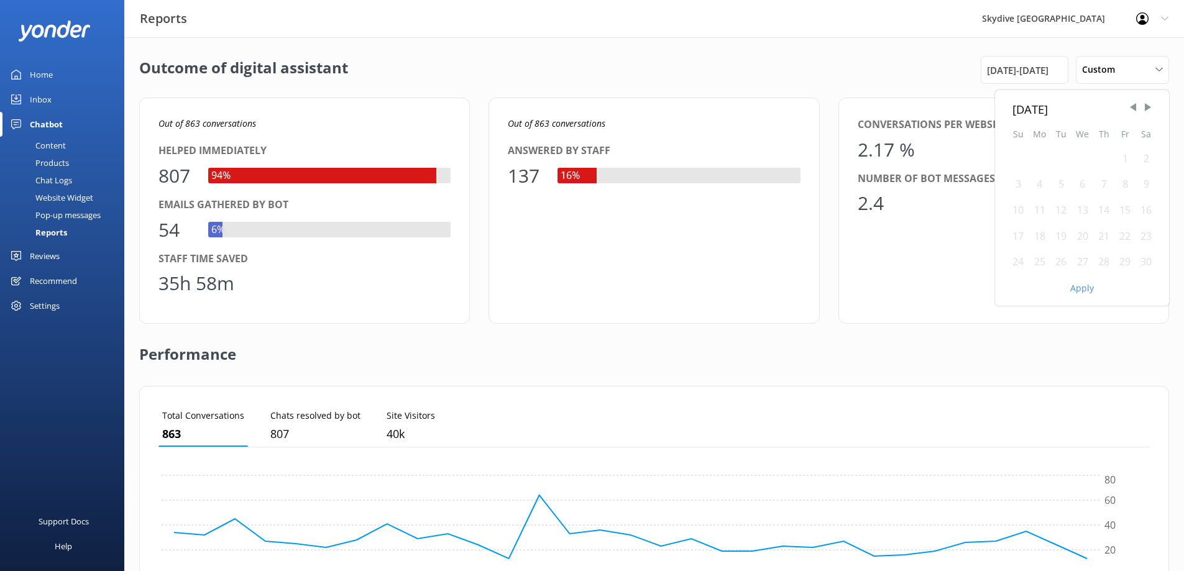
click at [1125, 155] on div "1" at bounding box center [1124, 159] width 21 height 26
click at [1125, 156] on div "1" at bounding box center [1124, 159] width 21 height 26
click at [1146, 261] on div "30" at bounding box center [1146, 262] width 21 height 26
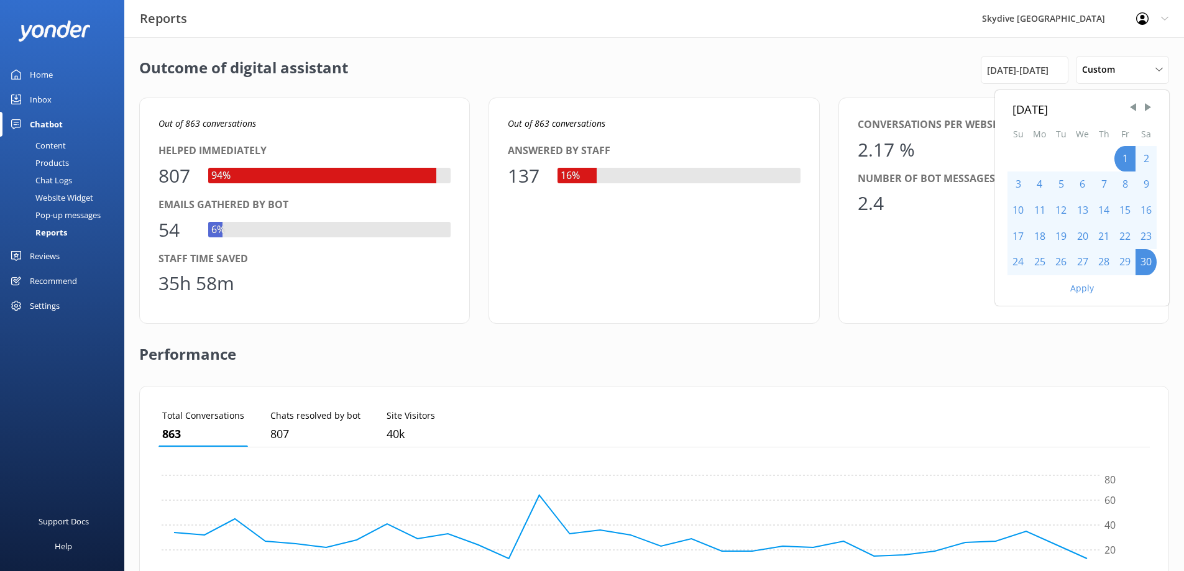
click at [1090, 290] on button "Apply" at bounding box center [1082, 288] width 24 height 9
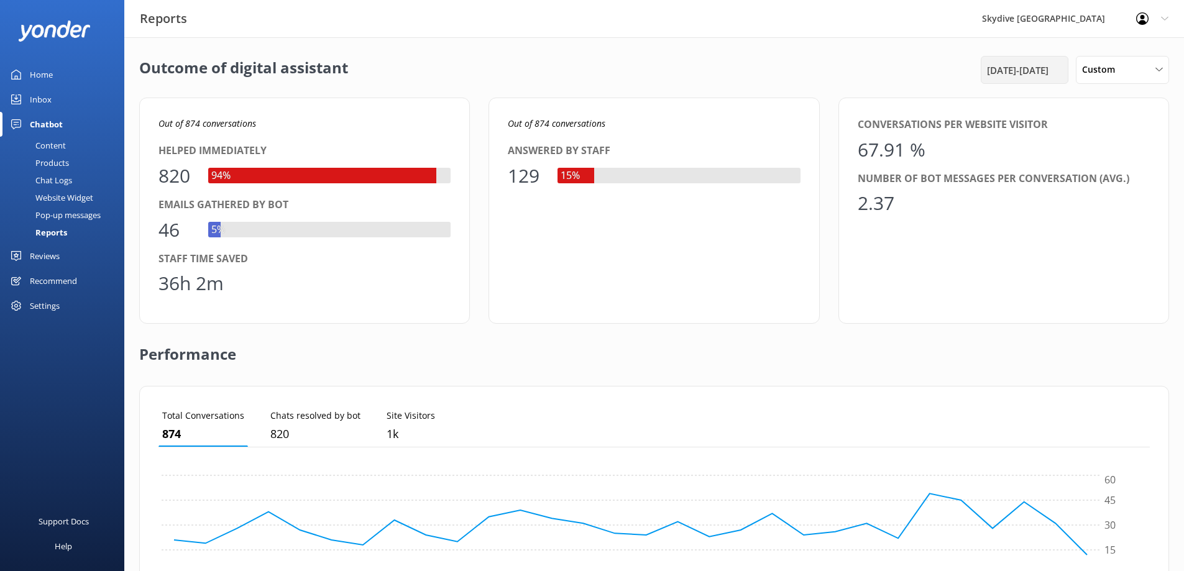
click at [1039, 71] on span "[DATE] - [DATE]" at bounding box center [1018, 70] width 62 height 15
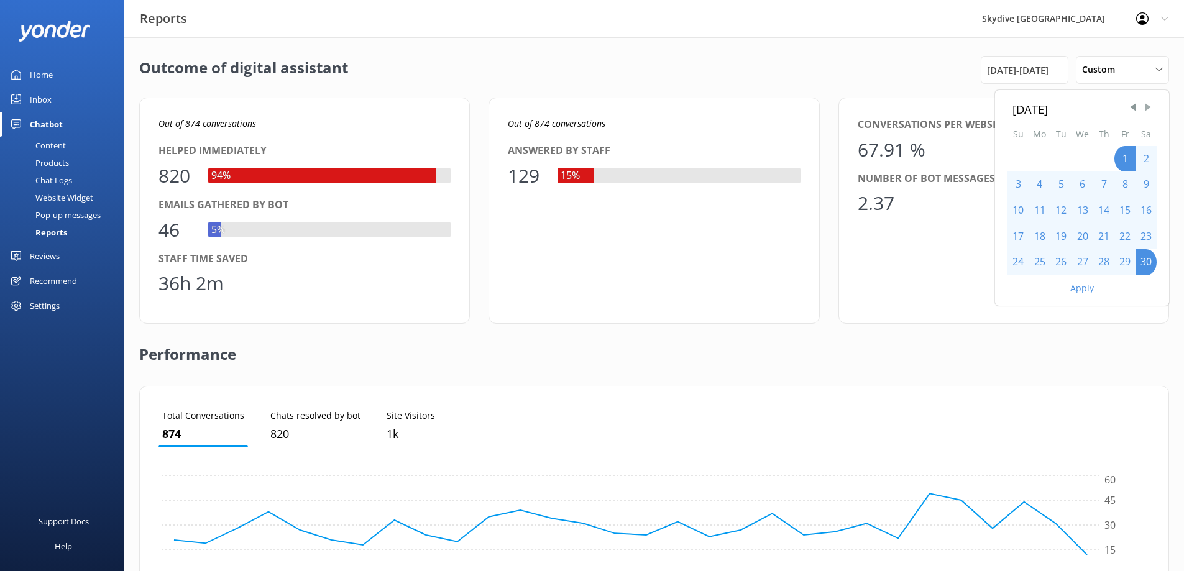
click at [1150, 107] on span "Next Month" at bounding box center [1148, 107] width 12 height 12
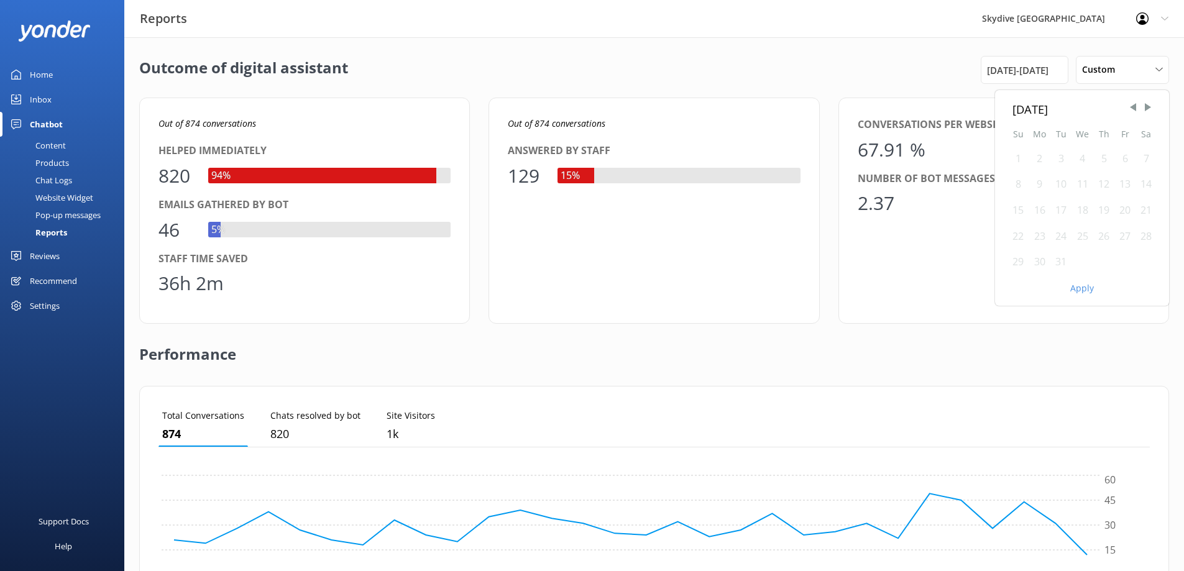
click at [1014, 162] on div "1" at bounding box center [1017, 159] width 21 height 26
click at [1060, 261] on div "31" at bounding box center [1060, 262] width 21 height 26
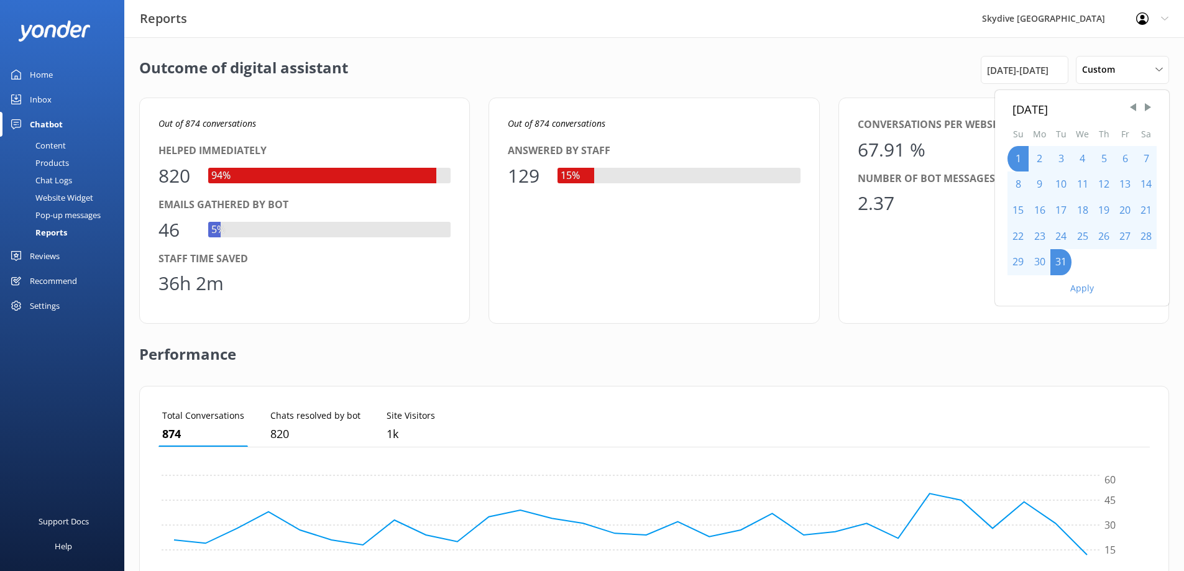
click at [1081, 292] on button "Apply" at bounding box center [1082, 288] width 24 height 9
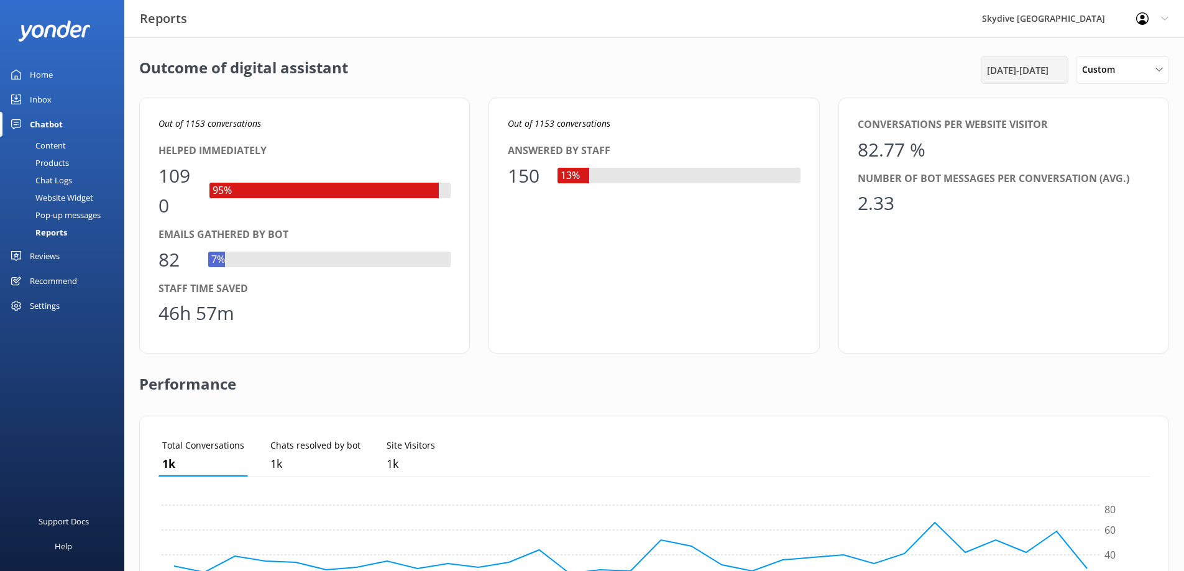
click at [1040, 76] on span "[DATE] - [DATE]" at bounding box center [1018, 70] width 62 height 15
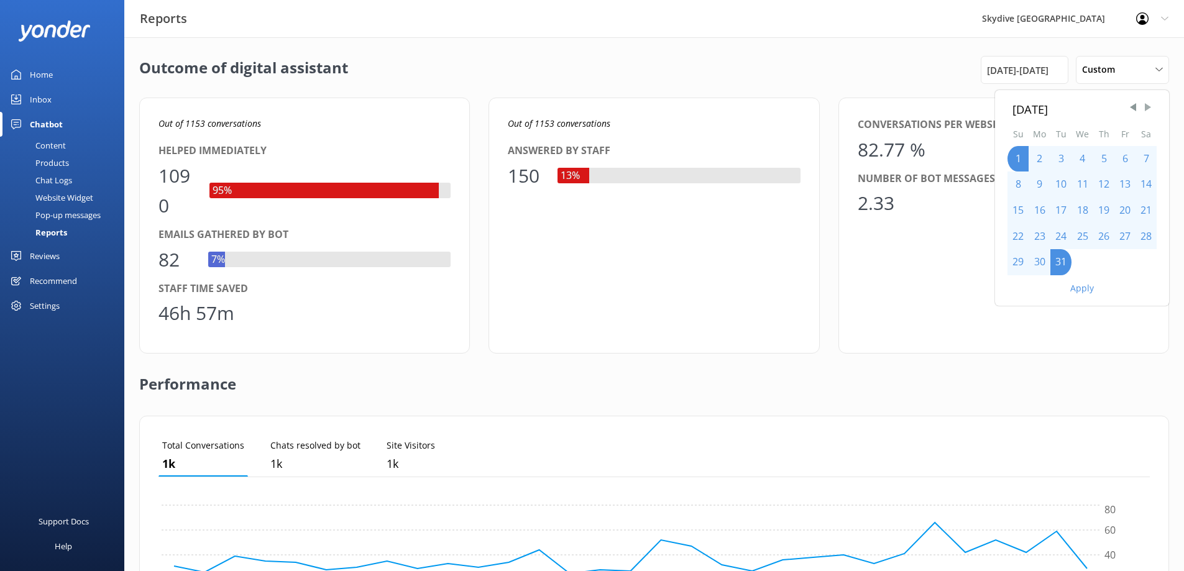
click at [1148, 109] on span "Next Month" at bounding box center [1148, 107] width 12 height 12
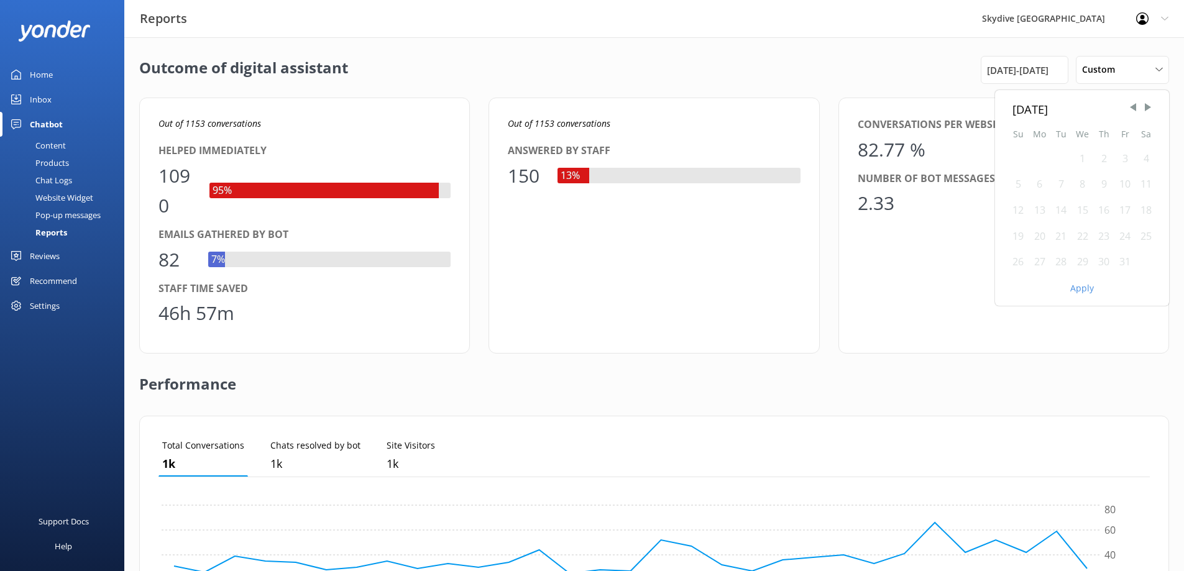
click at [1088, 161] on div "1" at bounding box center [1083, 159] width 22 height 26
click at [1088, 159] on div "1" at bounding box center [1083, 159] width 22 height 26
click at [1126, 259] on div "31" at bounding box center [1124, 262] width 21 height 26
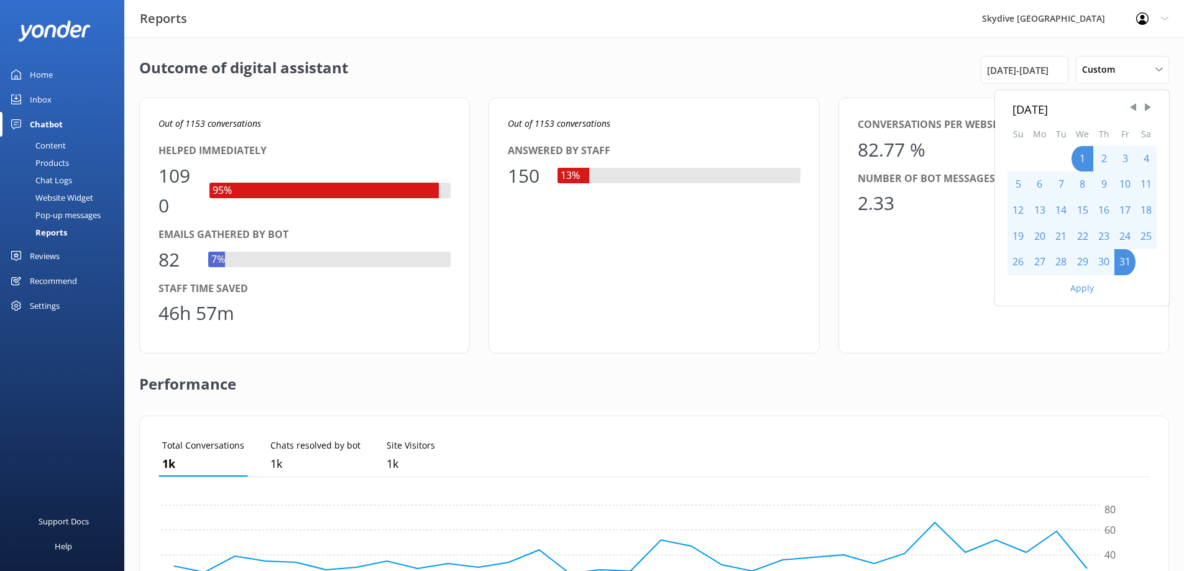
click at [1088, 296] on div "[DATE] Su Mo Tu We Th Fr Sa 1 2 3 4 5 6 7 8 9 10 11 12 13 14 15 16 17 18 19 20 …" at bounding box center [1082, 198] width 174 height 216
click at [1086, 290] on button "Apply" at bounding box center [1082, 288] width 24 height 9
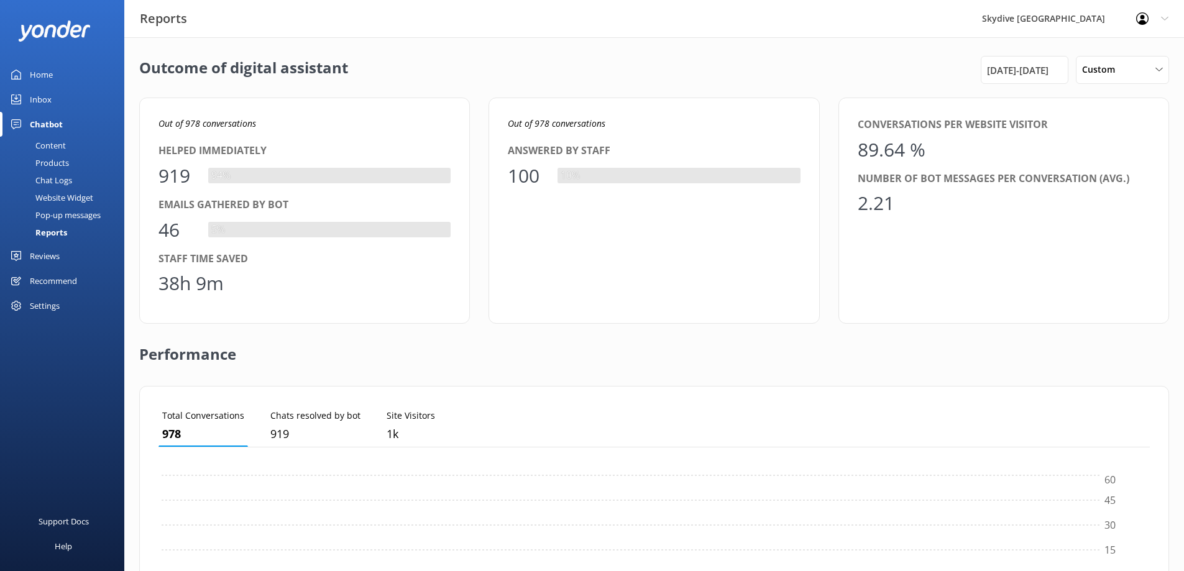
scroll to position [10, 10]
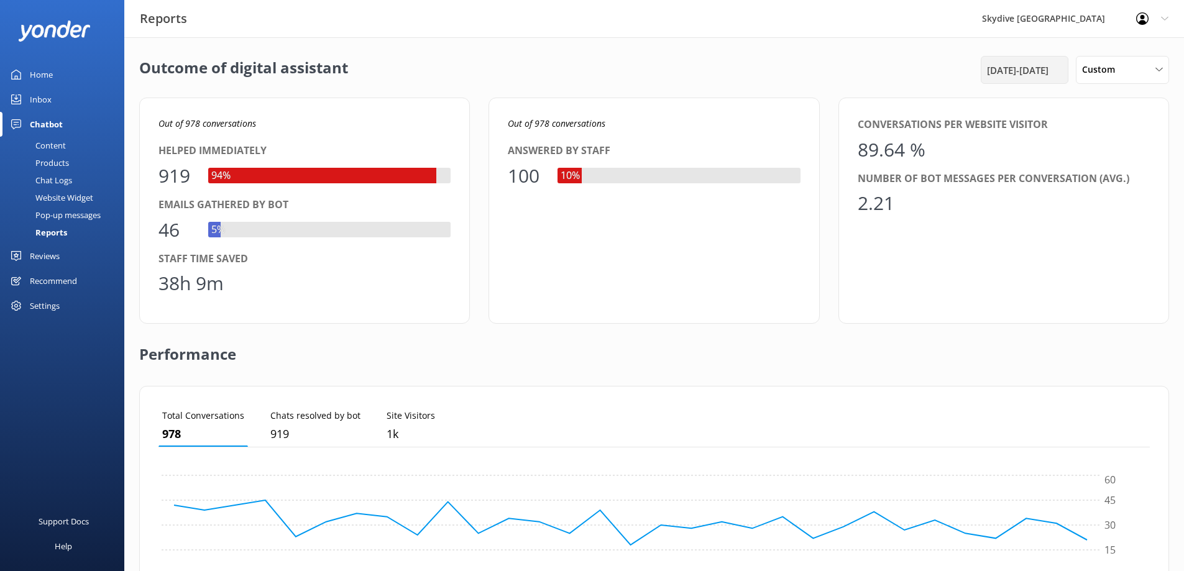
click at [1024, 66] on span "[DATE] - [DATE]" at bounding box center [1018, 70] width 62 height 15
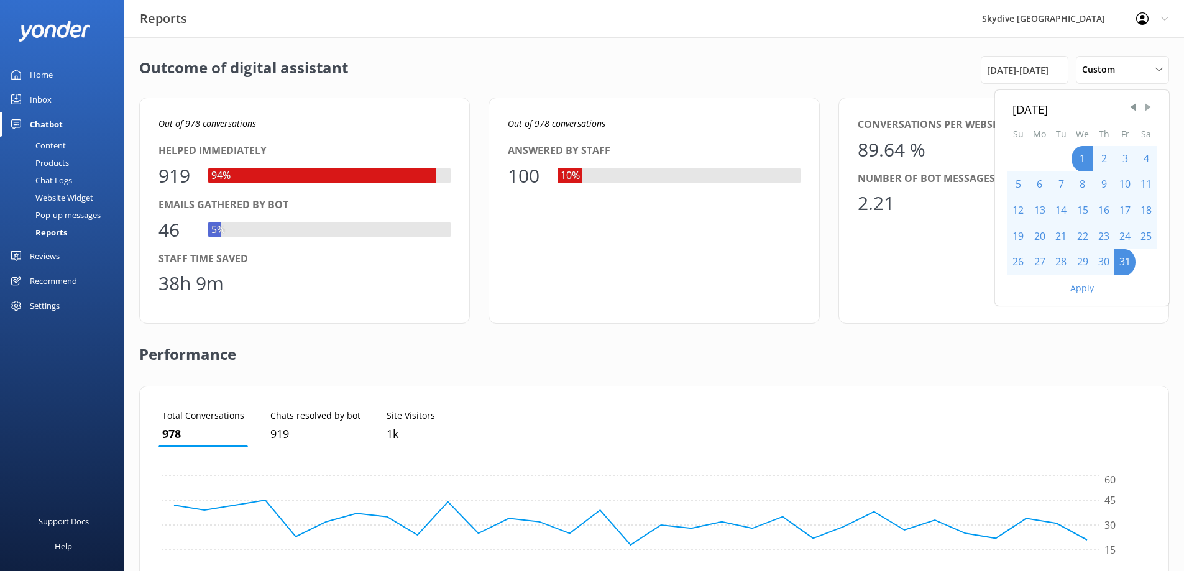
click at [1147, 109] on span "Next Month" at bounding box center [1148, 107] width 12 height 12
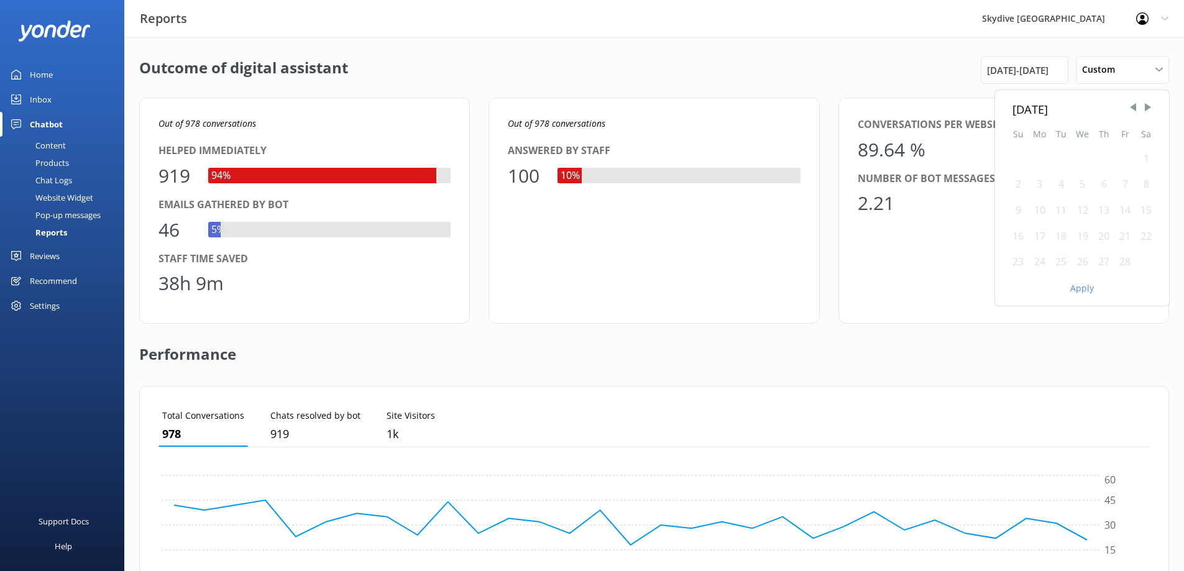
click at [1149, 162] on div "1" at bounding box center [1146, 159] width 21 height 26
click at [1122, 262] on div "28" at bounding box center [1124, 262] width 21 height 26
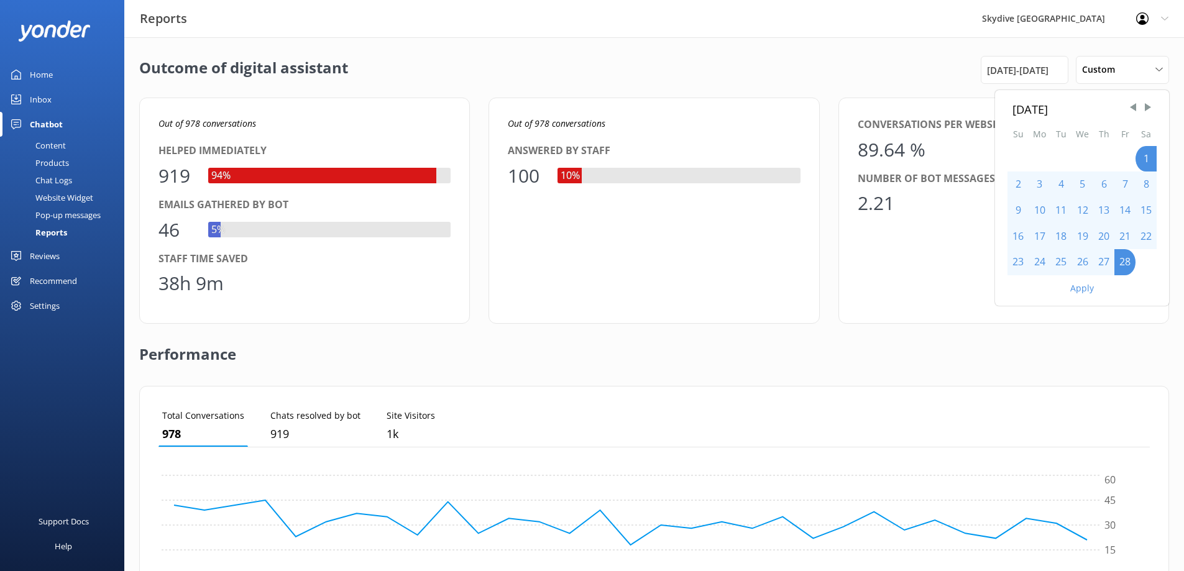
click at [1094, 285] on div "Apply" at bounding box center [1082, 285] width 174 height 21
click at [1091, 286] on button "Apply" at bounding box center [1082, 288] width 24 height 9
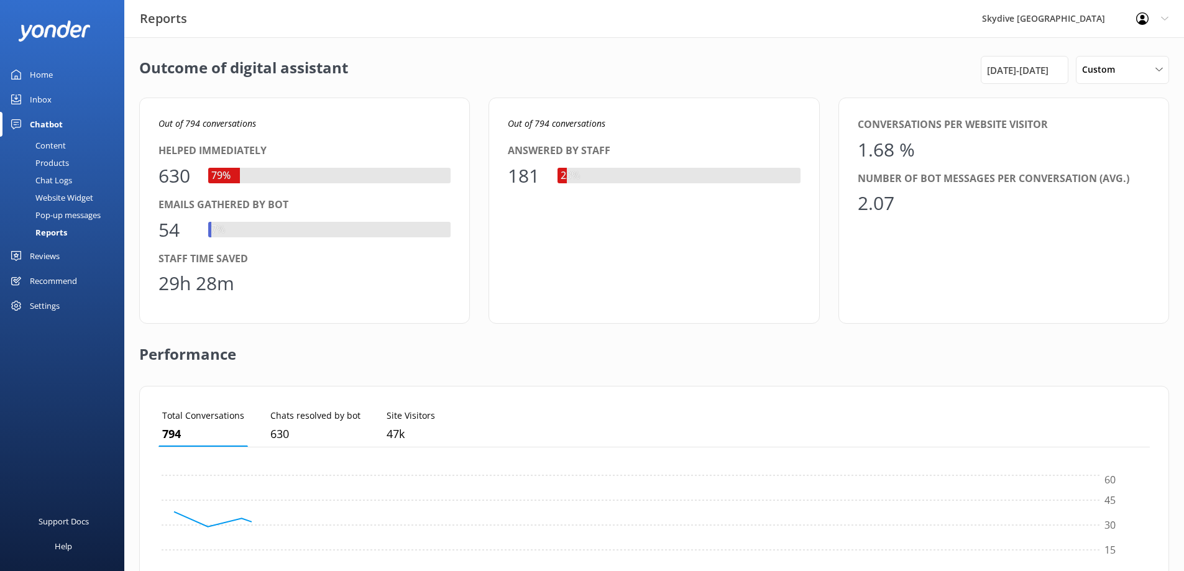
scroll to position [116, 982]
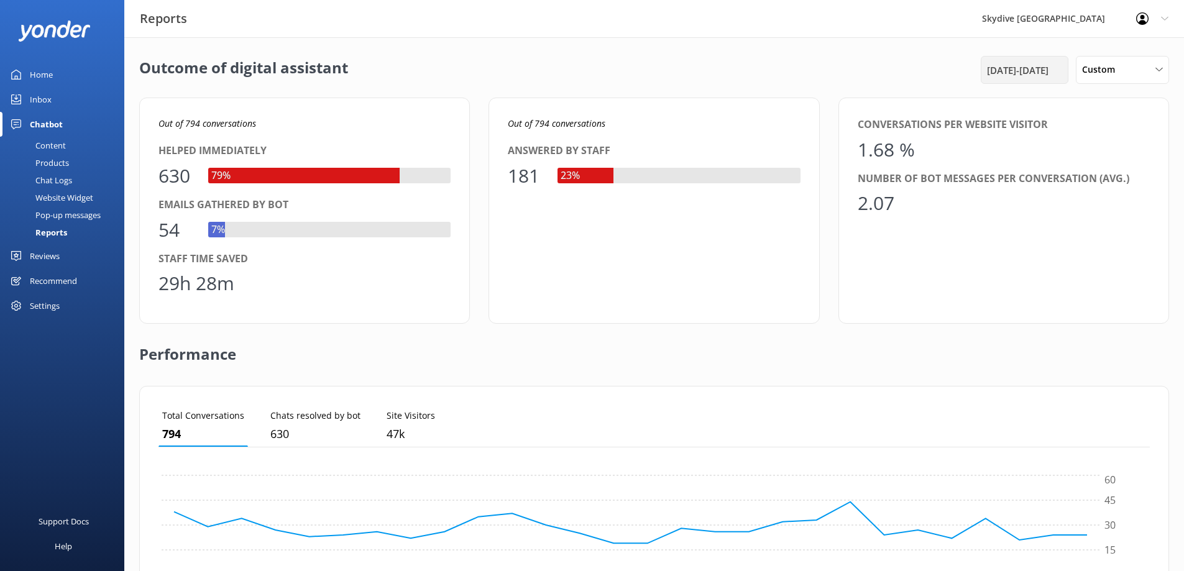
click at [1039, 70] on span "[DATE] - [DATE]" at bounding box center [1018, 70] width 62 height 15
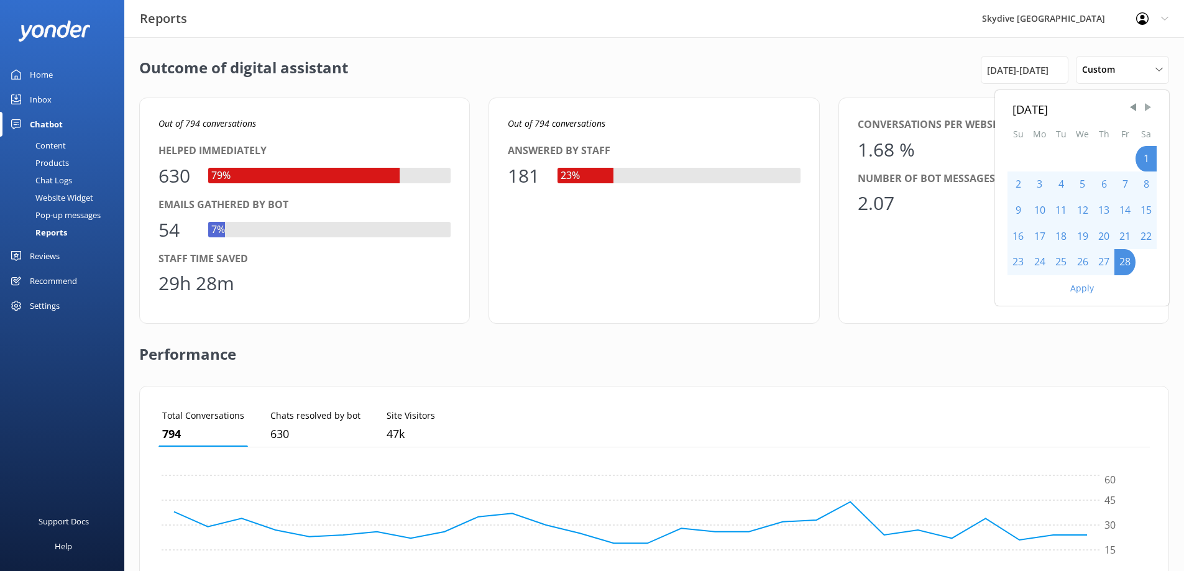
click at [1151, 106] on span "Next Month" at bounding box center [1148, 107] width 12 height 12
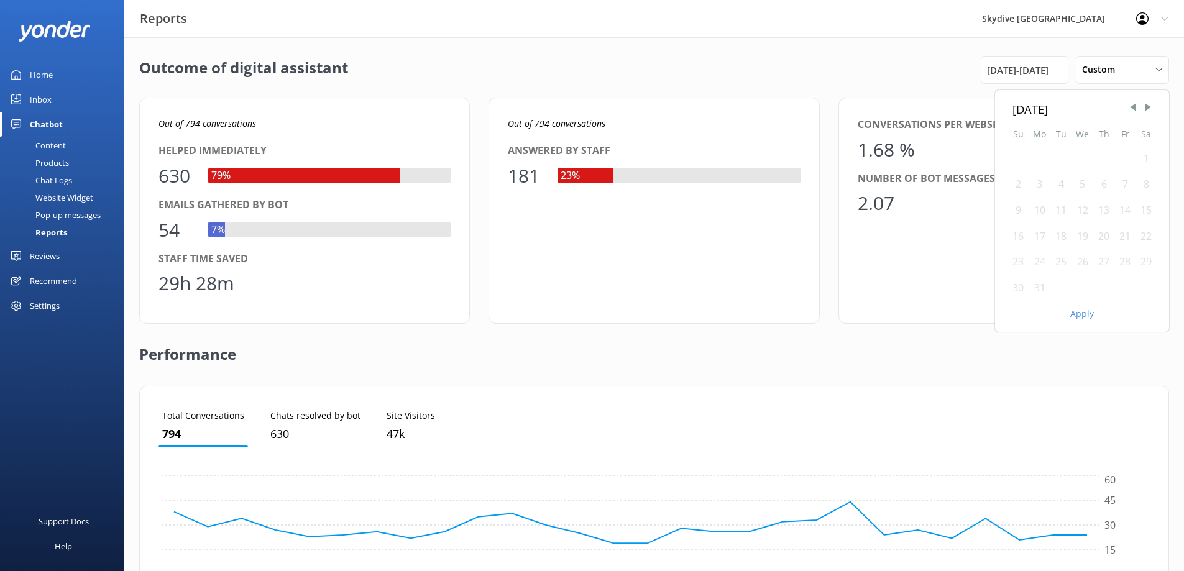
click at [1150, 156] on div "1" at bounding box center [1146, 159] width 21 height 26
click at [1149, 157] on div "1" at bounding box center [1146, 159] width 21 height 26
click at [1037, 290] on div "31" at bounding box center [1040, 288] width 22 height 26
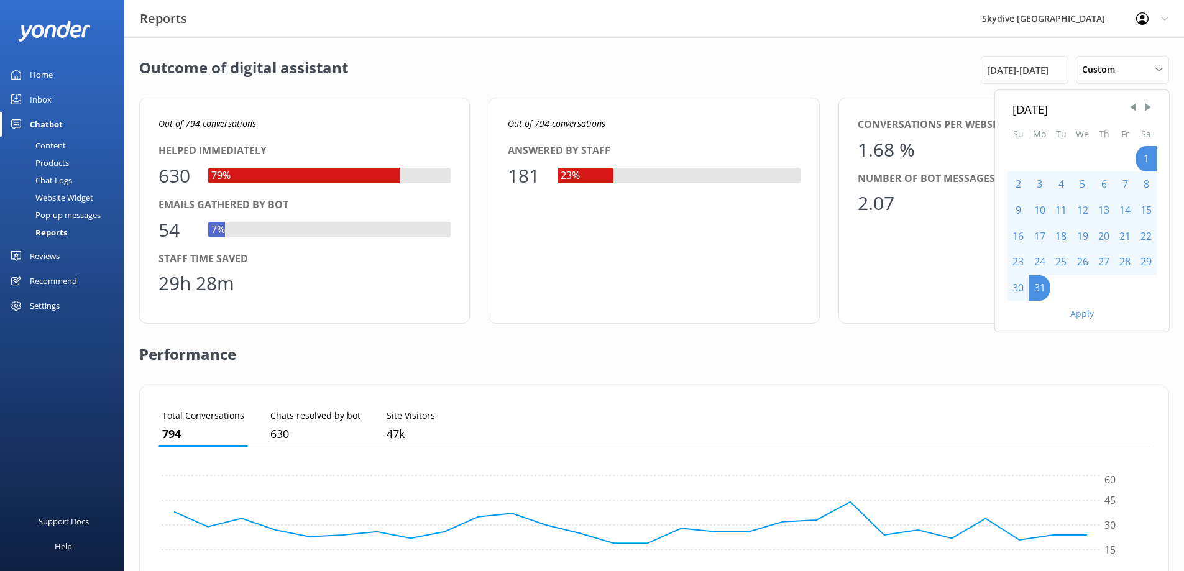
click at [1085, 315] on button "Apply" at bounding box center [1082, 314] width 24 height 9
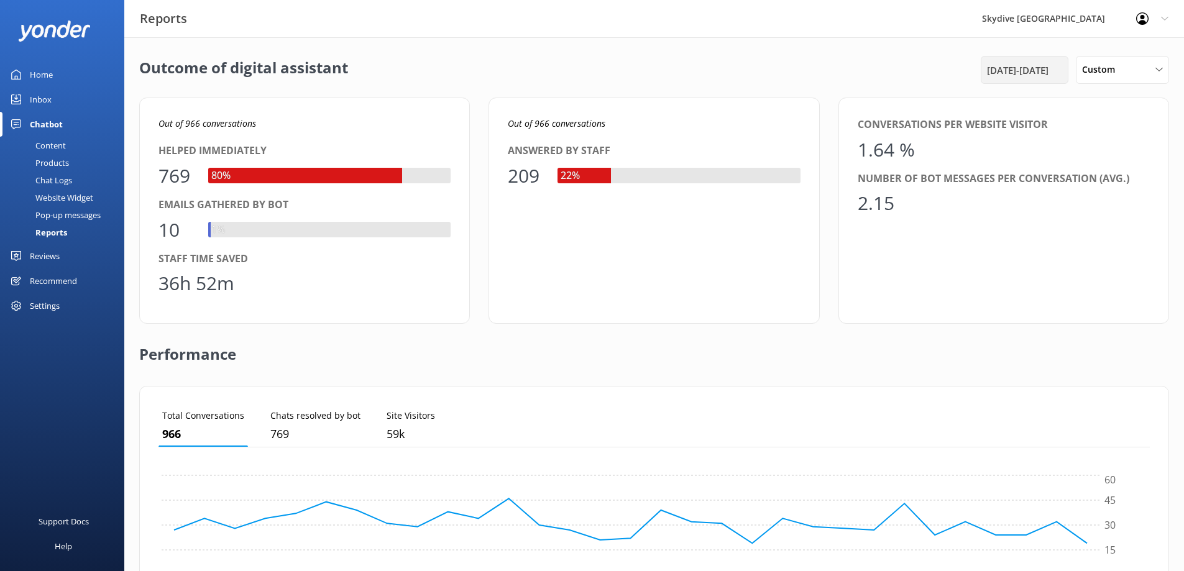
click at [1046, 69] on span "[DATE] - [DATE]" at bounding box center [1018, 70] width 62 height 15
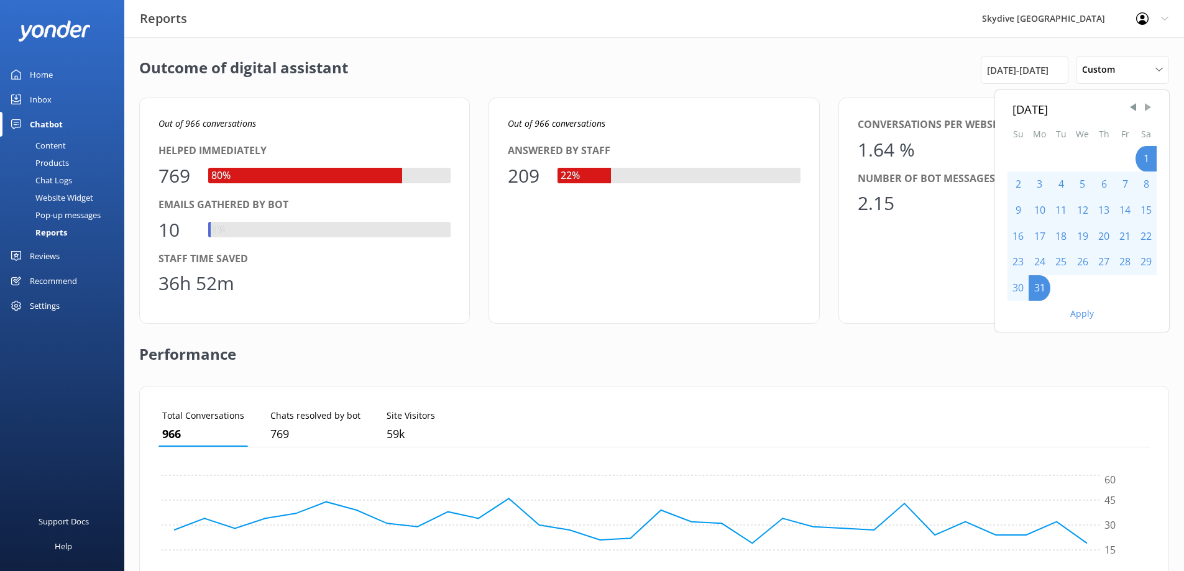
click at [1149, 107] on span "Next Month" at bounding box center [1148, 107] width 12 height 12
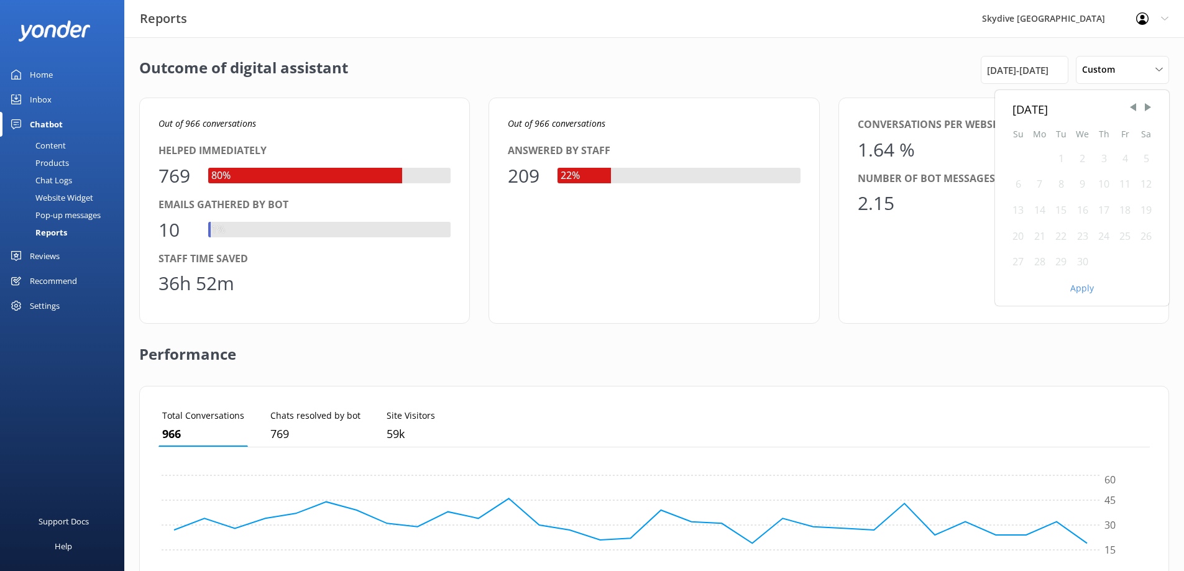
click at [1065, 157] on div "1" at bounding box center [1060, 159] width 21 height 26
click at [1064, 161] on div "1" at bounding box center [1060, 159] width 21 height 26
click at [1087, 265] on div "30" at bounding box center [1083, 262] width 22 height 26
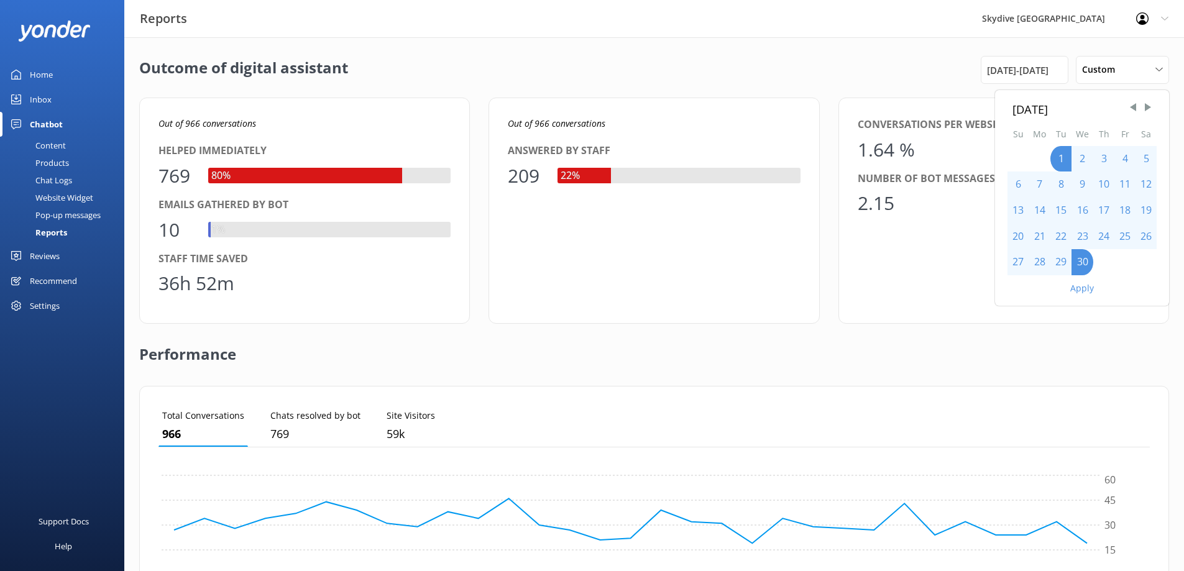
click at [1086, 288] on button "Apply" at bounding box center [1082, 288] width 24 height 9
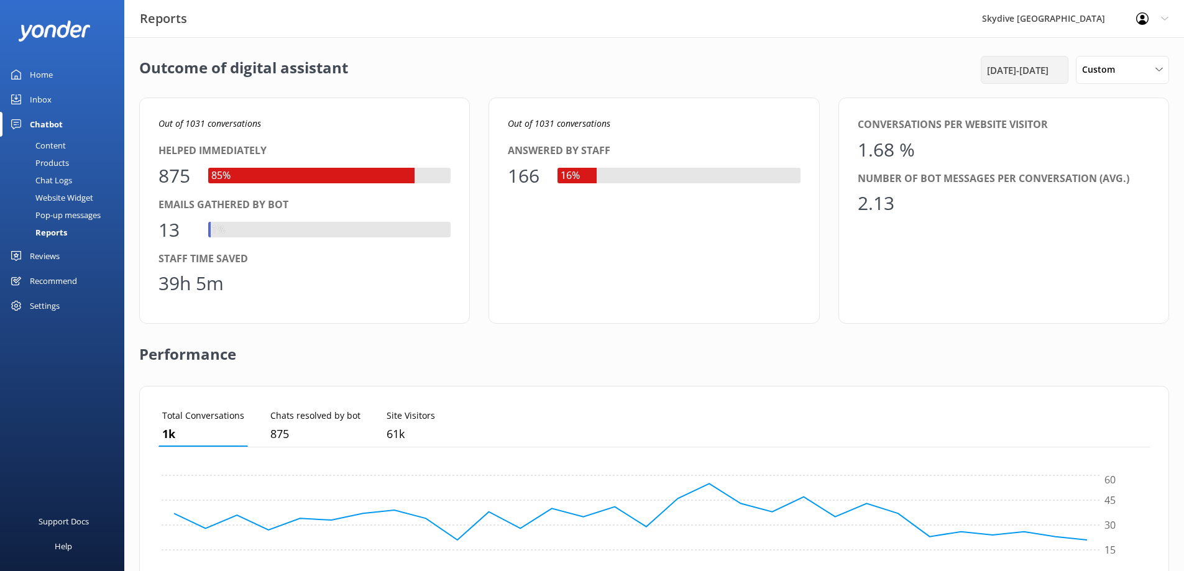
click at [1038, 65] on span "[DATE] - [DATE]" at bounding box center [1018, 70] width 62 height 15
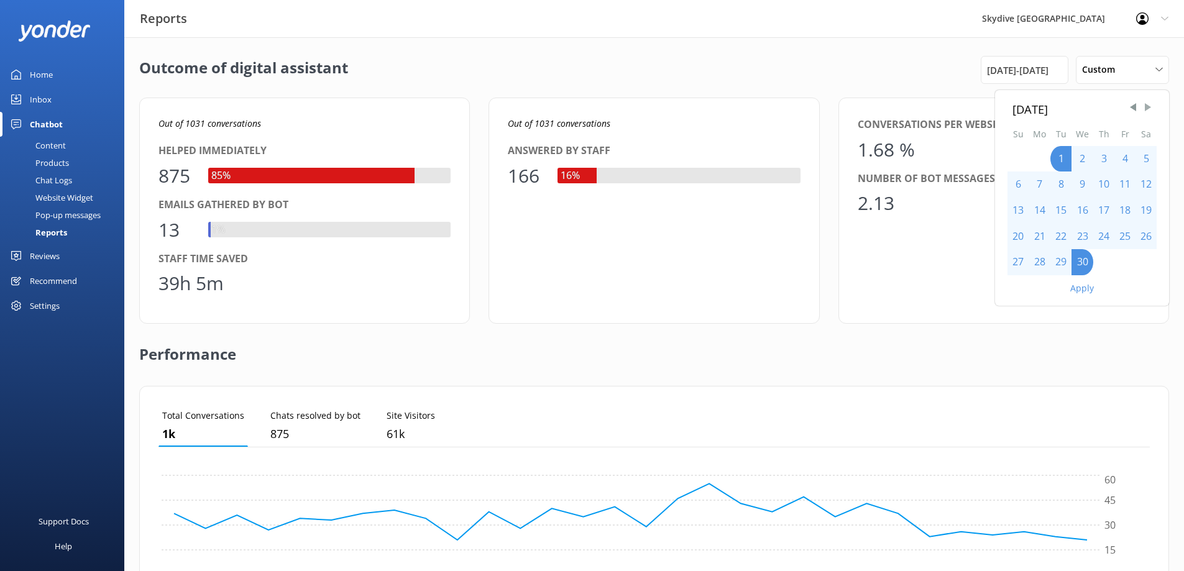
click at [1147, 106] on span "Next Month" at bounding box center [1148, 107] width 12 height 12
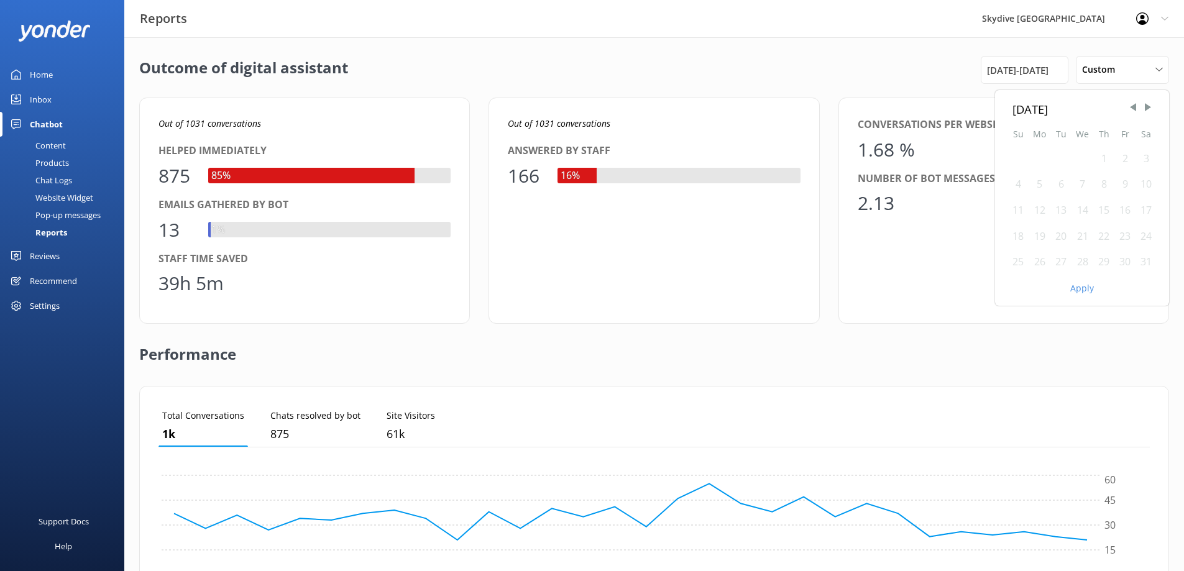
click at [1098, 160] on div "1" at bounding box center [1103, 159] width 21 height 26
click at [1099, 158] on div "1" at bounding box center [1103, 159] width 21 height 26
click at [1146, 262] on div "31" at bounding box center [1146, 262] width 21 height 26
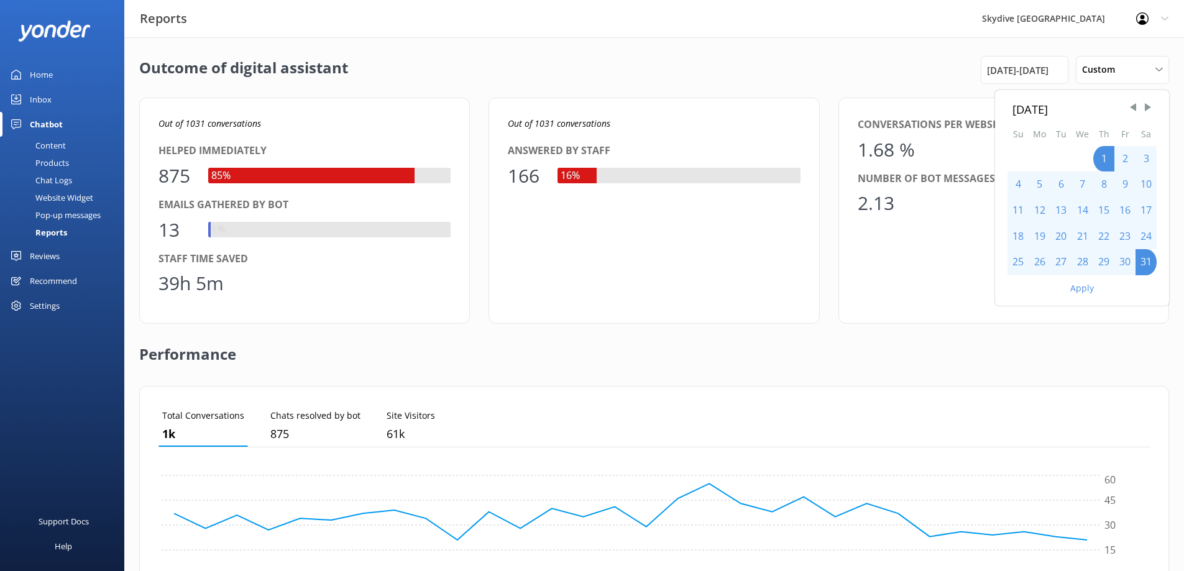
click at [1089, 287] on button "Apply" at bounding box center [1082, 288] width 24 height 9
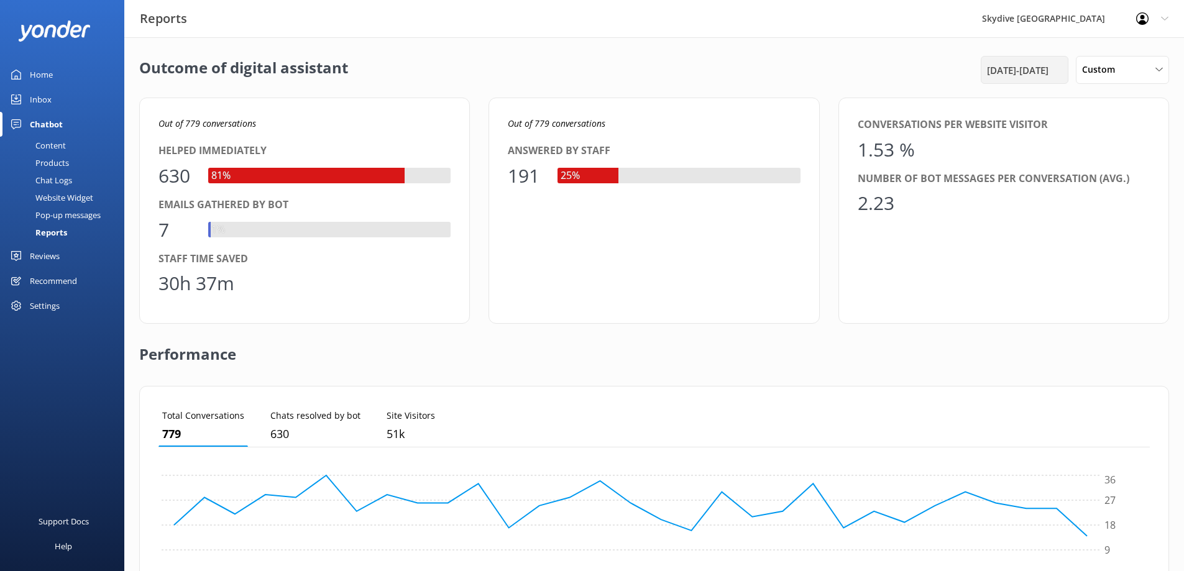
click at [1046, 73] on span "[DATE] - [DATE]" at bounding box center [1018, 70] width 62 height 15
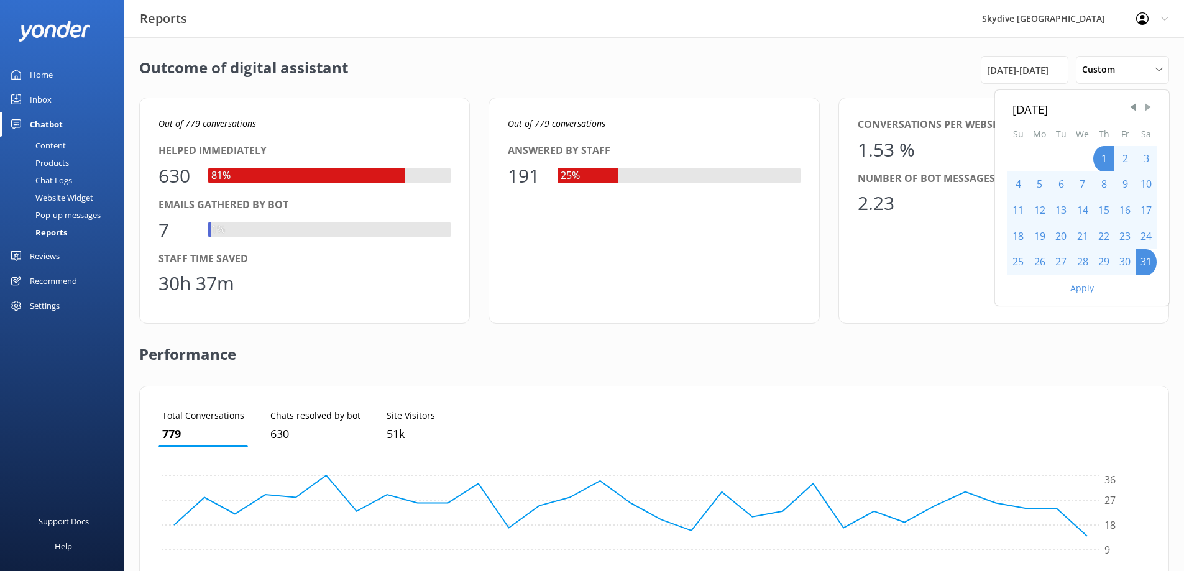
click at [1147, 104] on span "Next Month" at bounding box center [1148, 107] width 12 height 12
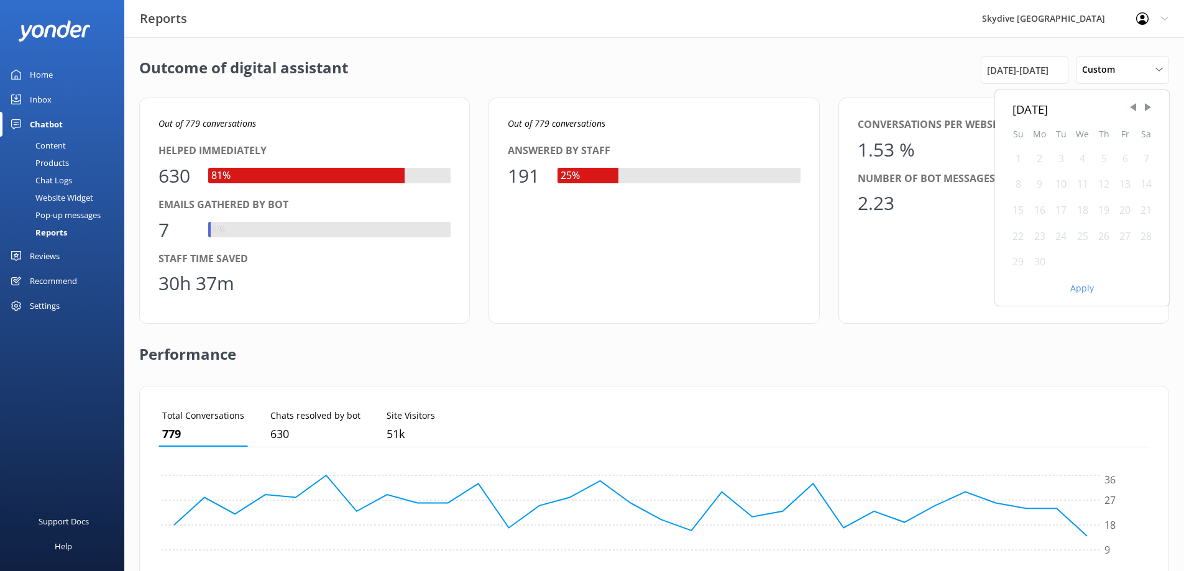
click at [1014, 155] on div "1" at bounding box center [1017, 159] width 21 height 26
click at [1015, 156] on div "1" at bounding box center [1017, 159] width 21 height 26
click at [1041, 260] on div "30" at bounding box center [1040, 262] width 22 height 26
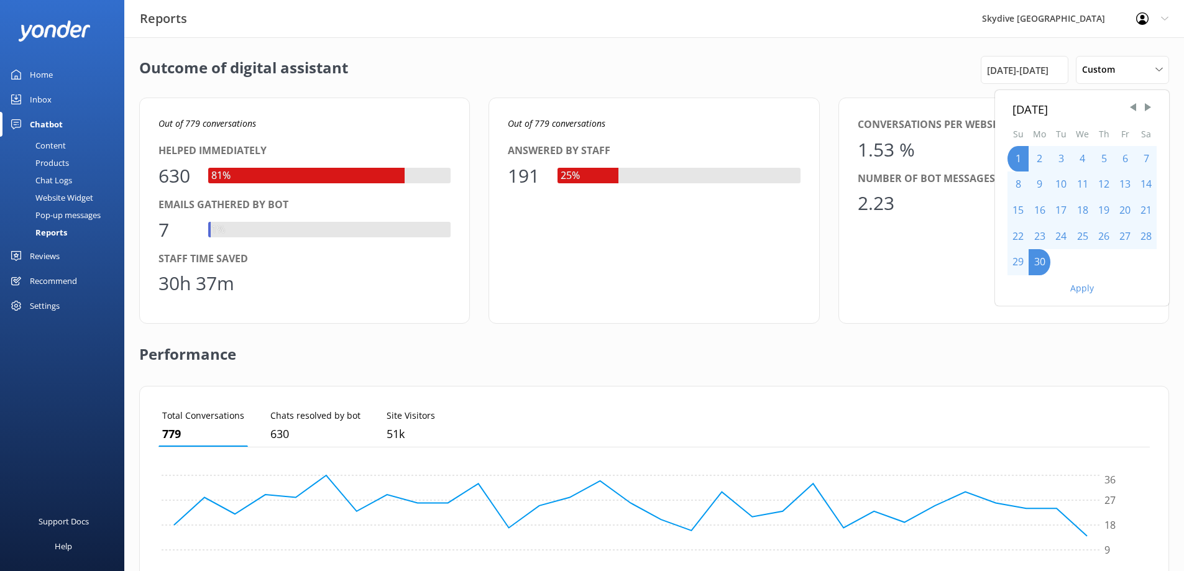
click at [1075, 288] on button "Apply" at bounding box center [1082, 288] width 24 height 9
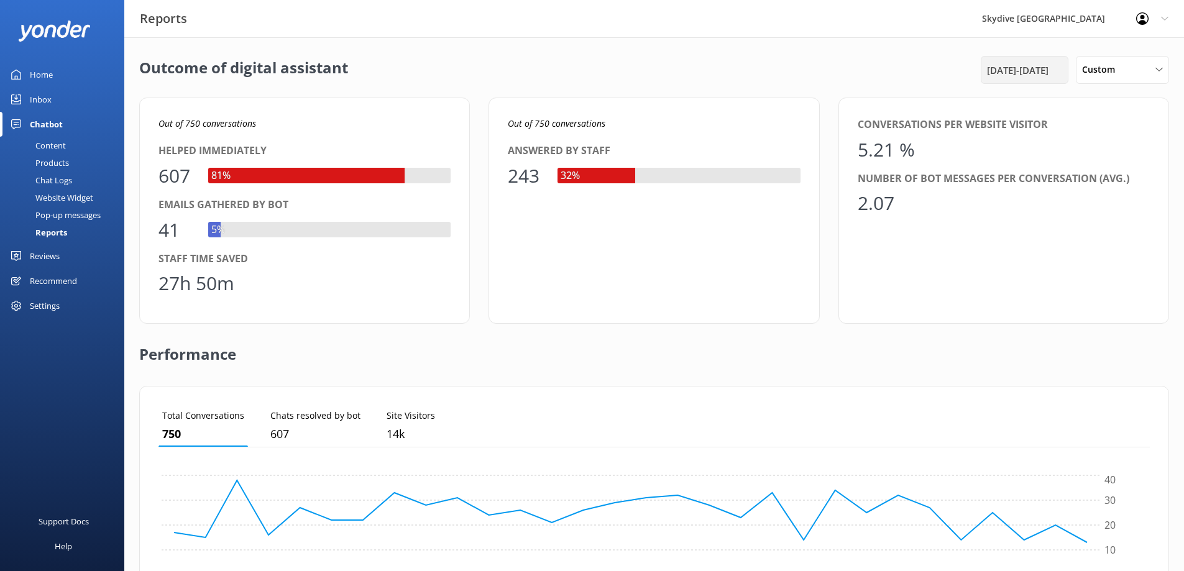
click at [1011, 70] on span "[DATE] - [DATE]" at bounding box center [1018, 70] width 62 height 15
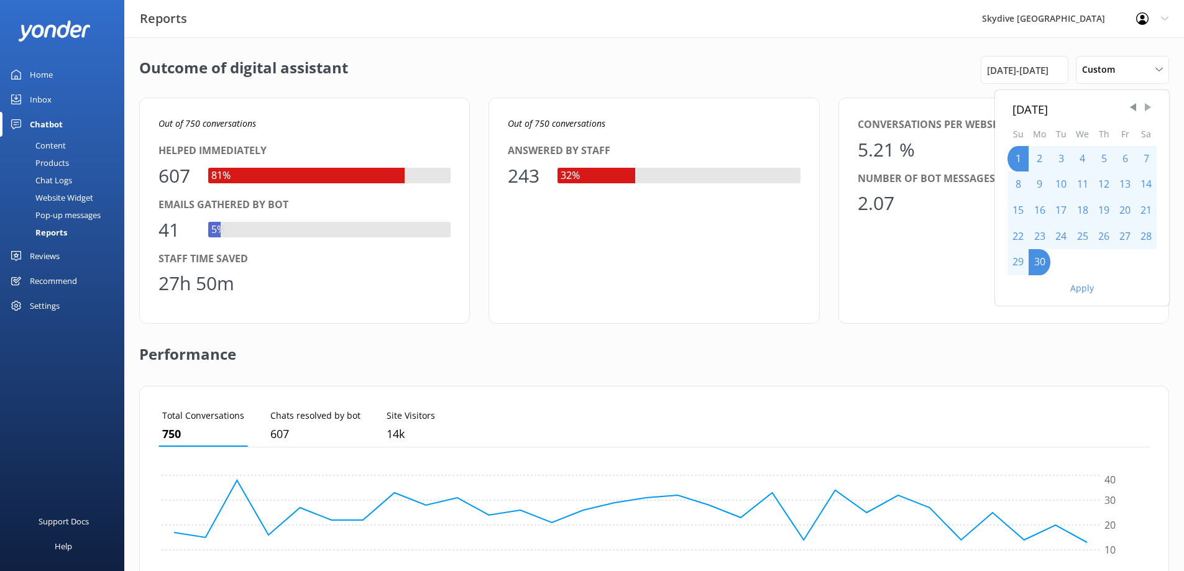
click at [1150, 107] on span "Next Month" at bounding box center [1148, 107] width 12 height 12
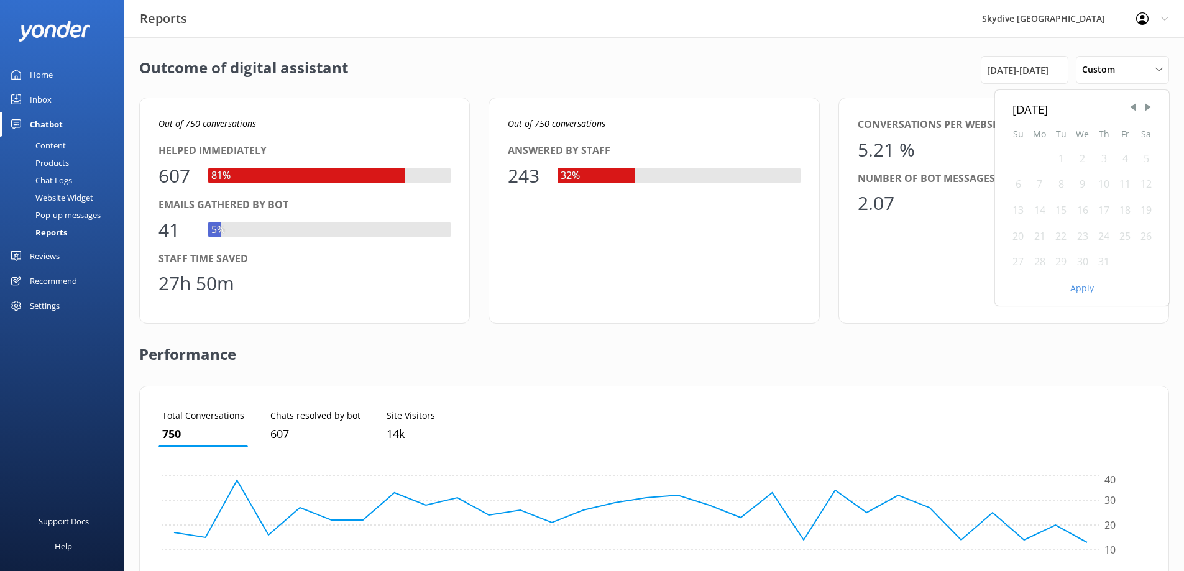
click at [1060, 157] on div "1" at bounding box center [1060, 159] width 21 height 26
click at [1104, 261] on div "31" at bounding box center [1103, 262] width 21 height 26
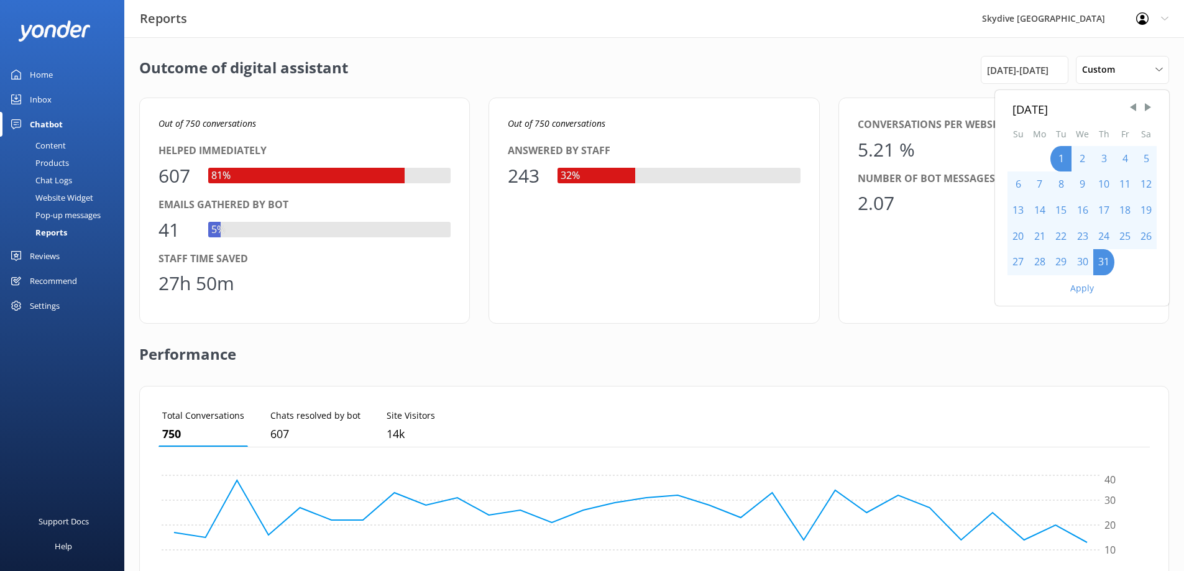
click at [1083, 287] on button "Apply" at bounding box center [1082, 288] width 24 height 9
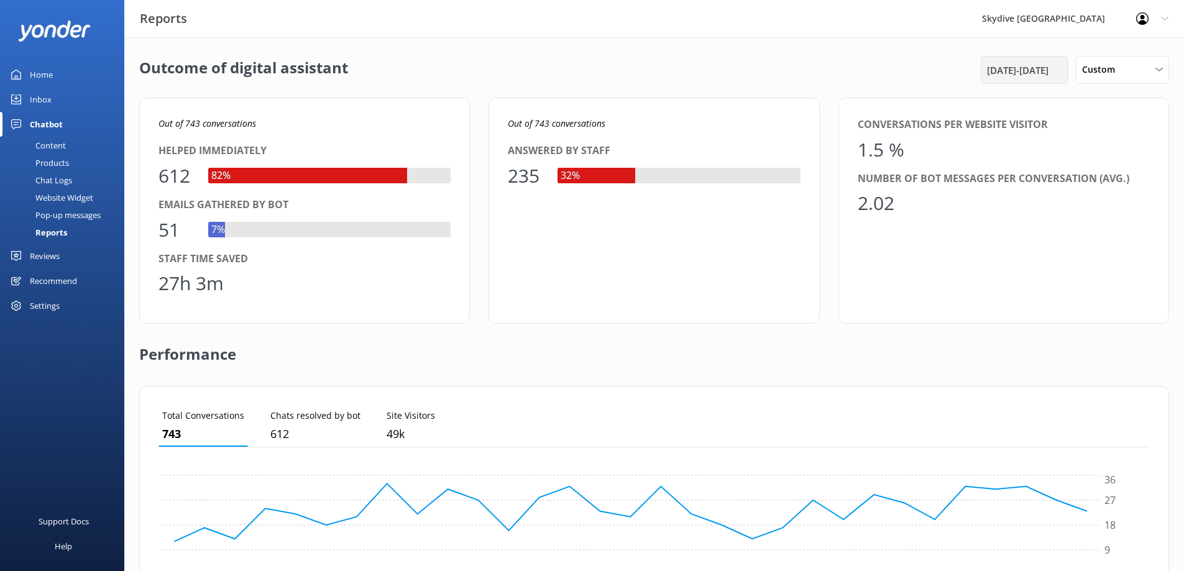
click at [1031, 69] on span "[DATE] - [DATE]" at bounding box center [1018, 70] width 62 height 15
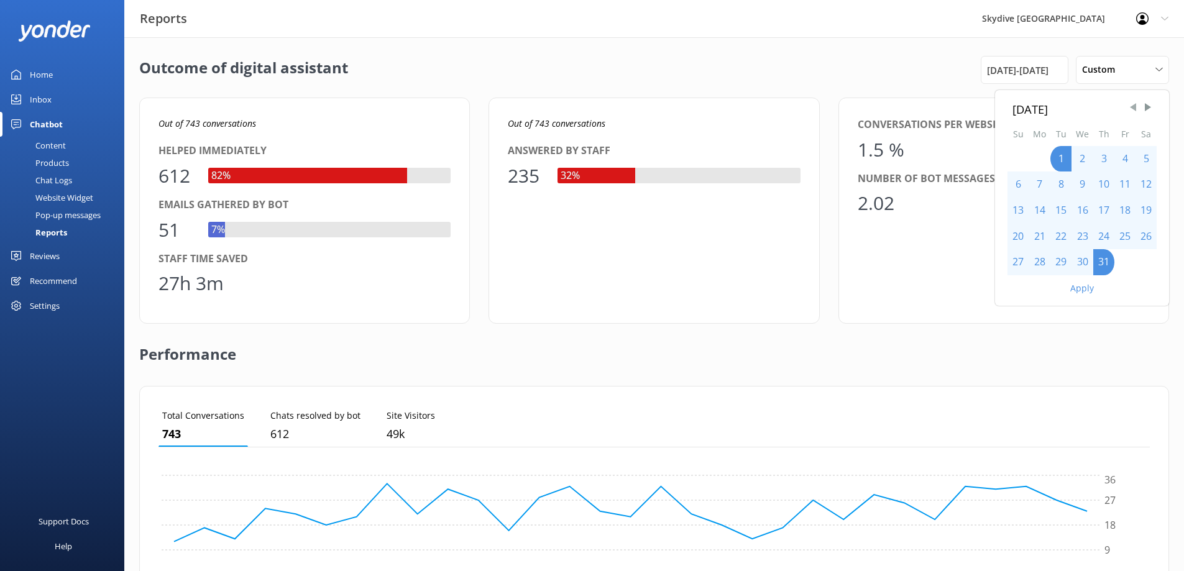
click at [1137, 106] on span "Previous Month" at bounding box center [1133, 107] width 12 height 12
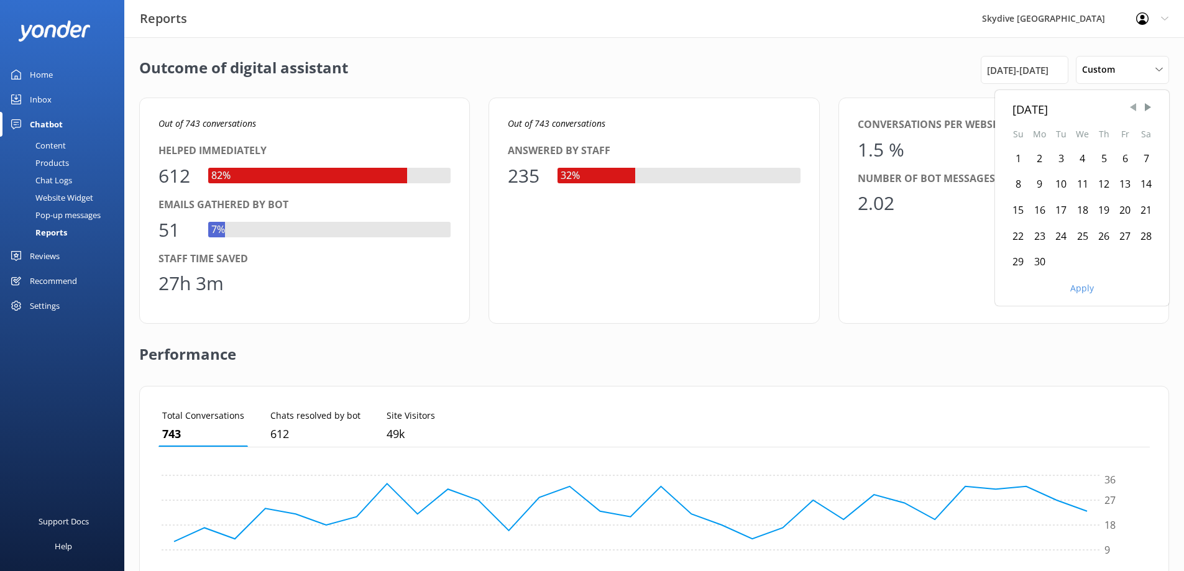
click at [1137, 106] on span "Previous Month" at bounding box center [1133, 107] width 12 height 12
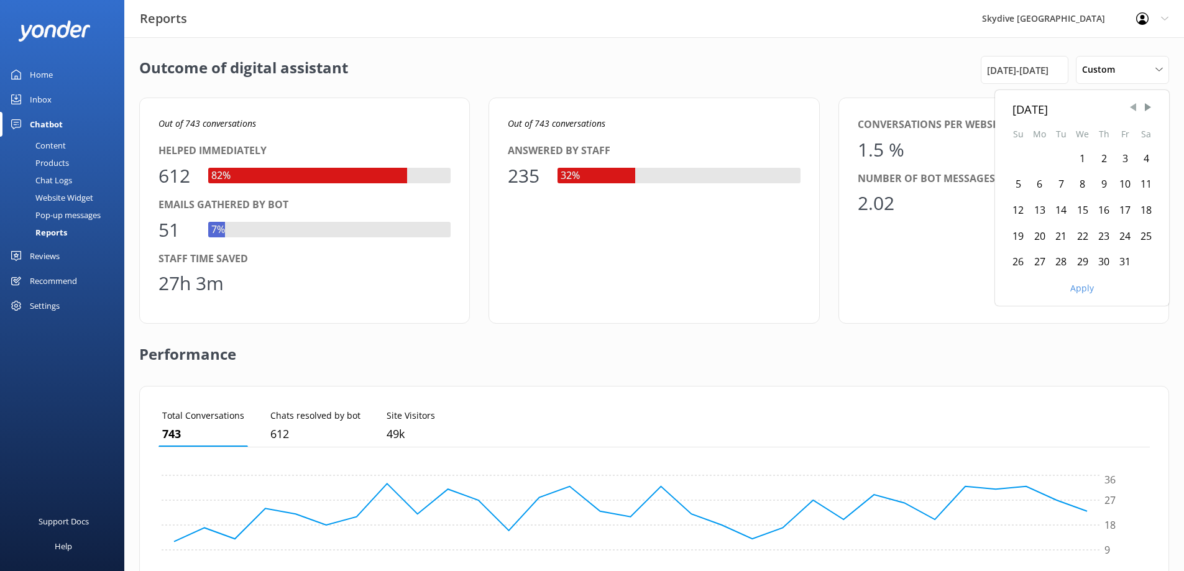
click at [1137, 106] on span "Previous Month" at bounding box center [1133, 107] width 12 height 12
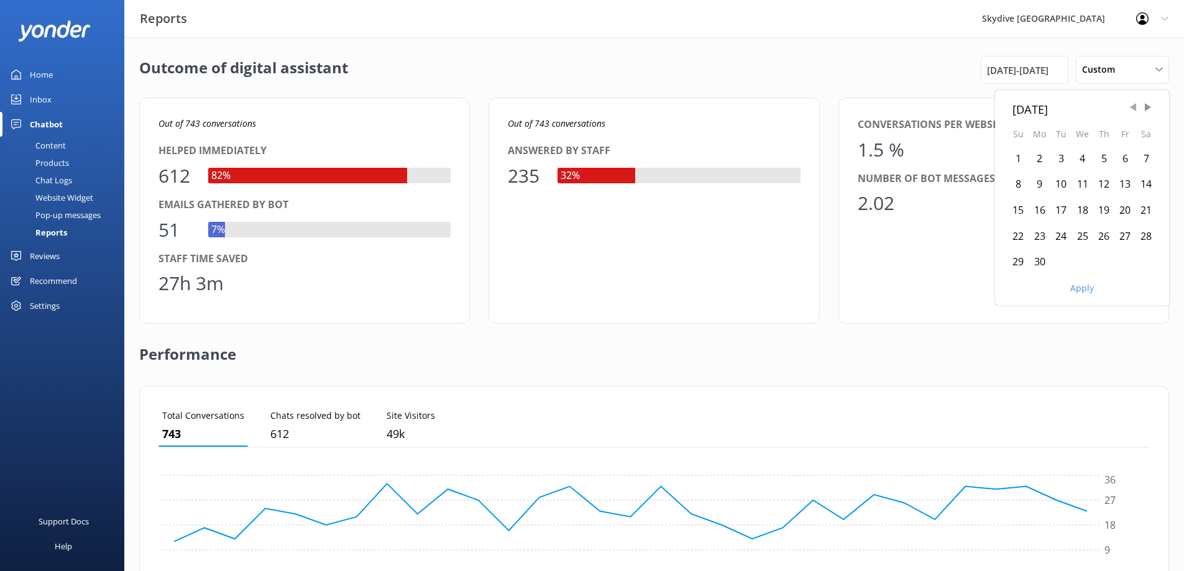
click at [1137, 106] on span "Previous Month" at bounding box center [1133, 107] width 12 height 12
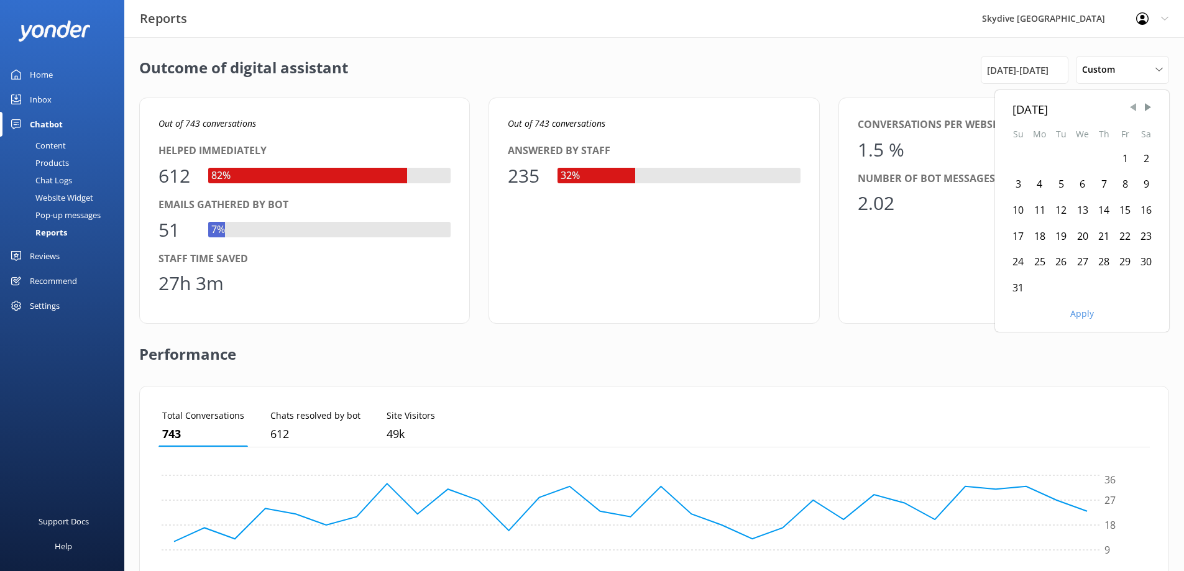
click at [1137, 106] on span "Previous Month" at bounding box center [1133, 107] width 12 height 12
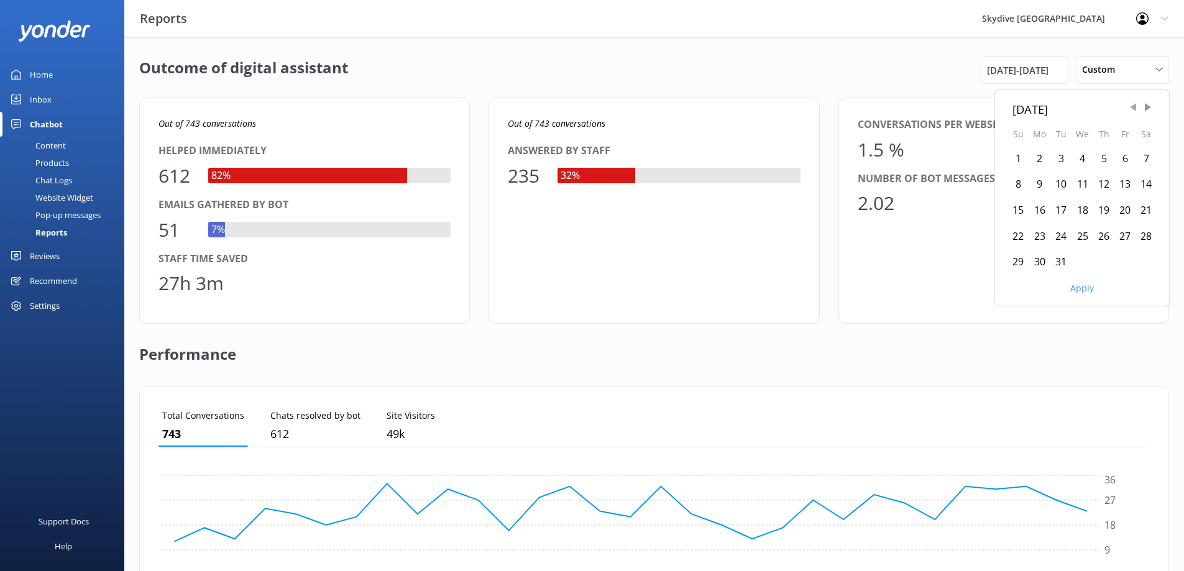
click at [1137, 106] on span "Previous Month" at bounding box center [1133, 107] width 12 height 12
click at [1152, 108] on span "Next Month" at bounding box center [1148, 107] width 12 height 12
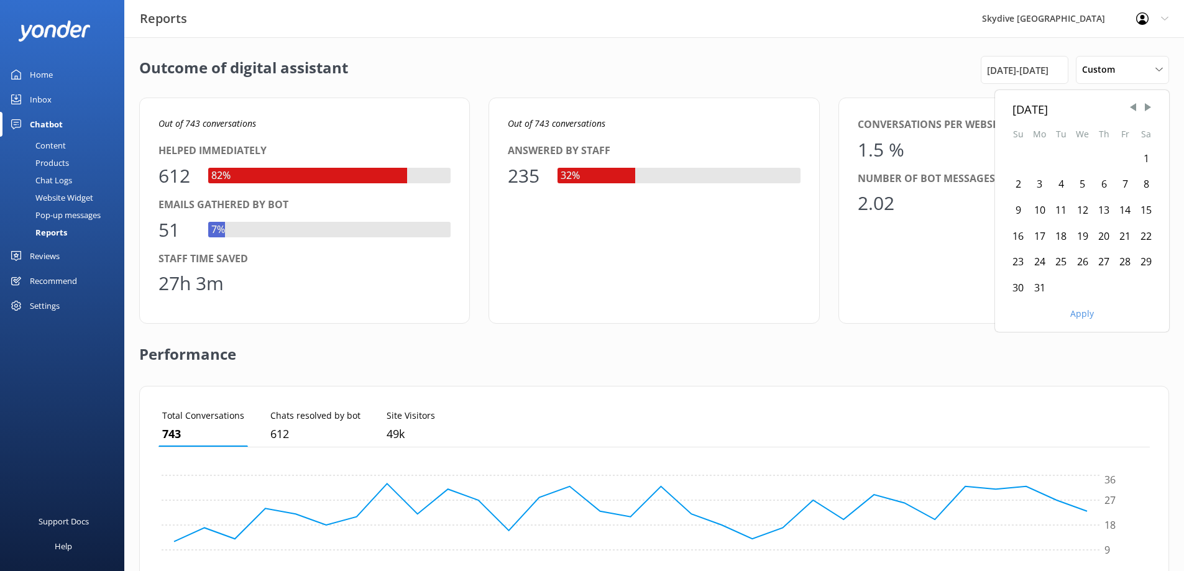
click at [1149, 158] on div "1" at bounding box center [1146, 159] width 21 height 26
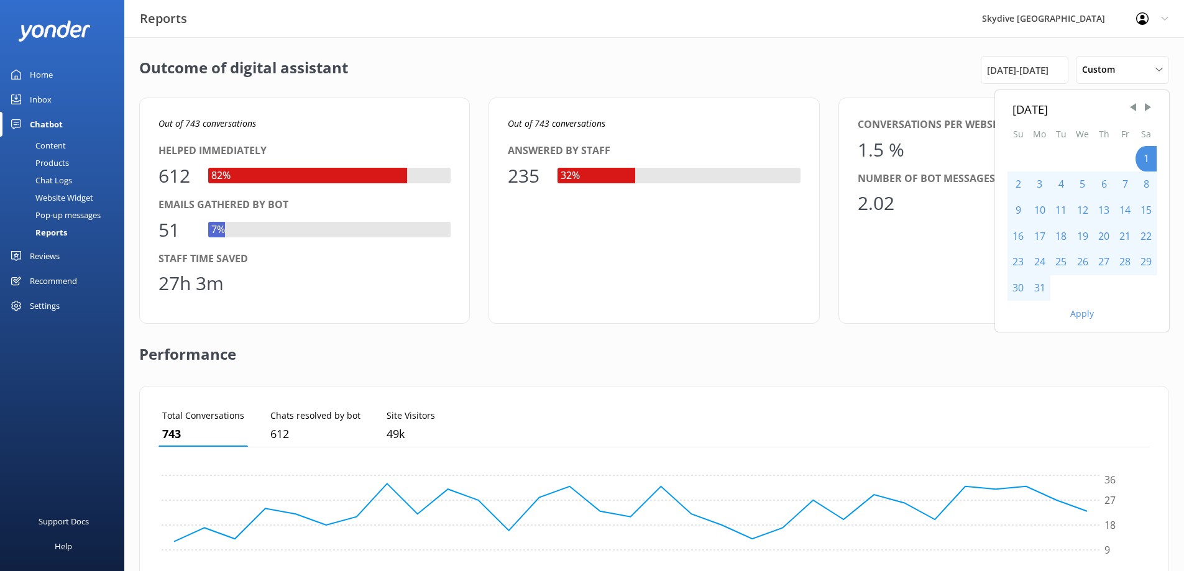
click at [1039, 291] on div "31" at bounding box center [1040, 288] width 22 height 26
click at [1075, 312] on button "Apply" at bounding box center [1082, 314] width 24 height 9
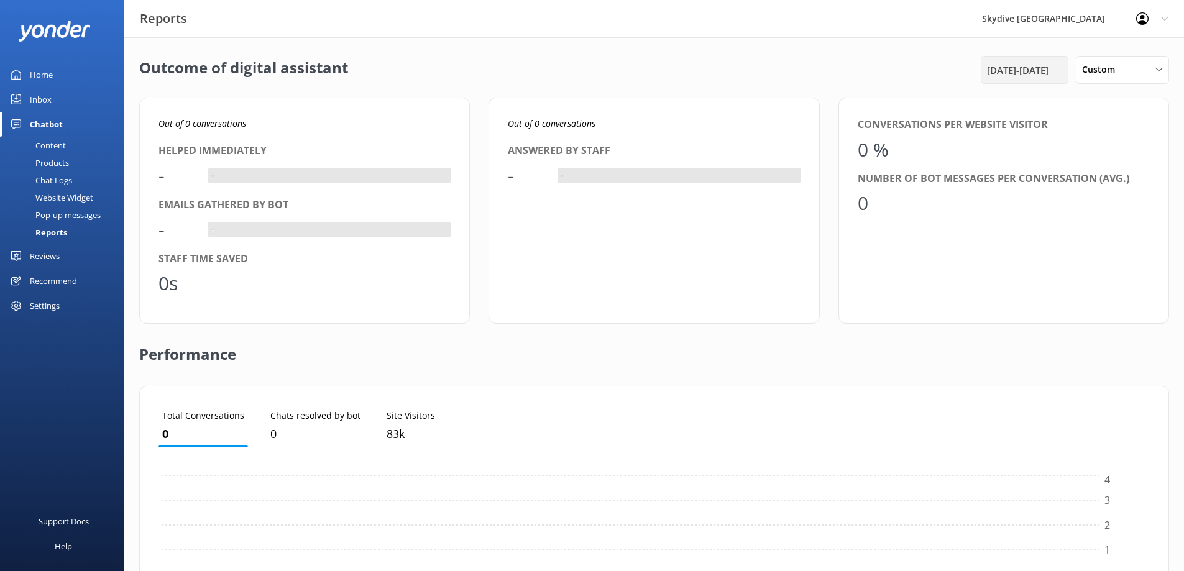
click at [1015, 73] on span "[DATE] - [DATE]" at bounding box center [1018, 70] width 62 height 15
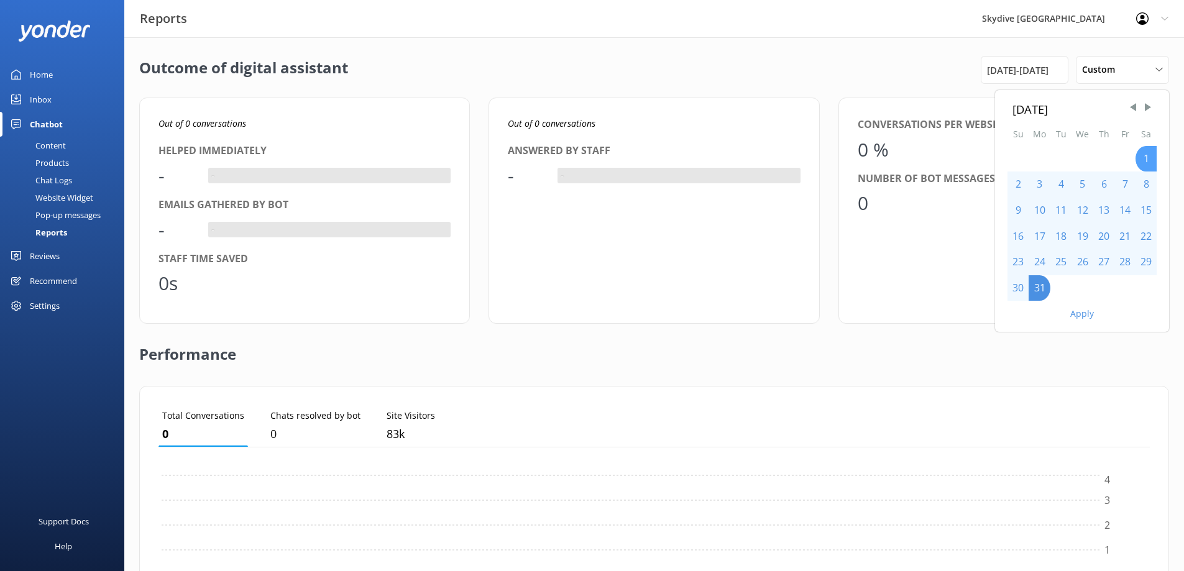
click at [1151, 159] on div "1" at bounding box center [1146, 159] width 21 height 26
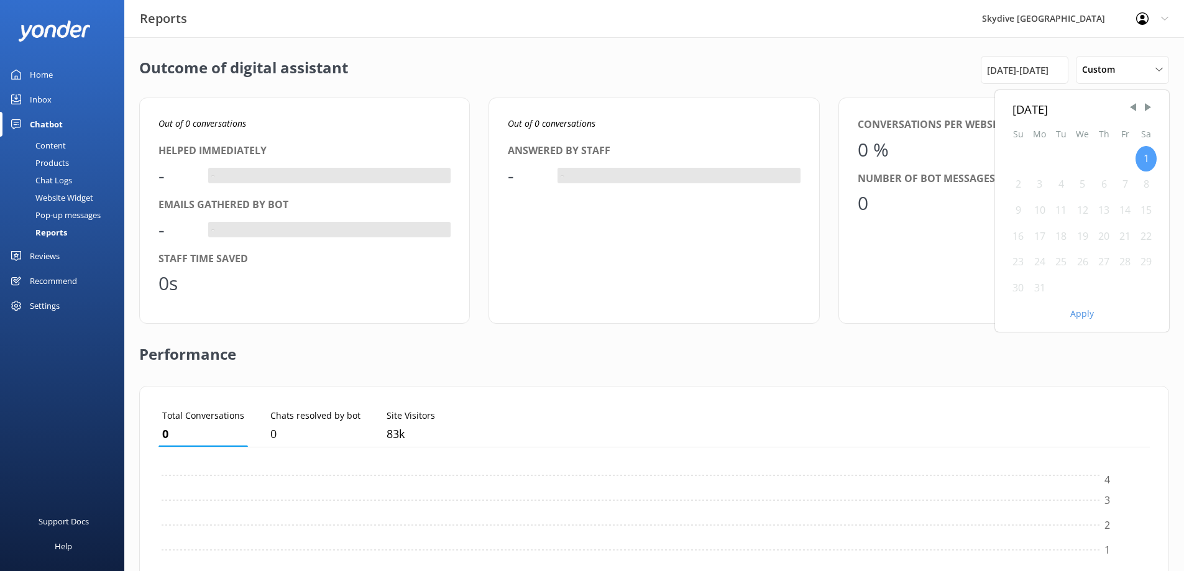
click at [1154, 156] on div "1" at bounding box center [1146, 159] width 21 height 26
click at [1022, 70] on span "[DATE] - [DATE]" at bounding box center [1018, 70] width 62 height 15
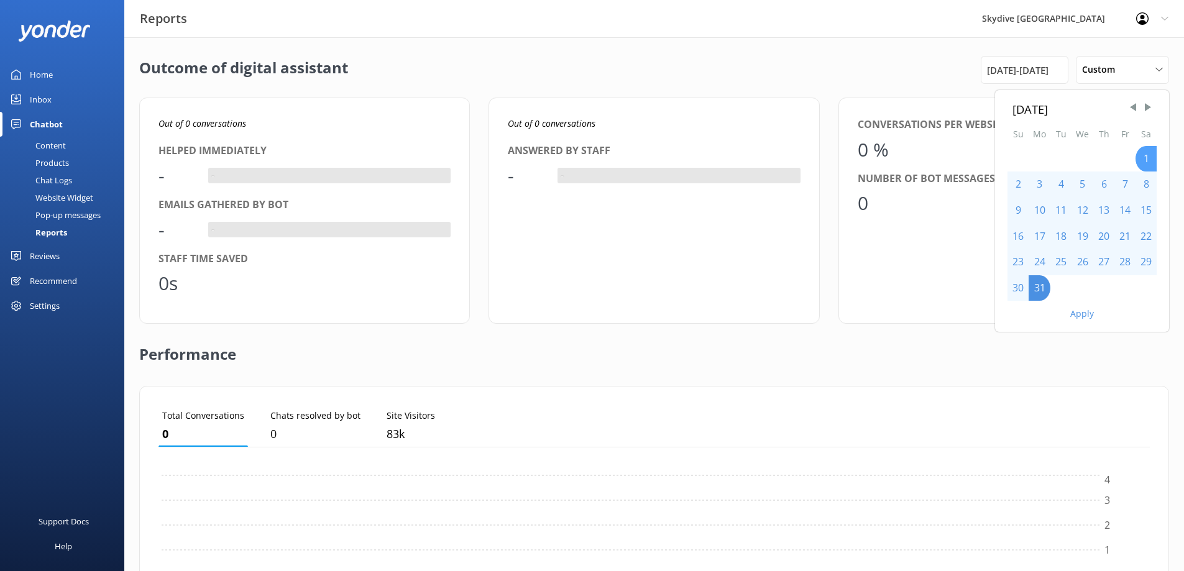
click at [1145, 161] on div "1" at bounding box center [1146, 159] width 21 height 26
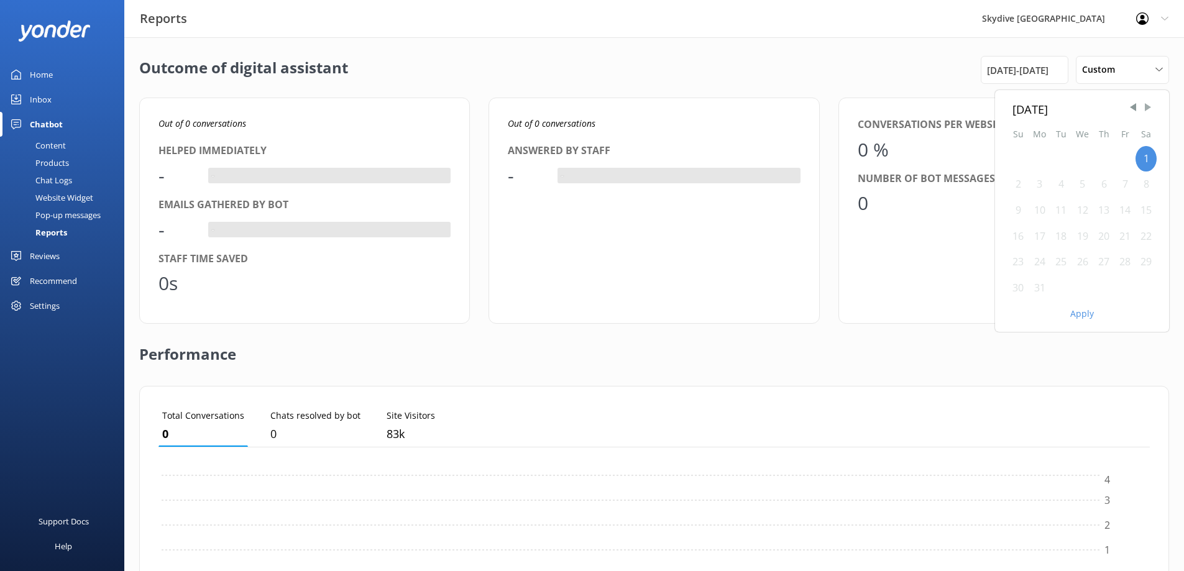
click at [1144, 108] on span "Next Month" at bounding box center [1148, 107] width 12 height 12
click at [1106, 263] on div "31" at bounding box center [1103, 262] width 21 height 26
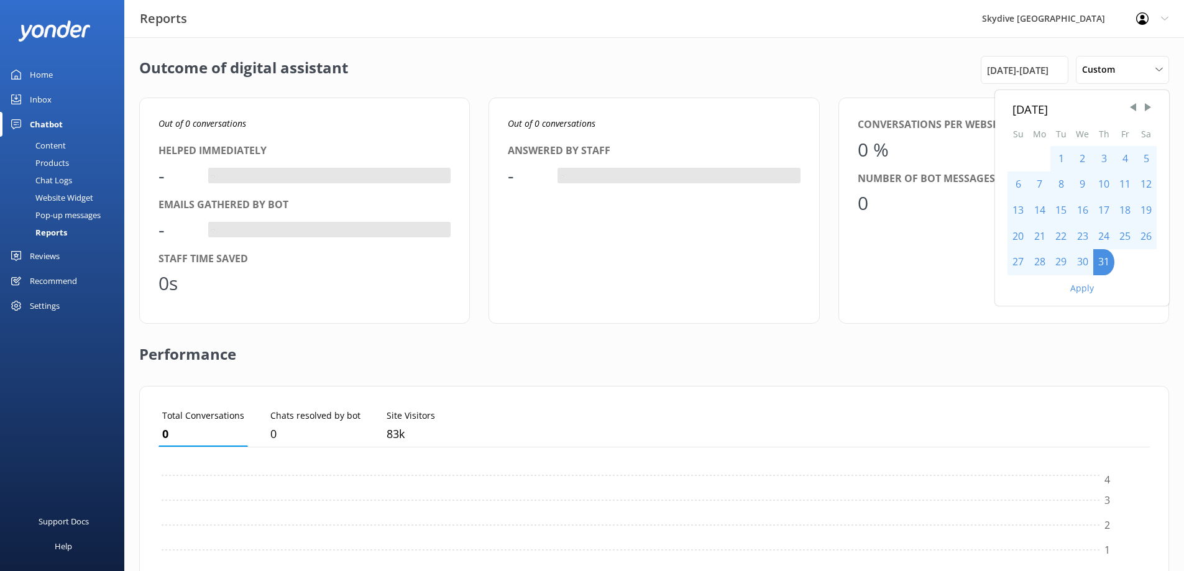
click at [1083, 286] on button "Apply" at bounding box center [1082, 288] width 24 height 9
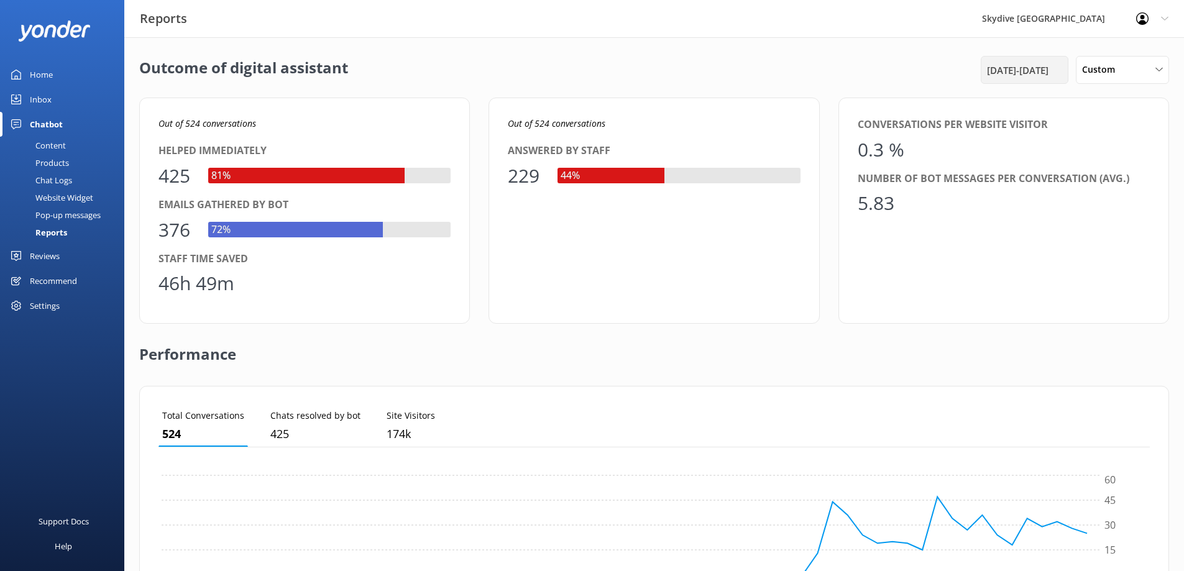
click at [1045, 71] on span "[DATE] - [DATE]" at bounding box center [1018, 70] width 62 height 15
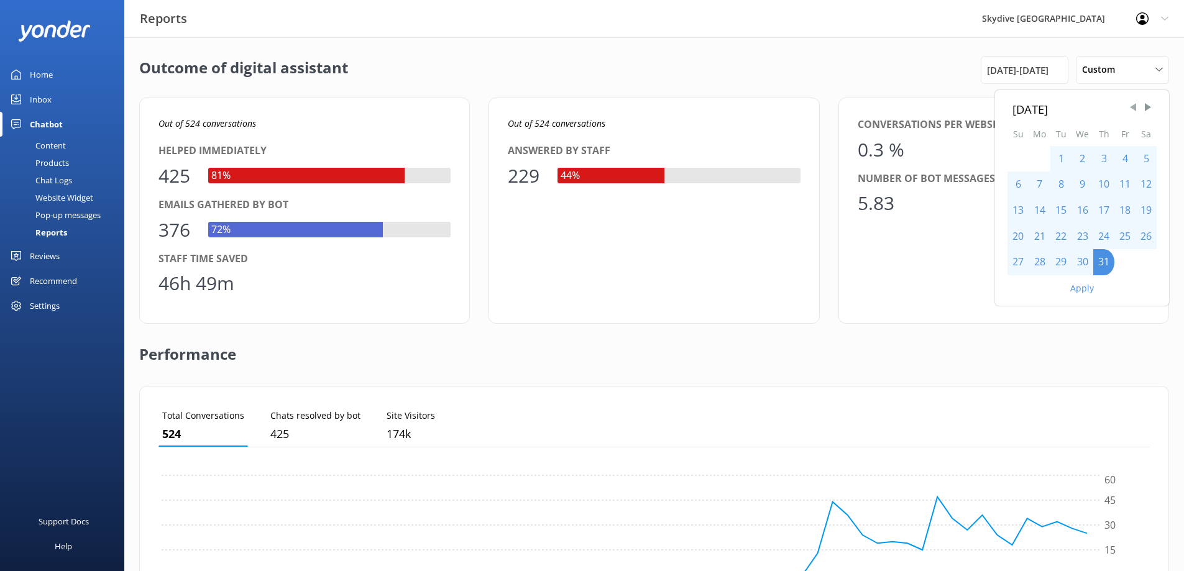
click at [1132, 106] on span "Previous Month" at bounding box center [1133, 107] width 12 height 12
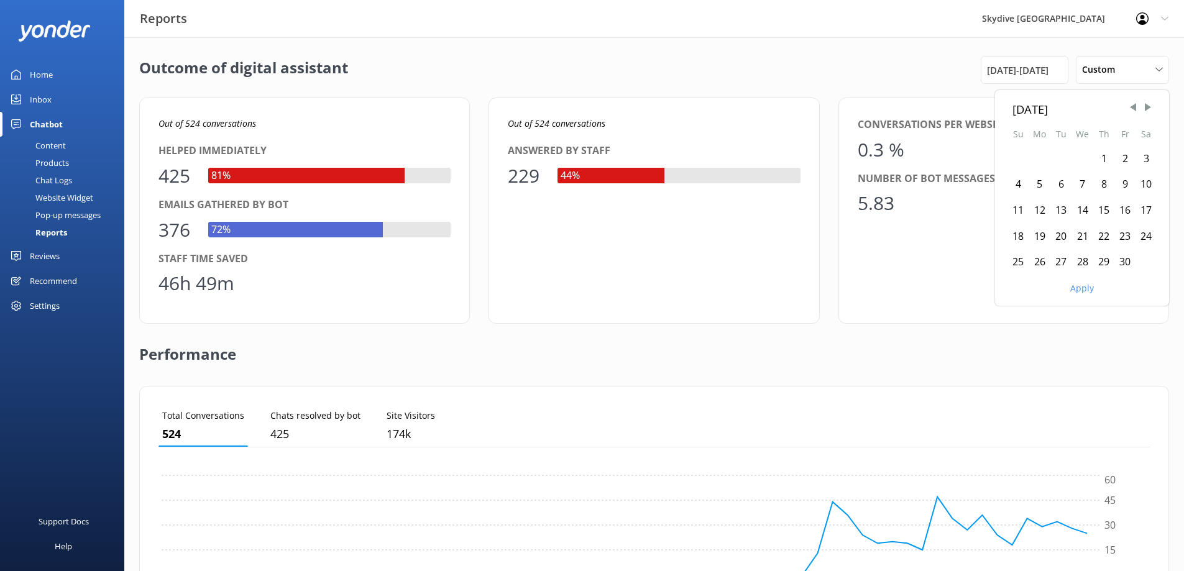
click at [1102, 162] on div "1" at bounding box center [1103, 159] width 21 height 26
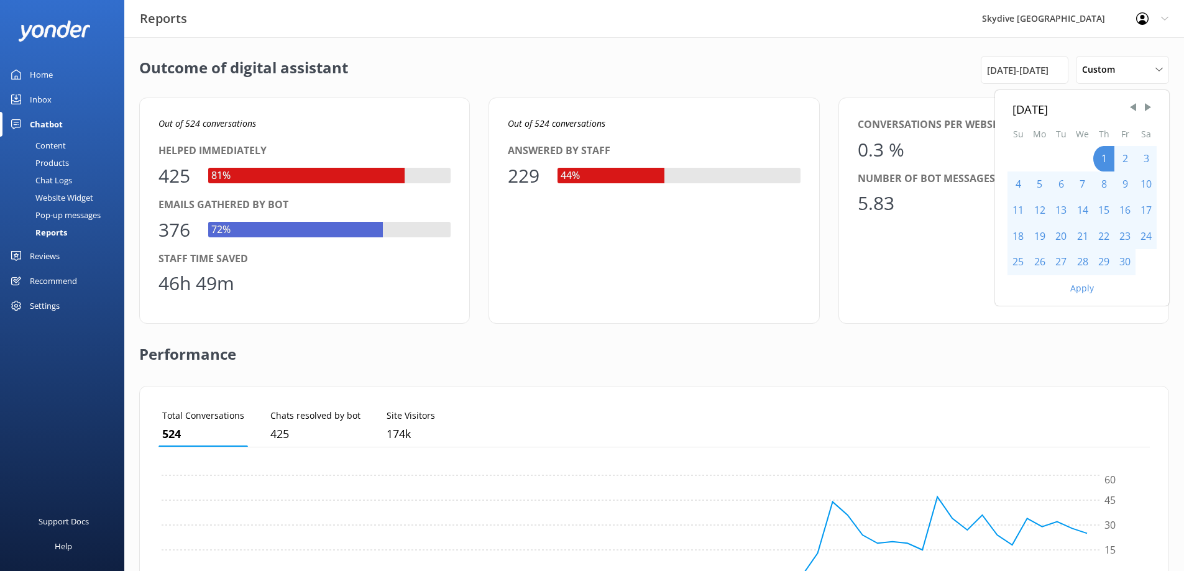
click at [1131, 264] on div "30" at bounding box center [1124, 262] width 21 height 26
click at [1090, 290] on button "Apply" at bounding box center [1082, 288] width 24 height 9
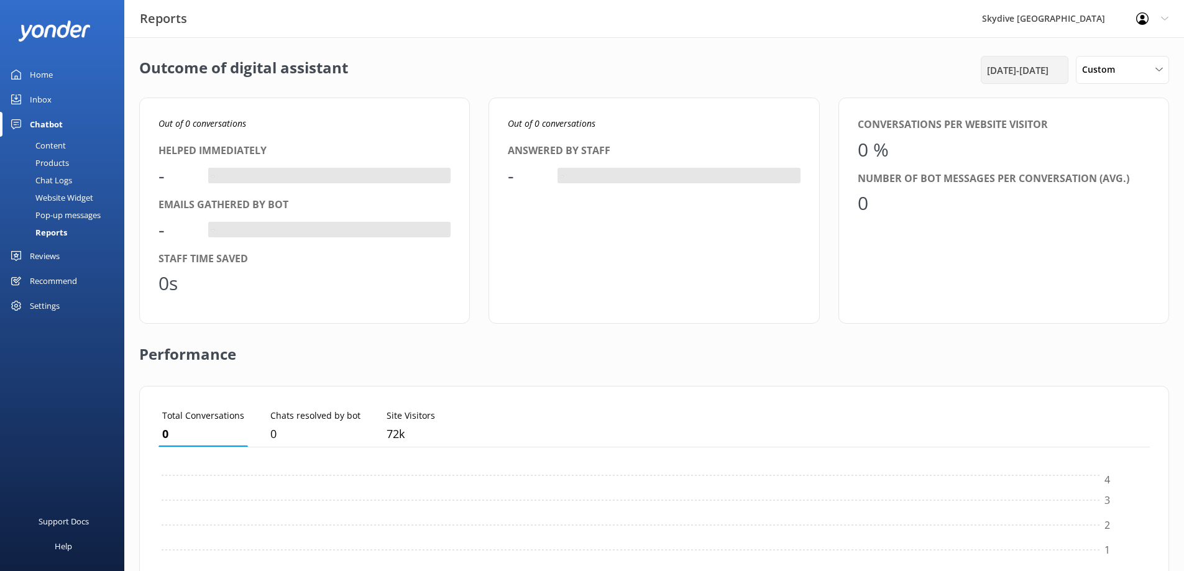
click at [996, 68] on span "[DATE] - [DATE]" at bounding box center [1018, 70] width 62 height 15
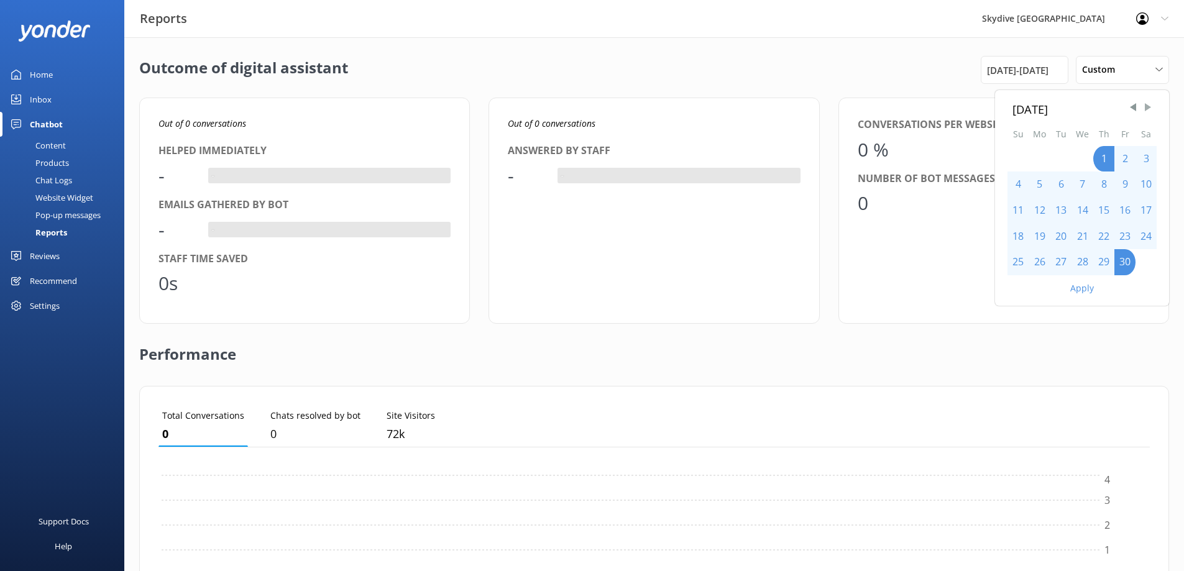
click at [1152, 110] on span "Next Month" at bounding box center [1148, 107] width 12 height 12
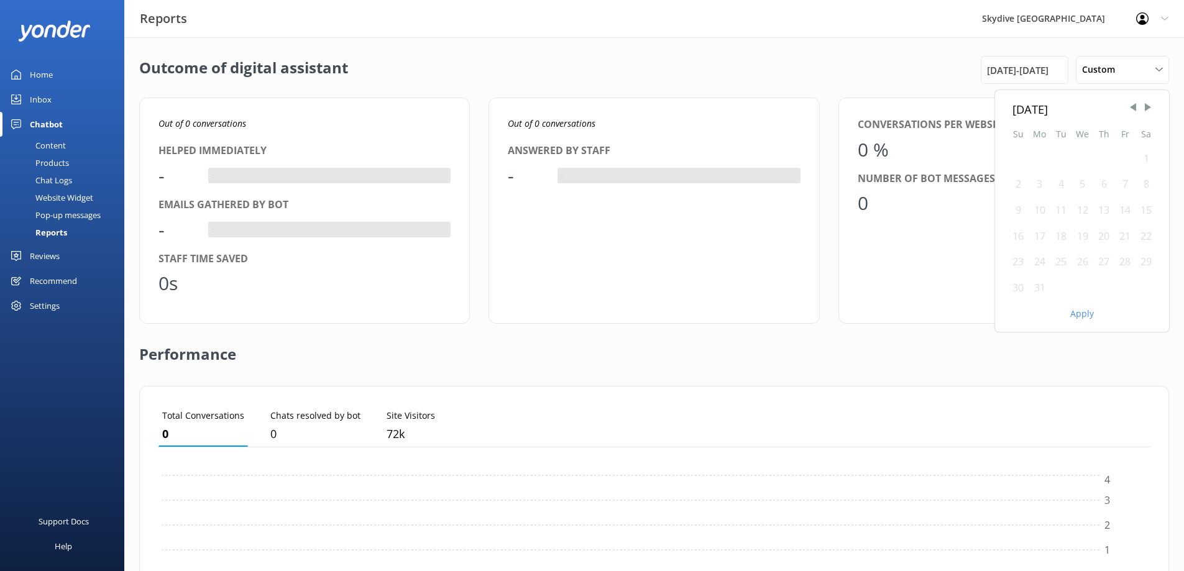
click at [1144, 157] on div "1" at bounding box center [1146, 159] width 21 height 26
click at [1142, 159] on div "1" at bounding box center [1146, 159] width 21 height 26
click at [1039, 293] on div "31" at bounding box center [1040, 288] width 22 height 26
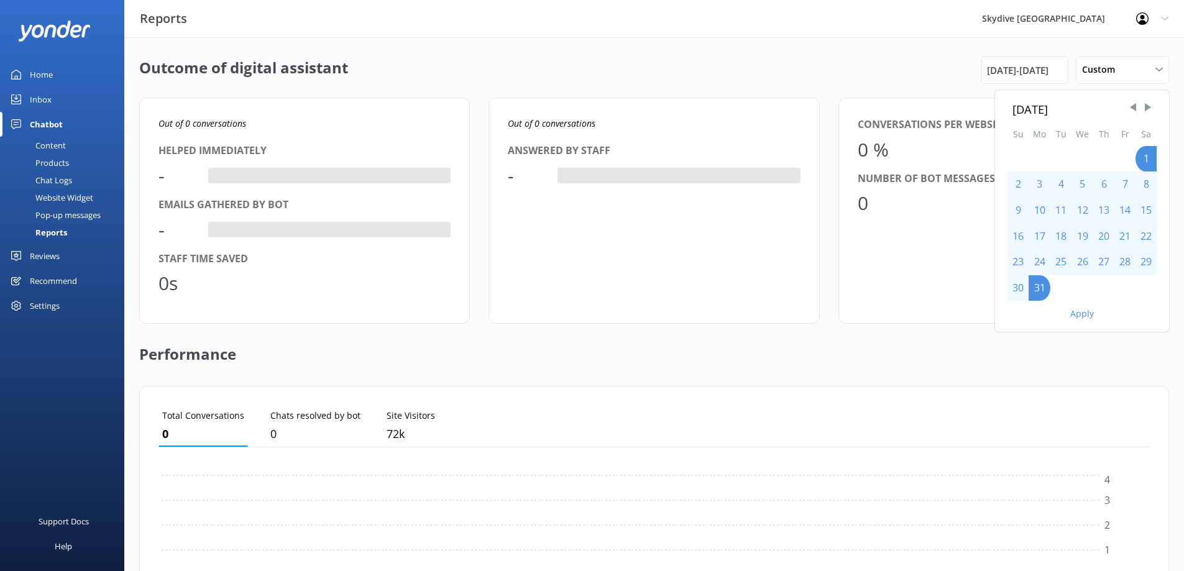
click at [1078, 314] on button "Apply" at bounding box center [1082, 314] width 24 height 9
